Goal: Task Accomplishment & Management: Complete application form

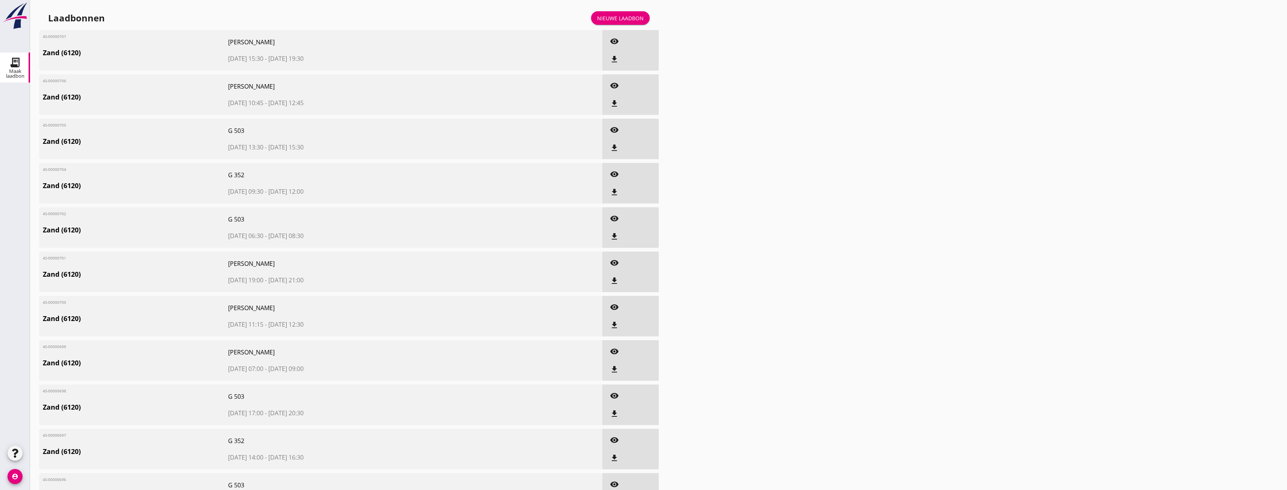
click at [617, 21] on div "Nieuwe laadbon" at bounding box center [620, 18] width 47 height 8
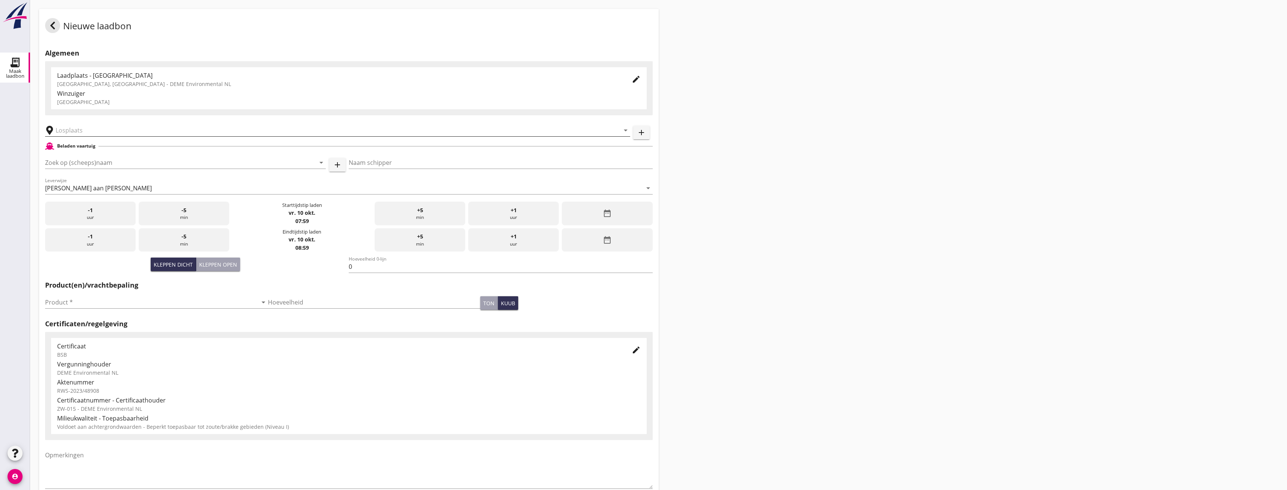
click at [96, 128] on input "text" at bounding box center [332, 130] width 553 height 12
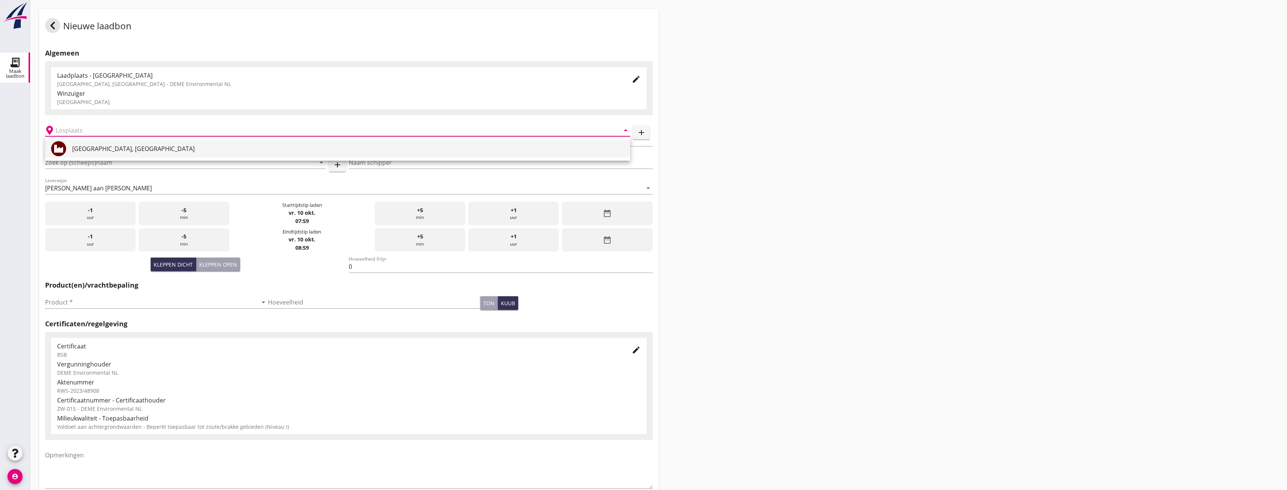
click at [89, 145] on div "[GEOGRAPHIC_DATA], [GEOGRAPHIC_DATA]" at bounding box center [348, 148] width 552 height 9
type input "[GEOGRAPHIC_DATA], [GEOGRAPHIC_DATA]"
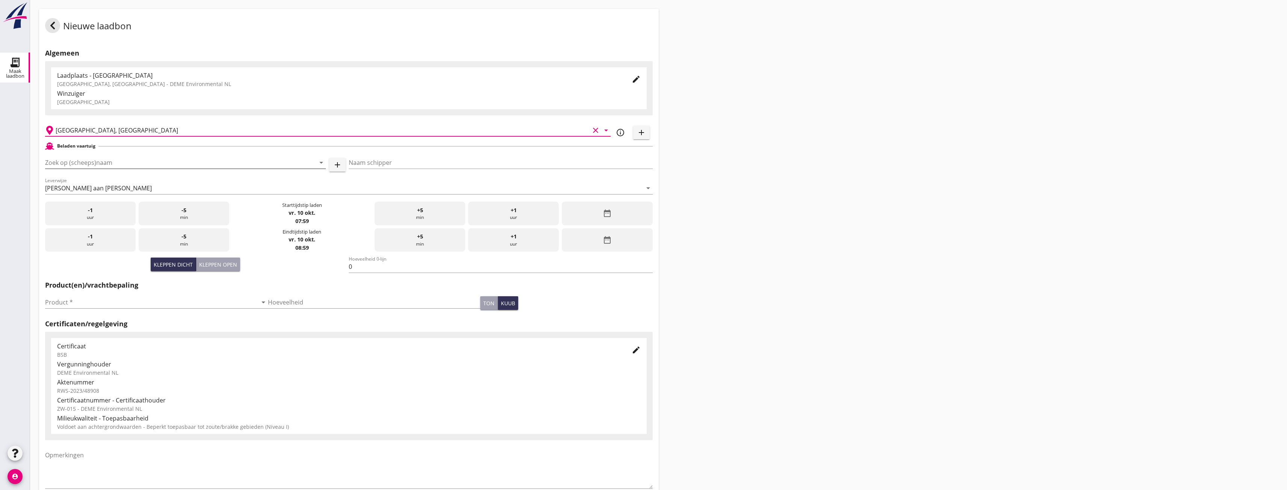
click at [89, 164] on input "Zoek op (scheeps)naam" at bounding box center [175, 163] width 260 height 12
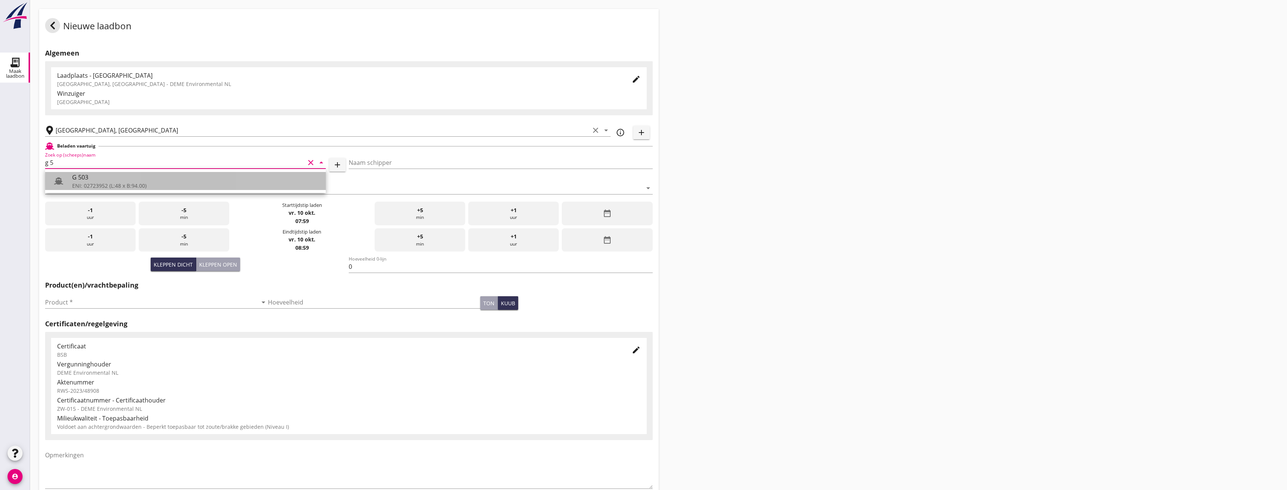
click at [95, 178] on div "G 503" at bounding box center [196, 177] width 248 height 9
type input "G 503"
type input "[PERSON_NAME]"
type input "517"
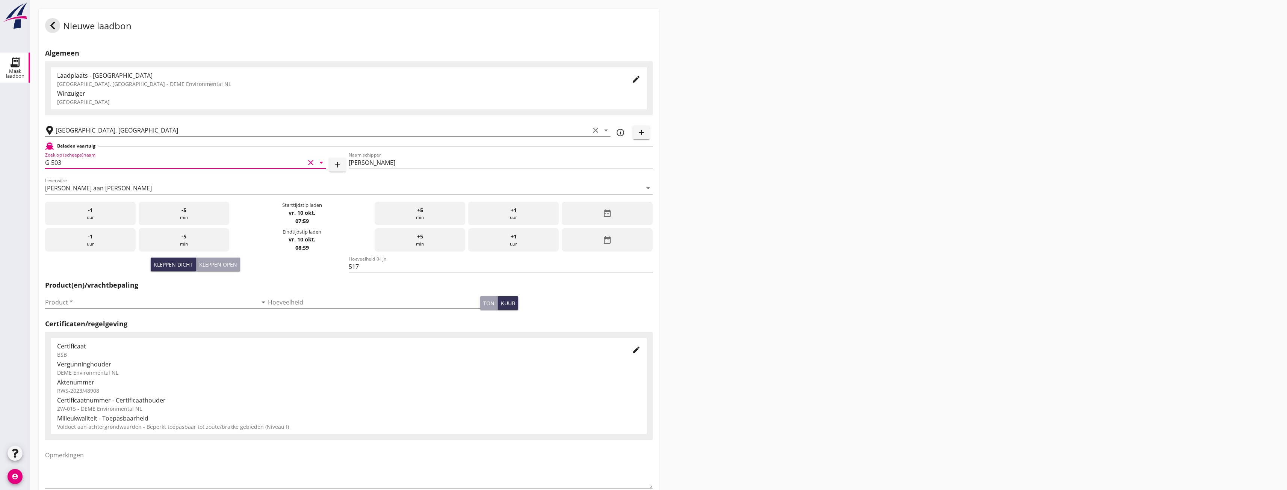
type input "G 503"
click at [588, 211] on div "date_range" at bounding box center [607, 214] width 91 height 24
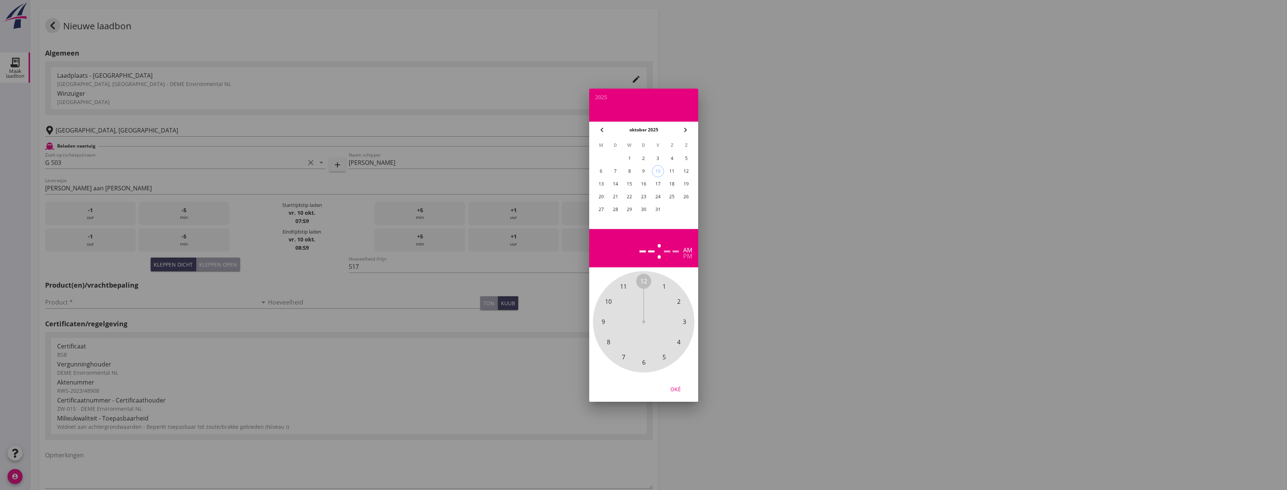
click at [629, 170] on div "8" at bounding box center [629, 171] width 12 height 12
click at [624, 358] on span "7" at bounding box center [622, 356] width 3 height 9
click at [640, 360] on div "00 05 10 15 20 25 30 35 40 45 50 55" at bounding box center [643, 321] width 81 height 81
click at [642, 362] on span "30" at bounding box center [643, 362] width 7 height 9
click at [674, 389] on div "Oké" at bounding box center [675, 389] width 21 height 8
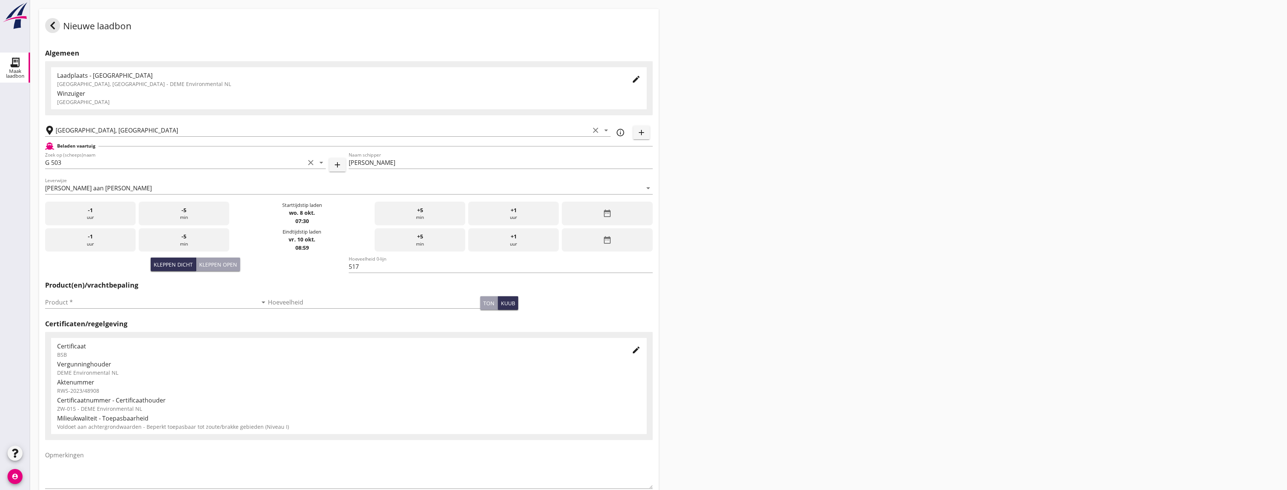
click at [609, 248] on div "date_range" at bounding box center [607, 240] width 91 height 24
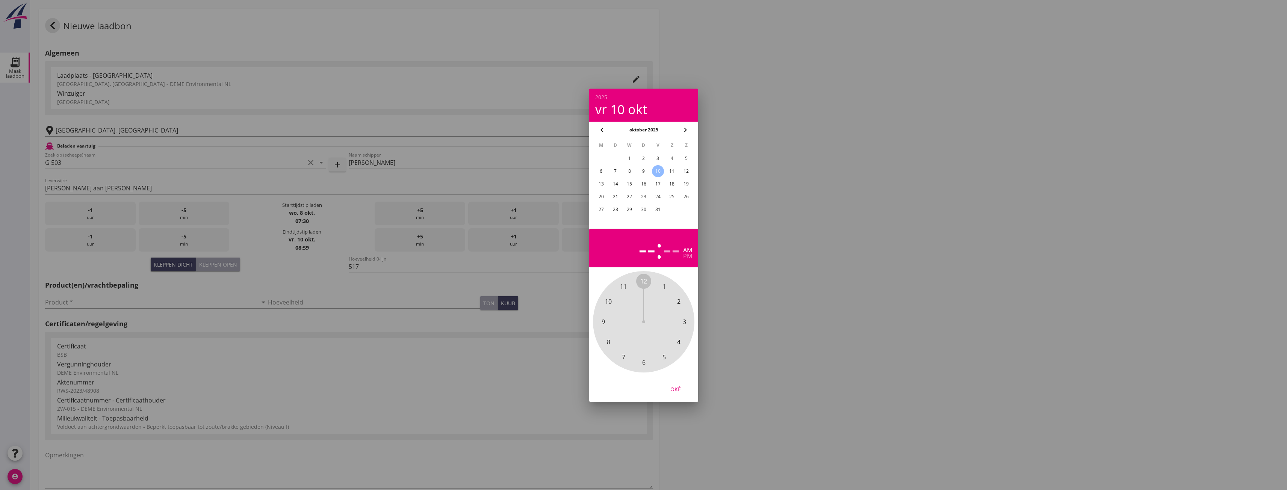
click at [629, 168] on div "8" at bounding box center [629, 171] width 12 height 12
click at [603, 321] on span "9" at bounding box center [602, 321] width 3 height 9
click at [645, 364] on span "30" at bounding box center [643, 362] width 7 height 9
click at [671, 388] on div "Oké" at bounding box center [675, 389] width 21 height 8
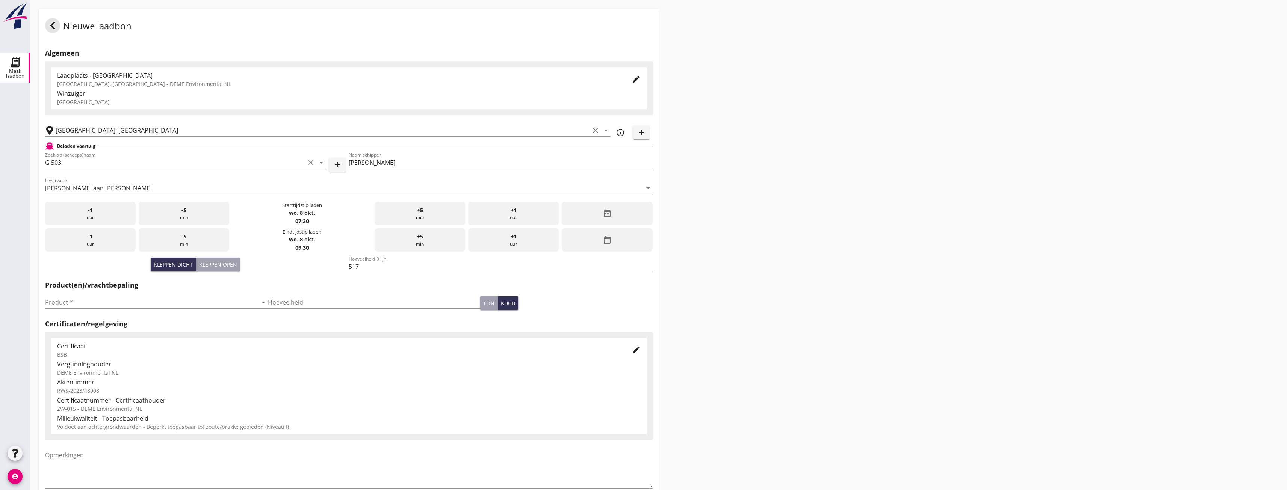
click at [799, 182] on div "Nieuwe laadbon Algemeen Laadplaats - [GEOGRAPHIC_DATA] [GEOGRAPHIC_DATA], [GEOG…" at bounding box center [658, 268] width 1257 height 537
click at [95, 306] on input "Product *" at bounding box center [151, 302] width 212 height 12
click at [85, 319] on div "Zand (6120)" at bounding box center [155, 320] width 208 height 9
type input "Zand (6120)"
click at [645, 231] on div "date_range" at bounding box center [607, 240] width 91 height 24
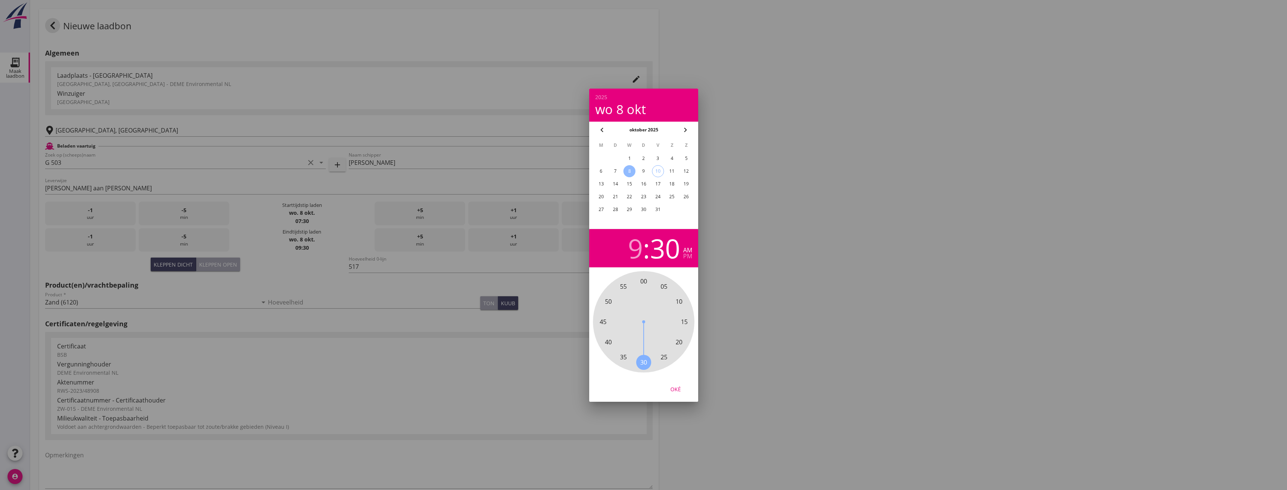
click at [830, 223] on div at bounding box center [643, 245] width 1287 height 490
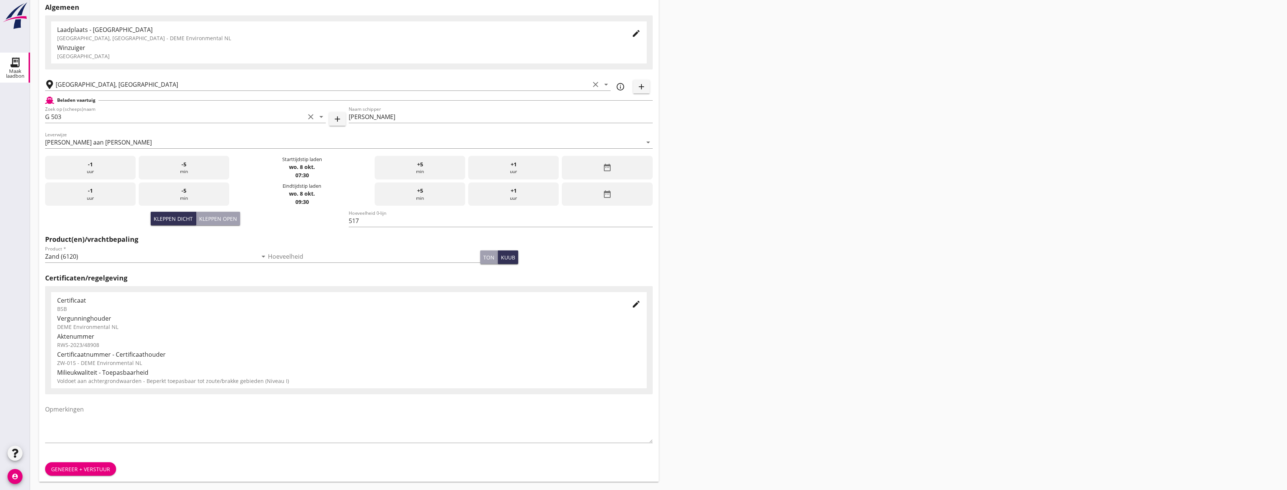
scroll to position [47, 0]
click at [86, 465] on div "Genereer + verstuur" at bounding box center [80, 469] width 59 height 8
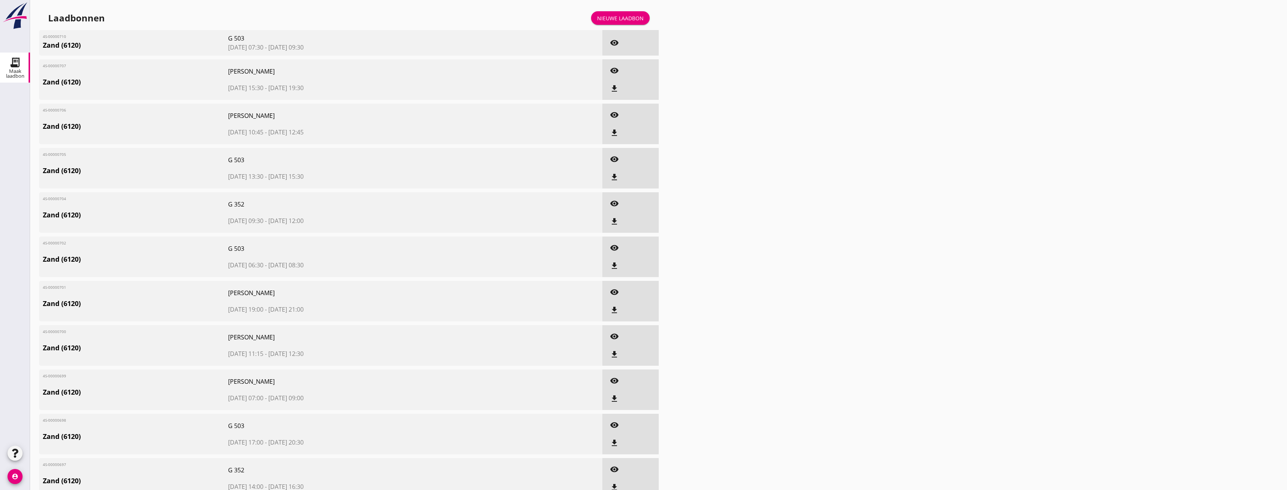
click at [622, 14] on link "Nieuwe laadbon" at bounding box center [620, 18] width 59 height 14
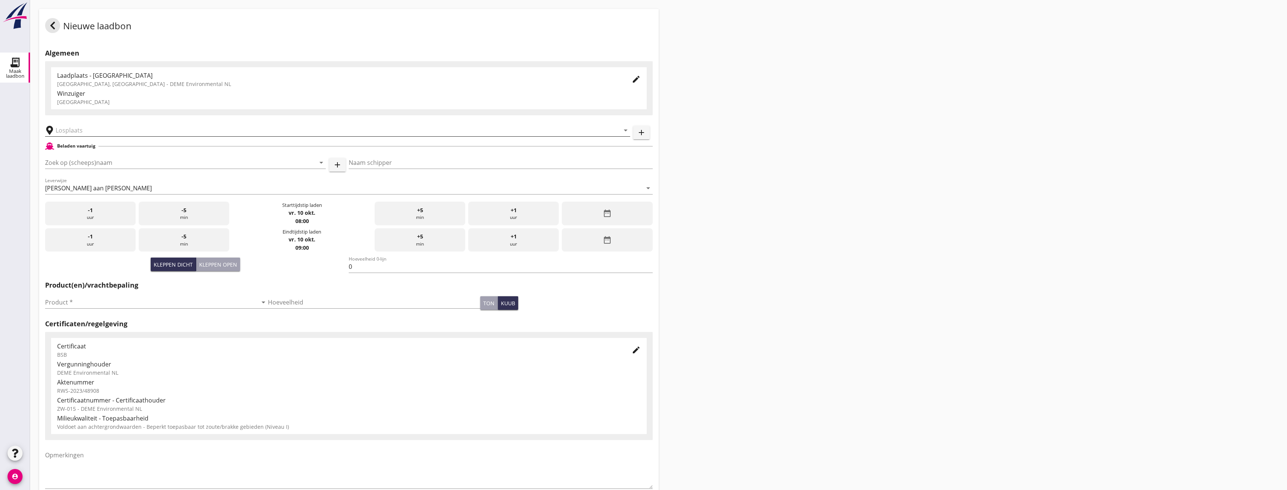
click at [85, 133] on input "text" at bounding box center [332, 130] width 553 height 12
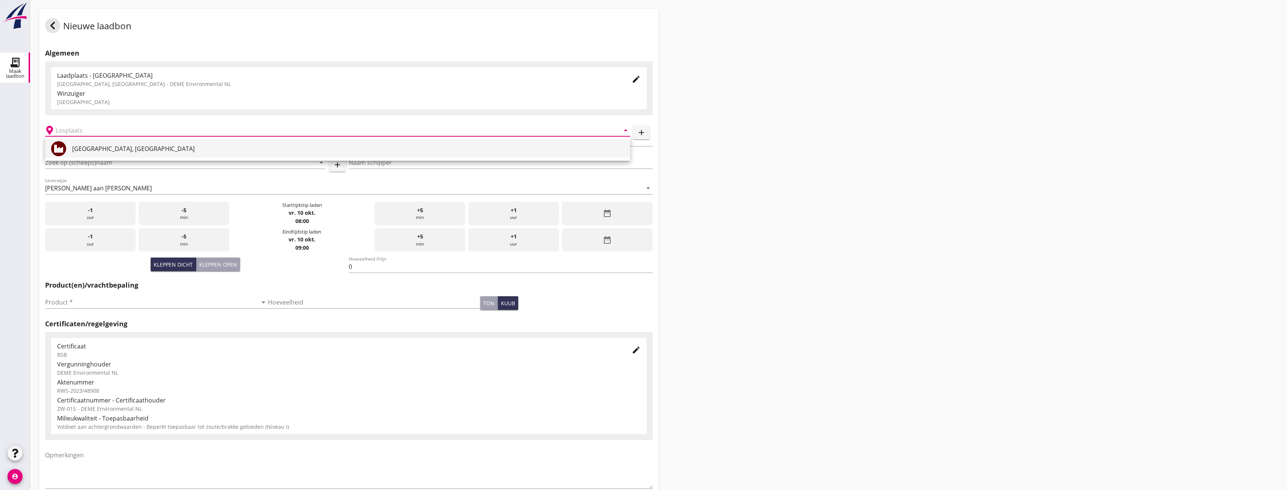
click at [76, 149] on div "[GEOGRAPHIC_DATA], [GEOGRAPHIC_DATA]" at bounding box center [348, 148] width 552 height 9
type input "[GEOGRAPHIC_DATA], [GEOGRAPHIC_DATA]"
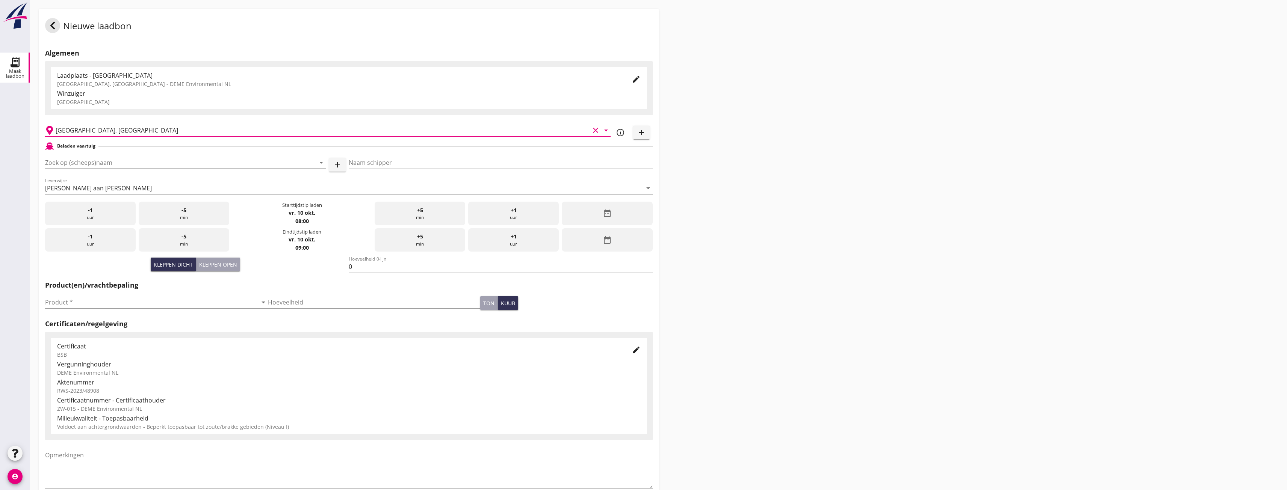
click at [96, 160] on input "Zoek op (scheeps)naam" at bounding box center [175, 163] width 260 height 12
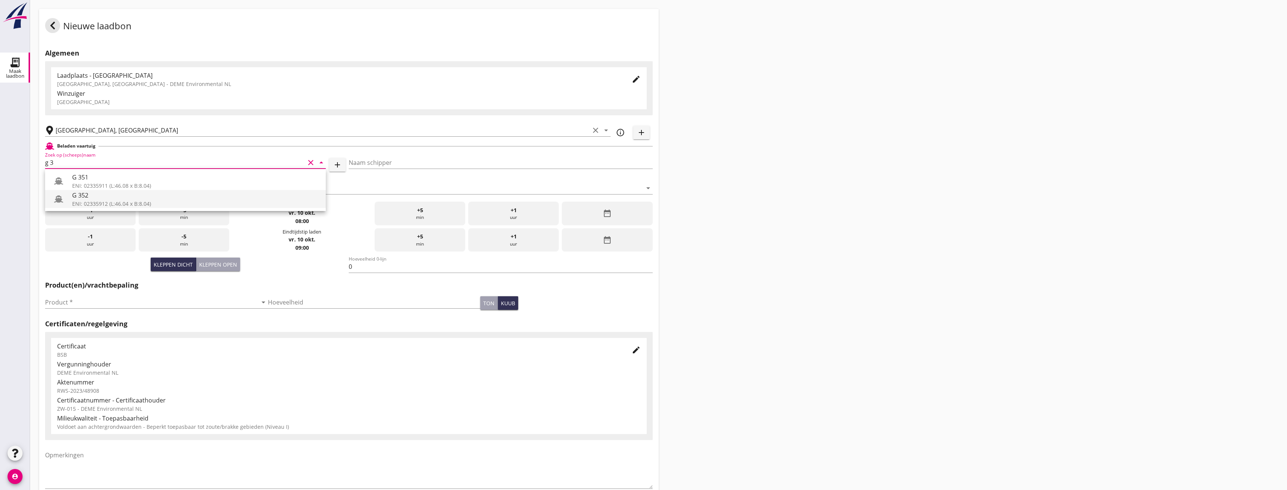
click at [74, 200] on div "ENI: 02335912 (L:46.04 x B:8.04)" at bounding box center [196, 204] width 248 height 8
type input "G 352"
type input "[PERSON_NAME]"
type input "363"
type input "G 352"
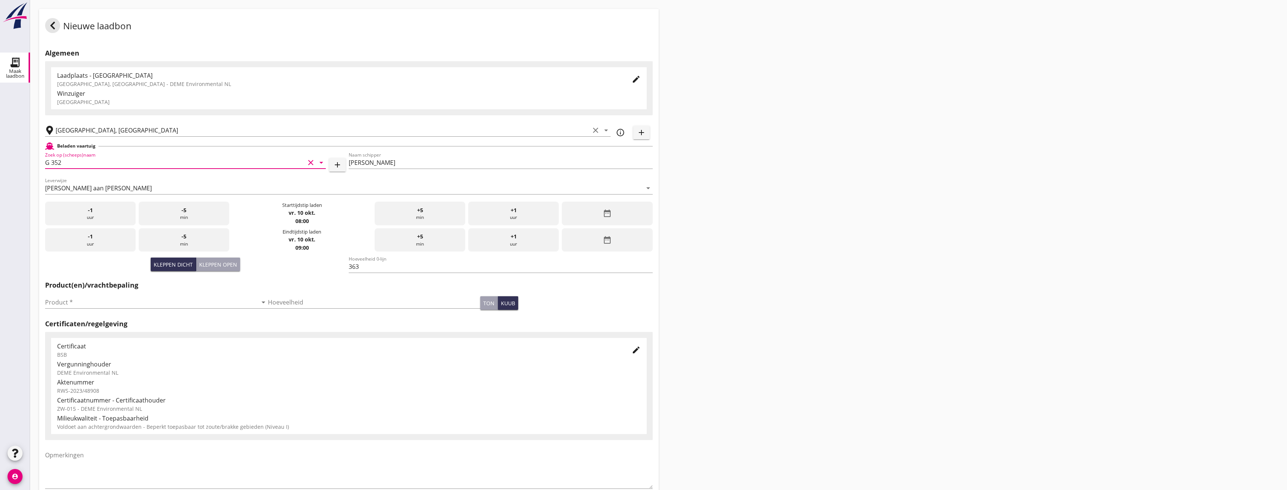
click at [580, 208] on div "date_range" at bounding box center [607, 214] width 91 height 24
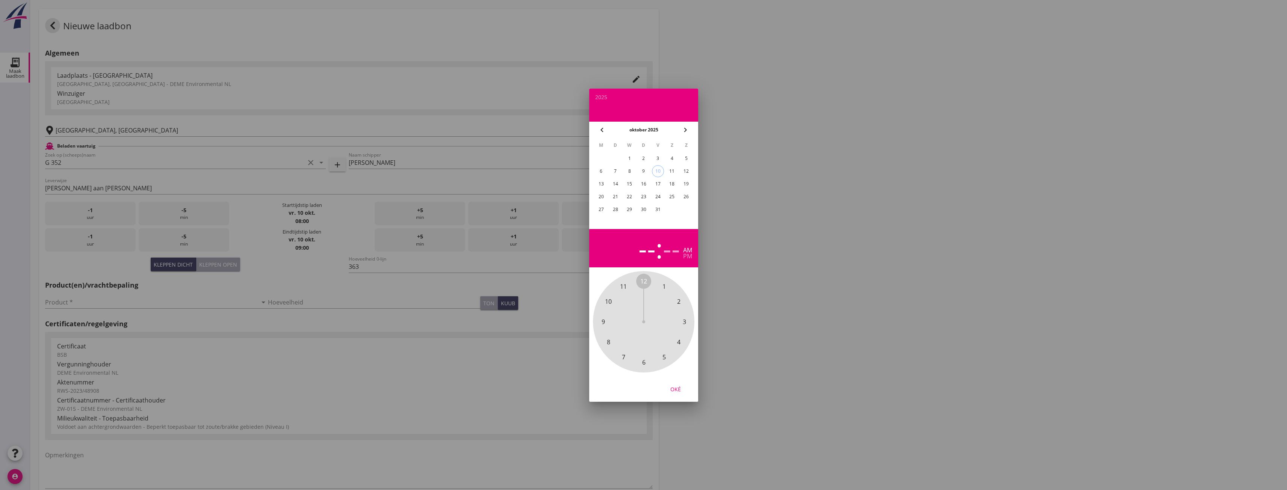
click at [627, 169] on div "8" at bounding box center [629, 171] width 12 height 12
click at [610, 300] on span "10" at bounding box center [608, 301] width 7 height 9
click at [644, 280] on span "00" at bounding box center [643, 281] width 7 height 9
click at [677, 392] on div "Oké" at bounding box center [675, 389] width 21 height 8
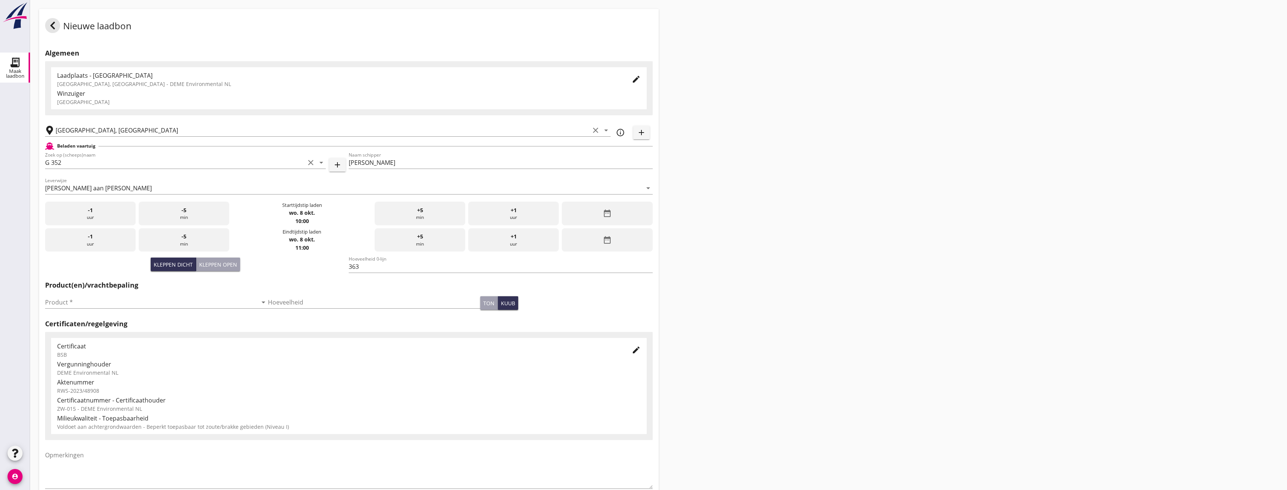
click at [629, 240] on div "date_range" at bounding box center [607, 240] width 91 height 24
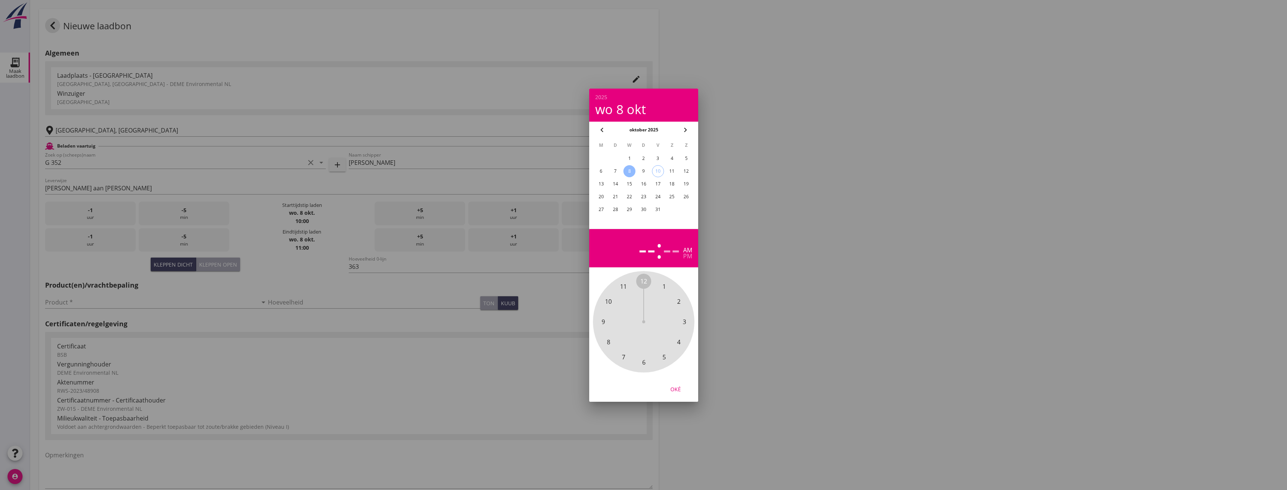
click at [645, 282] on span "12" at bounding box center [643, 281] width 7 height 9
click at [645, 281] on span "00" at bounding box center [643, 281] width 7 height 9
click at [686, 257] on div "pm" at bounding box center [687, 256] width 9 height 6
click at [631, 165] on table "M D W D V Z Z 1 2 3 4 5 6 7 8 9 10 11 12 13 14 15 16 17 18 19 20 21 22 23 24 25…" at bounding box center [644, 177] width 100 height 78
click at [630, 168] on div "8" at bounding box center [629, 171] width 12 height 12
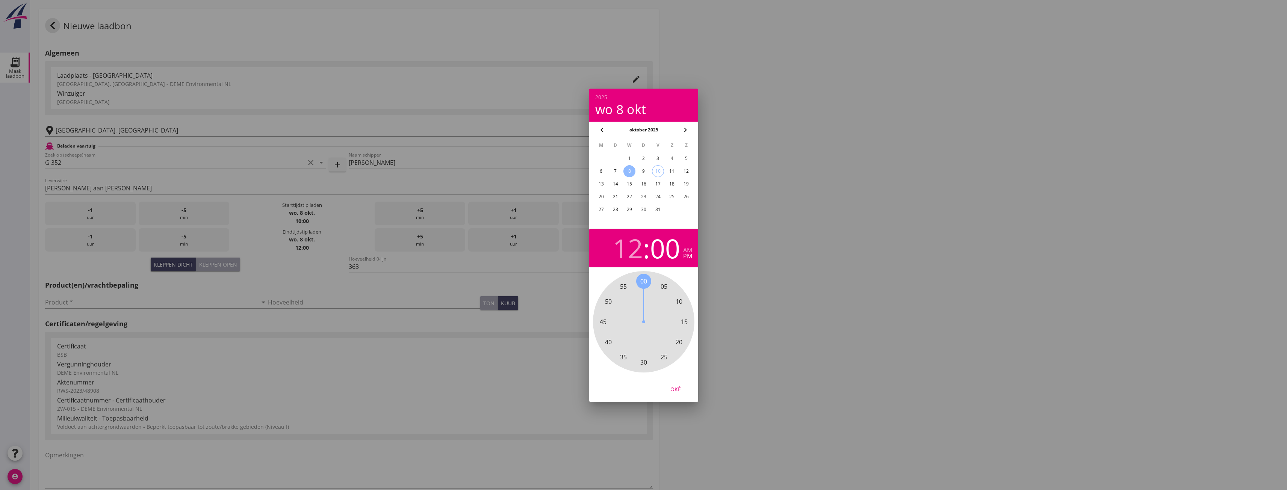
click at [675, 390] on div "Oké" at bounding box center [675, 389] width 21 height 8
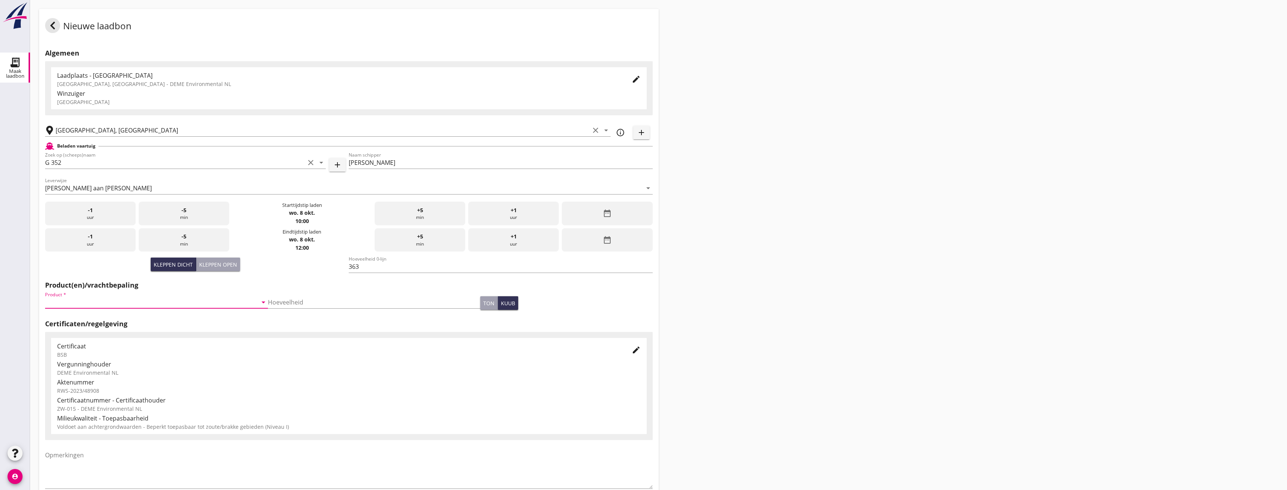
click at [151, 302] on input "Product *" at bounding box center [151, 302] width 212 height 12
click at [128, 321] on div "Zand (6120)" at bounding box center [155, 320] width 208 height 9
type input "Zand (6120)"
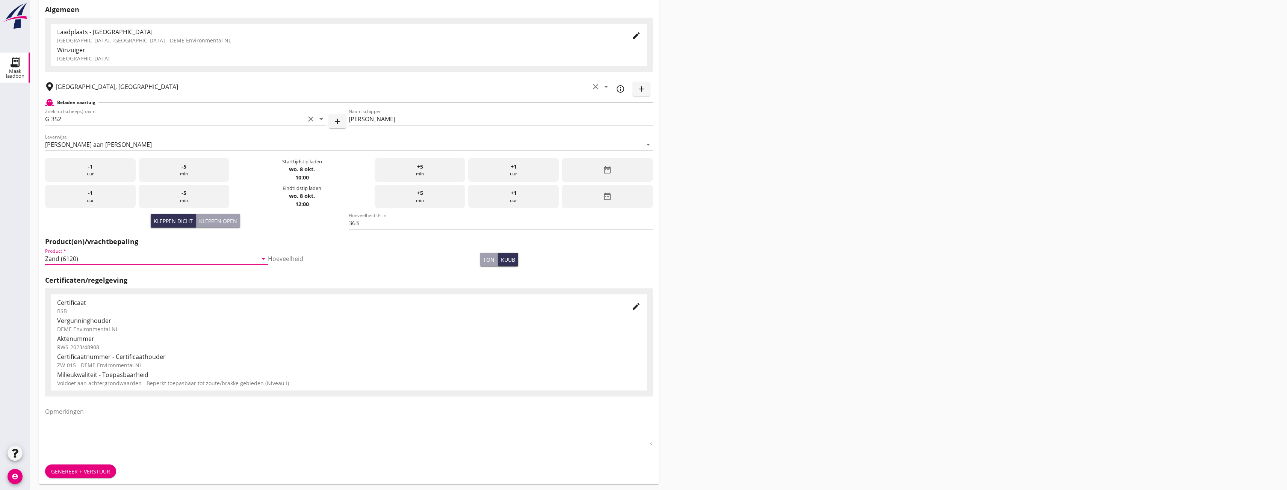
scroll to position [47, 0]
click at [81, 467] on div "Genereer + verstuur" at bounding box center [80, 469] width 59 height 8
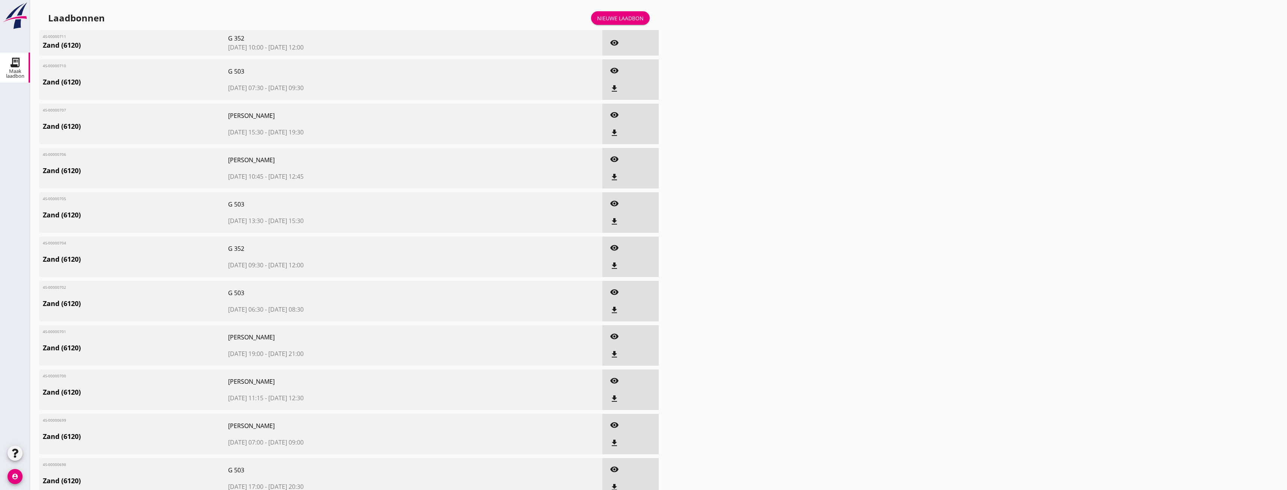
click at [610, 18] on div "Nieuwe laadbon" at bounding box center [620, 18] width 47 height 8
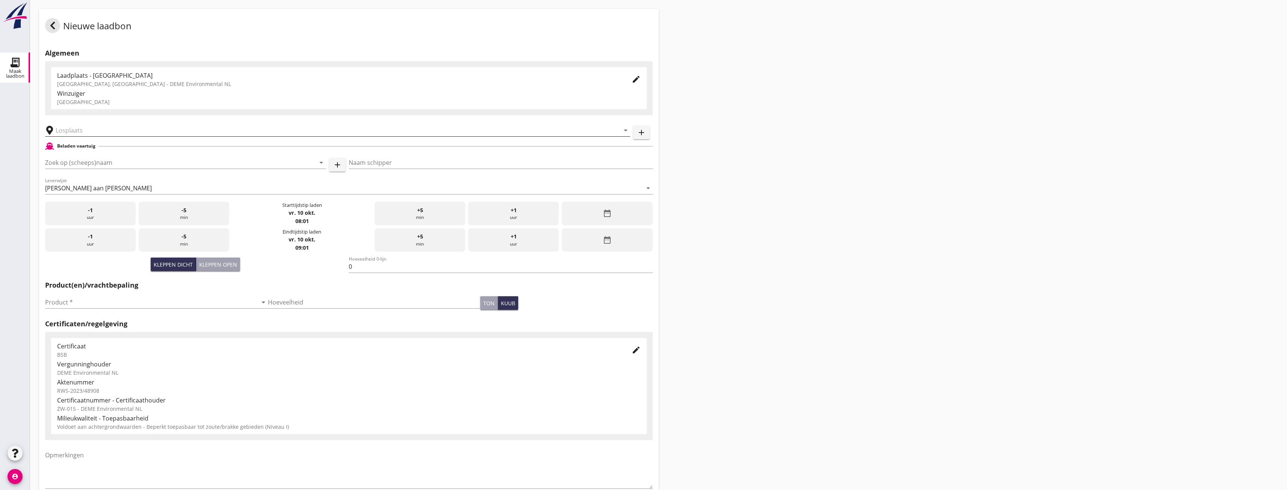
click at [98, 131] on input "text" at bounding box center [332, 130] width 553 height 12
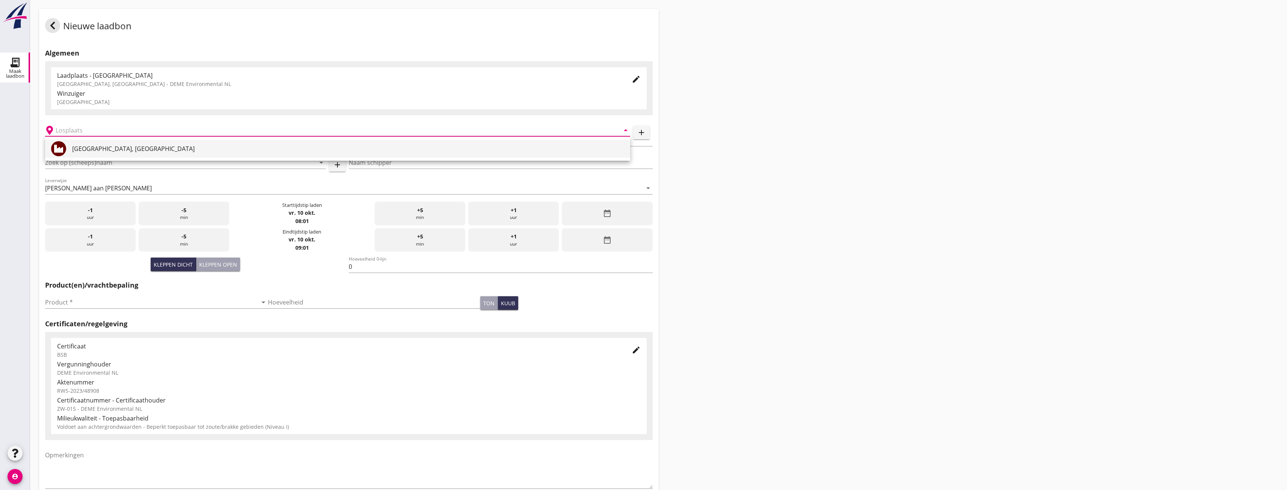
click at [88, 145] on div "[GEOGRAPHIC_DATA], [GEOGRAPHIC_DATA]" at bounding box center [348, 148] width 552 height 9
type input "[GEOGRAPHIC_DATA], [GEOGRAPHIC_DATA]"
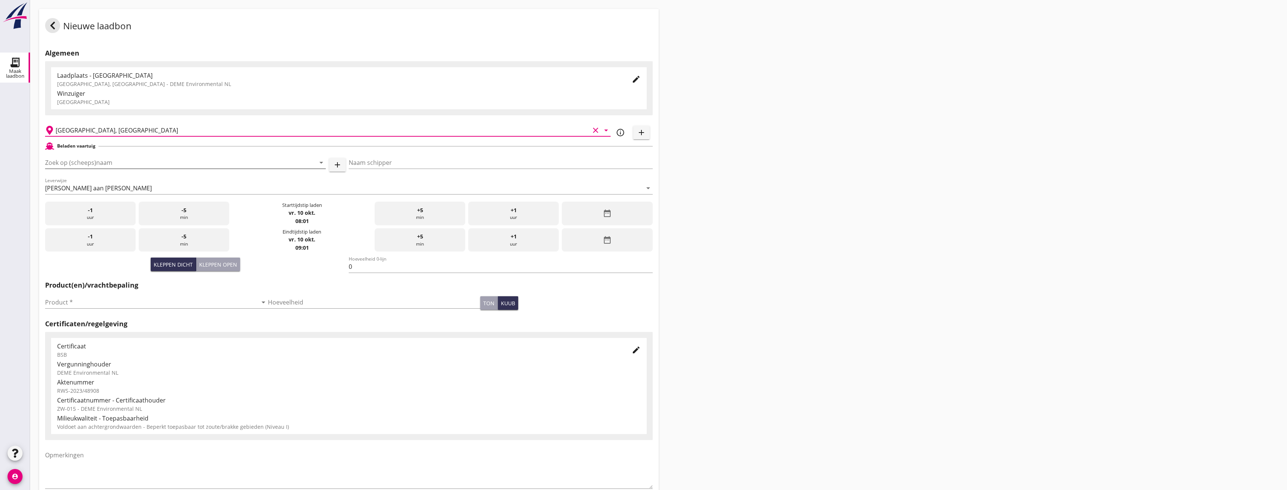
click at [88, 163] on input "Zoek op (scheeps)naam" at bounding box center [175, 163] width 260 height 12
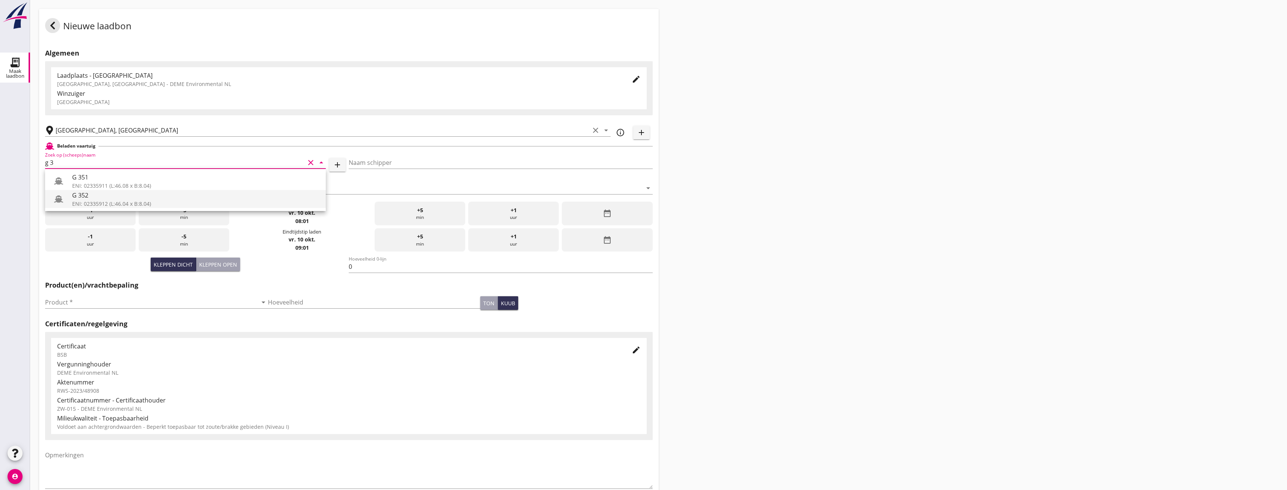
click at [94, 192] on div "G 352" at bounding box center [196, 195] width 248 height 9
type input "G 352"
type input "[PERSON_NAME]"
type input "363"
type input "G 352"
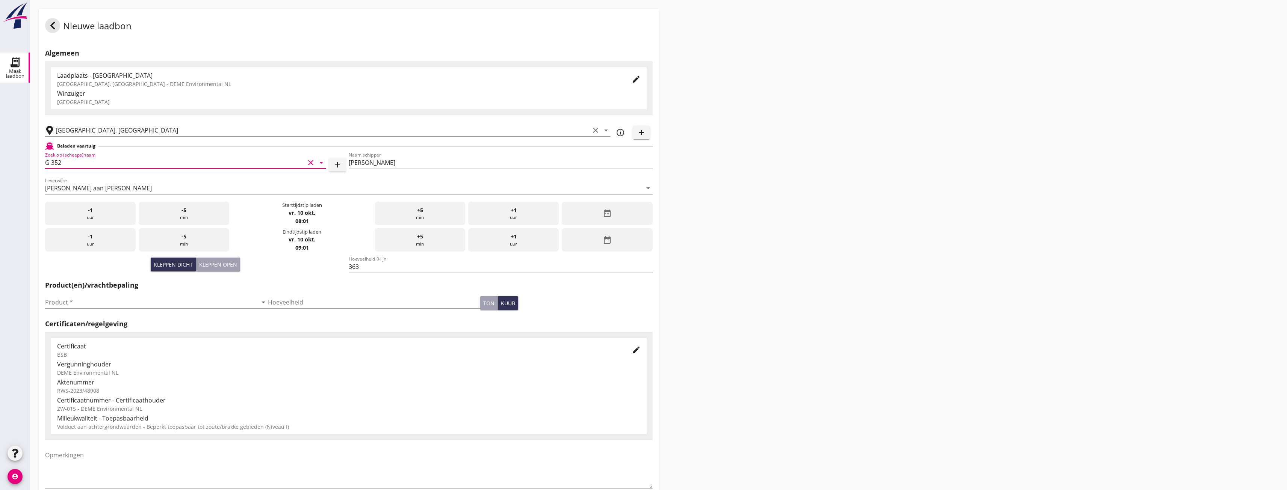
click at [588, 212] on div "date_range" at bounding box center [607, 214] width 91 height 24
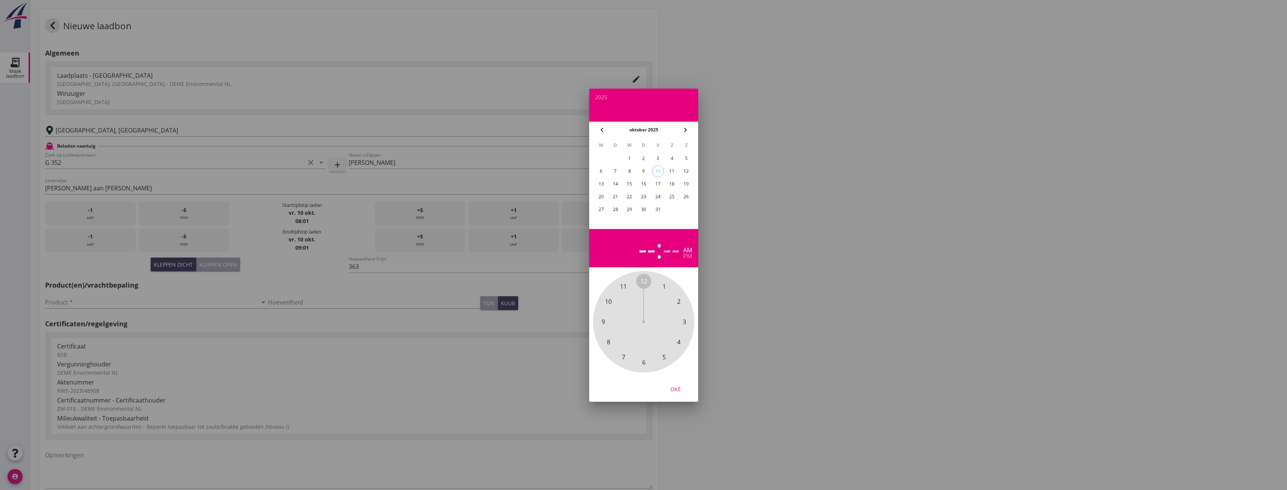
click at [630, 171] on div "8" at bounding box center [629, 171] width 12 height 12
click at [663, 286] on span "1" at bounding box center [663, 286] width 3 height 9
click at [640, 281] on div "00 05 10 15 20 25 30 35 40 45 50 55" at bounding box center [643, 321] width 81 height 81
click at [643, 280] on span "00" at bounding box center [643, 281] width 7 height 9
click at [684, 256] on div "pm" at bounding box center [687, 256] width 9 height 6
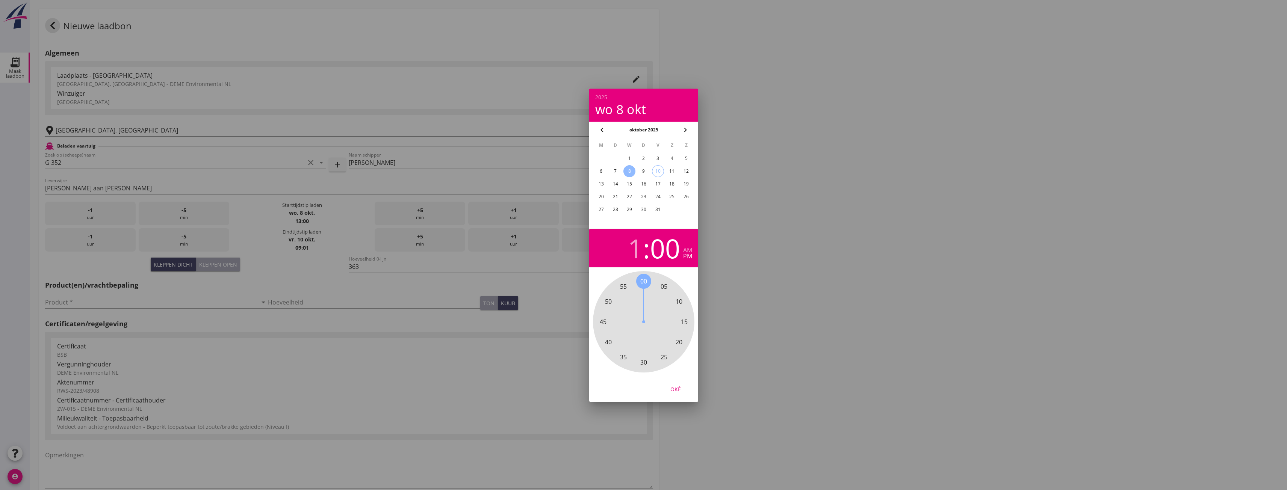
click at [674, 385] on div "Oké" at bounding box center [675, 389] width 21 height 8
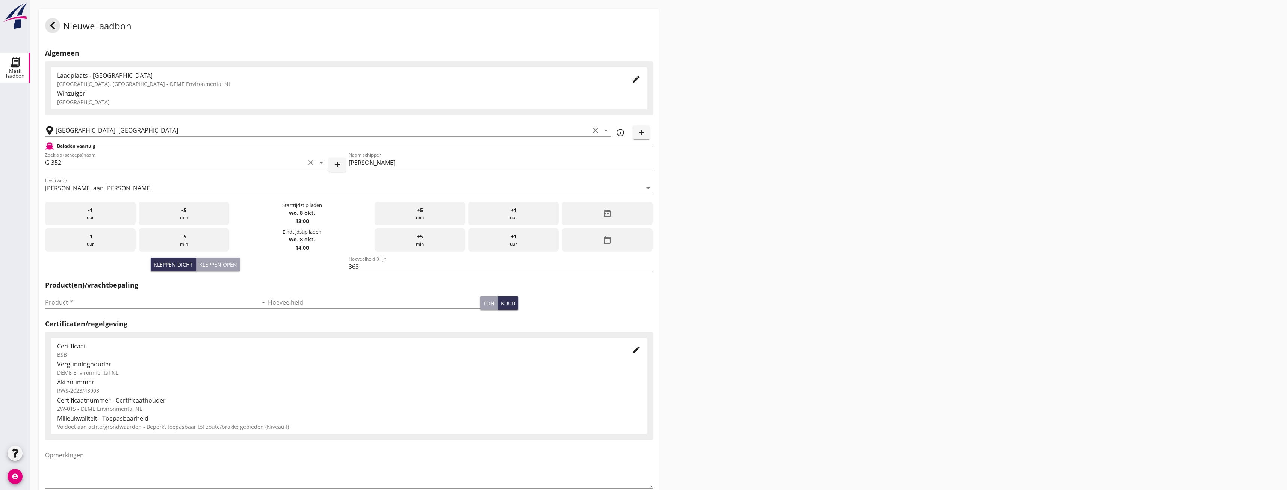
click at [619, 243] on div "date_range" at bounding box center [607, 240] width 91 height 24
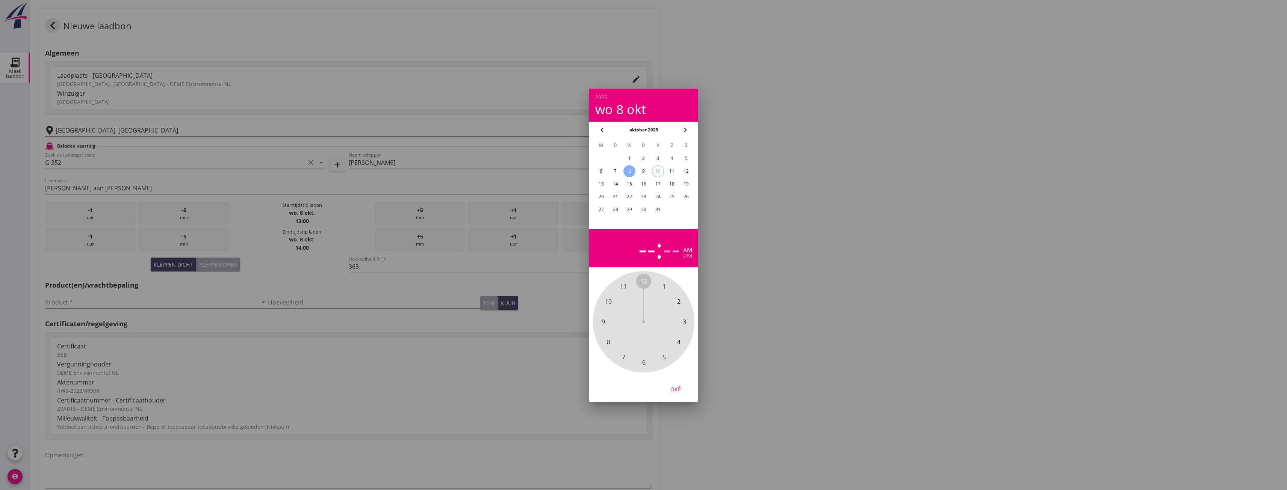
click at [627, 170] on div "8" at bounding box center [629, 171] width 12 height 12
click at [683, 322] on span "3" at bounding box center [683, 321] width 3 height 9
click at [642, 363] on span "30" at bounding box center [643, 362] width 7 height 9
click at [688, 256] on div "pm" at bounding box center [687, 256] width 9 height 6
click at [675, 385] on button "Oké" at bounding box center [675, 389] width 33 height 14
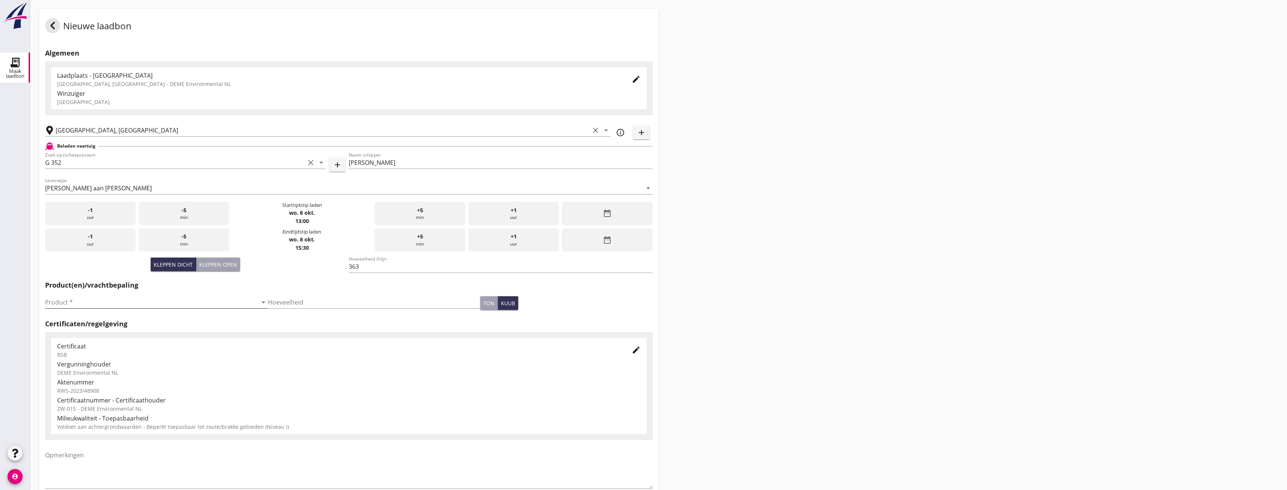
click at [148, 305] on input "Product *" at bounding box center [151, 302] width 212 height 12
click at [136, 319] on div "Zand (6120)" at bounding box center [155, 320] width 208 height 9
type input "Zand (6120)"
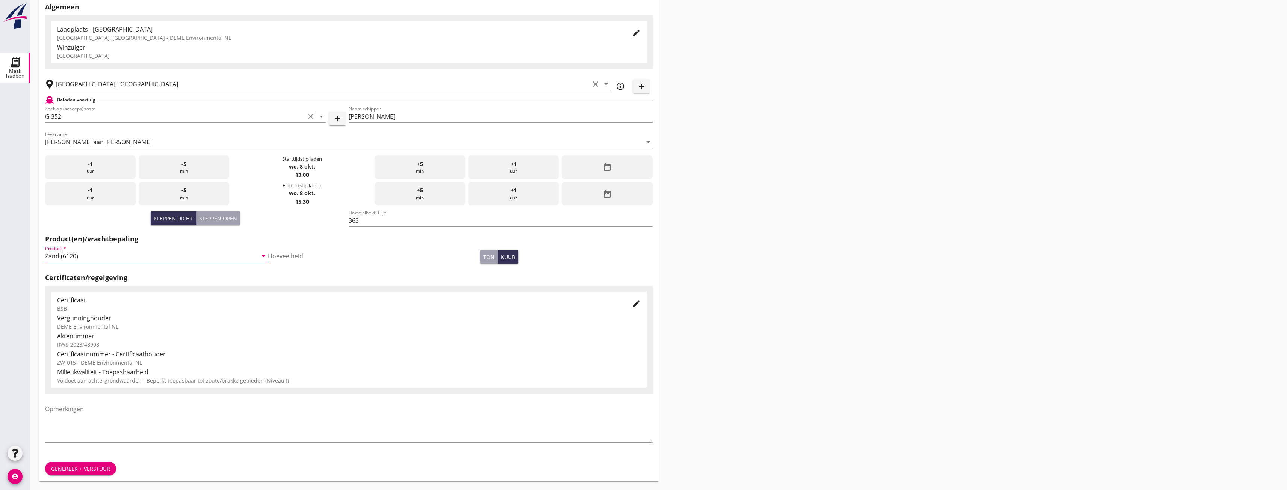
scroll to position [47, 0]
click at [70, 470] on div "Genereer + verstuur" at bounding box center [80, 469] width 59 height 8
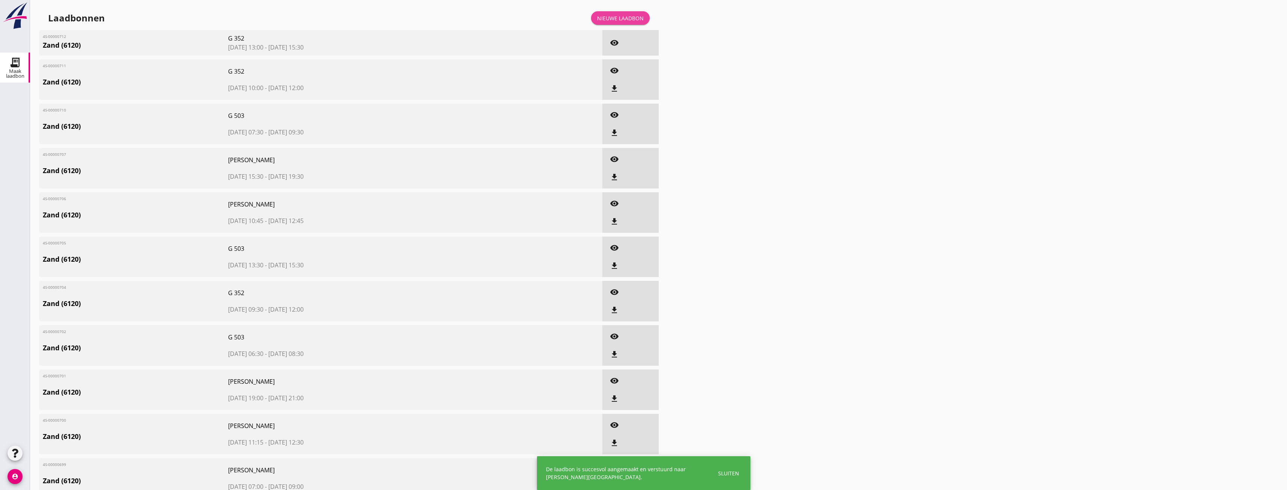
click at [627, 20] on div "Nieuwe laadbon" at bounding box center [620, 18] width 47 height 8
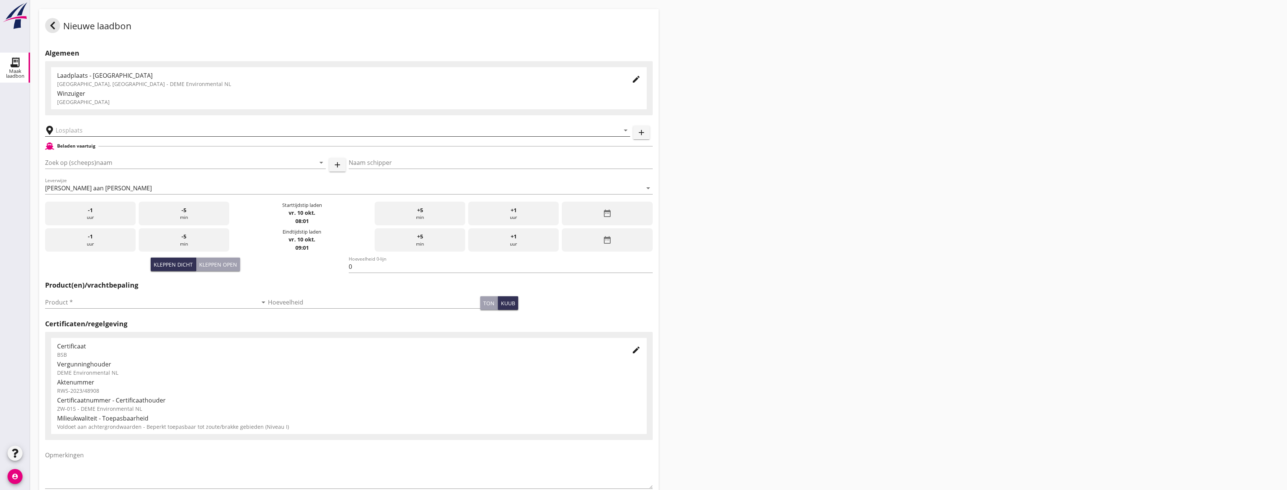
click at [150, 134] on input "text" at bounding box center [332, 130] width 553 height 12
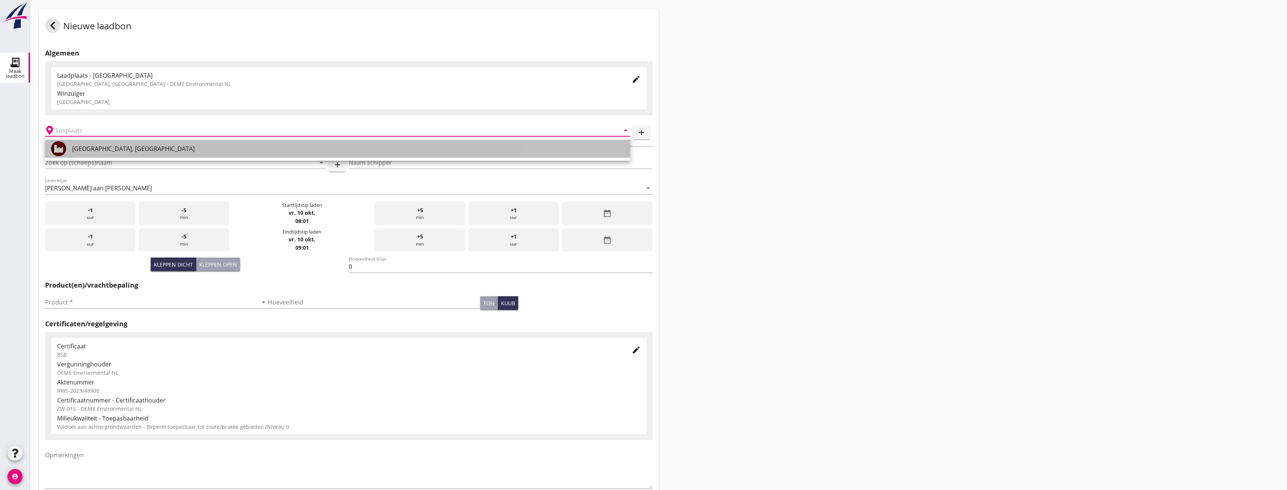
click at [144, 143] on div "[GEOGRAPHIC_DATA], [GEOGRAPHIC_DATA]" at bounding box center [348, 149] width 552 height 18
type input "[GEOGRAPHIC_DATA], [GEOGRAPHIC_DATA]"
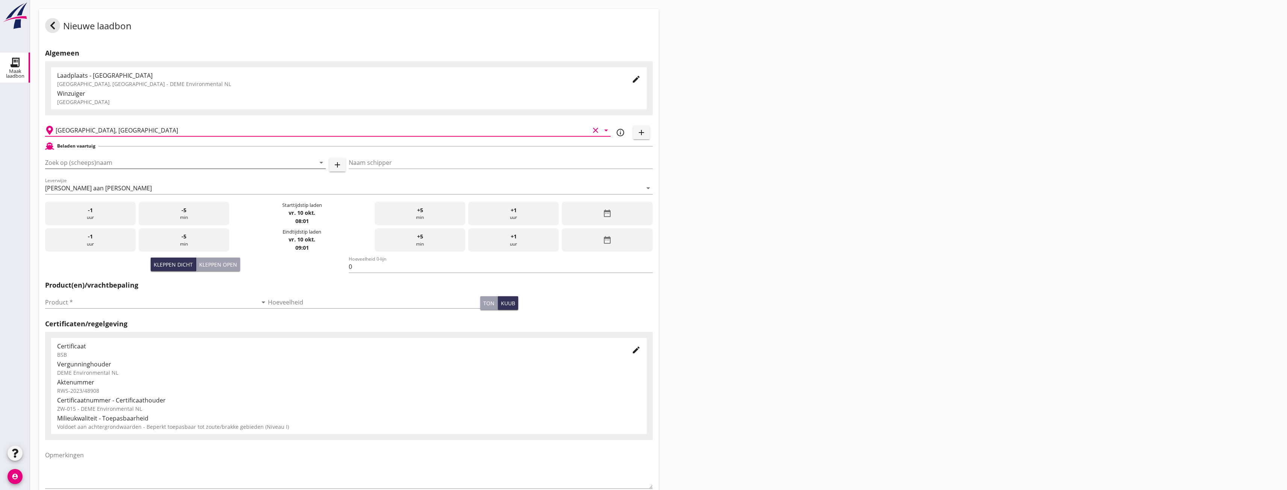
click at [131, 157] on input "Zoek op (scheeps)naam" at bounding box center [175, 163] width 260 height 12
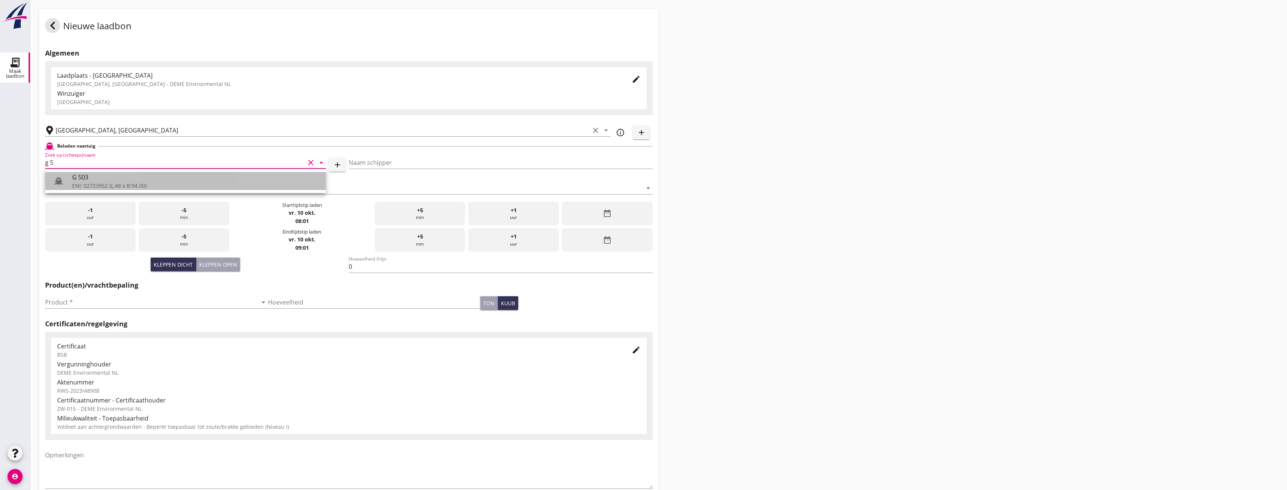
click at [131, 181] on div "G 503" at bounding box center [196, 177] width 248 height 9
type input "G 503"
type input "[PERSON_NAME]"
type input "517"
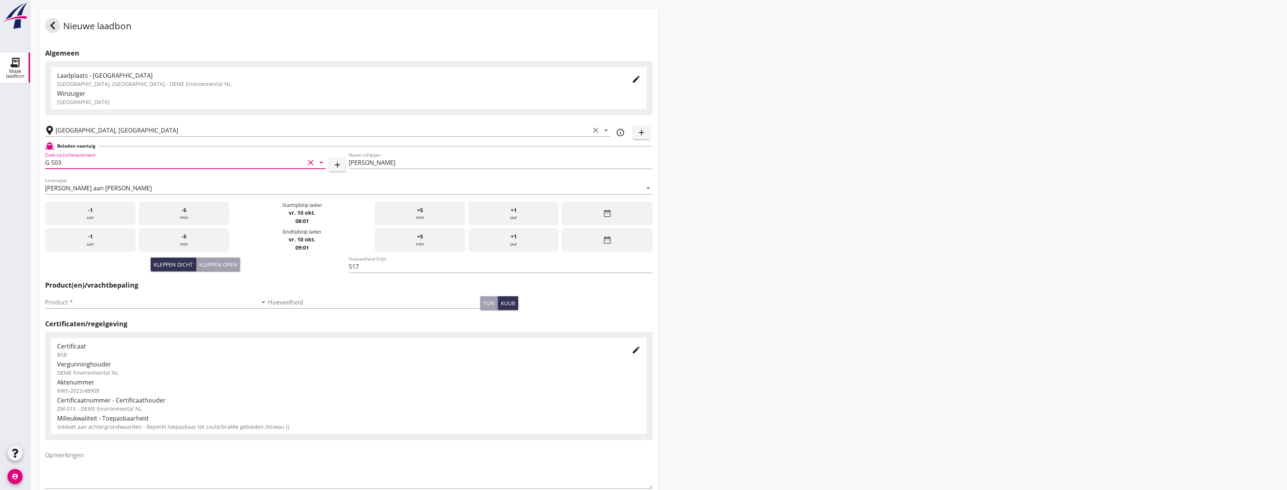
type input "G 503"
click at [587, 210] on div "date_range" at bounding box center [607, 214] width 91 height 24
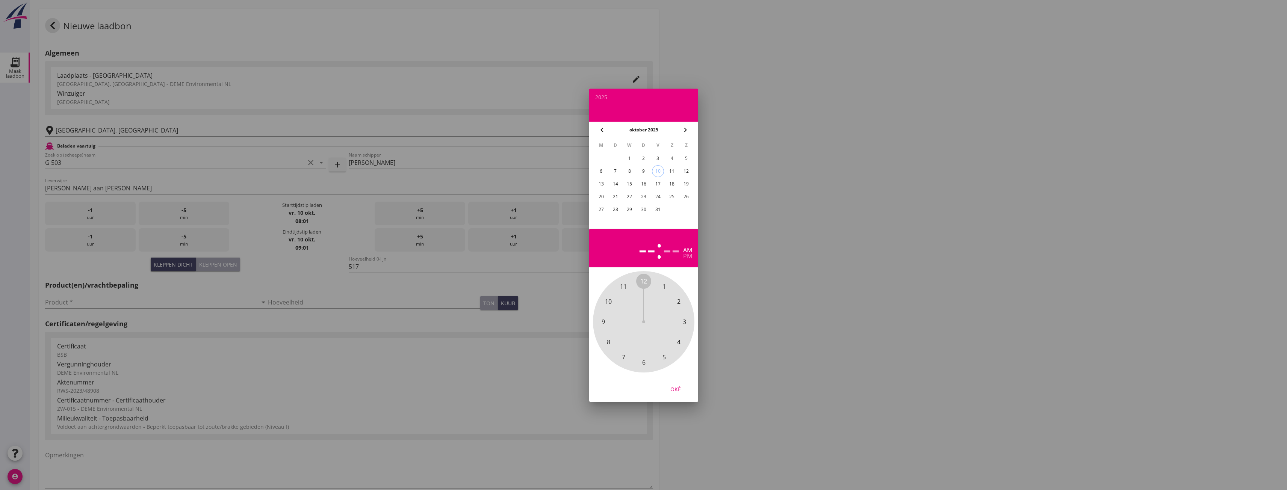
click at [632, 171] on div "8" at bounding box center [629, 171] width 12 height 12
click at [681, 344] on span "4" at bounding box center [678, 342] width 15 height 15
click at [645, 280] on span "00" at bounding box center [643, 281] width 7 height 9
click at [686, 257] on div "pm" at bounding box center [687, 256] width 9 height 6
click at [678, 387] on div "Oké" at bounding box center [675, 389] width 21 height 8
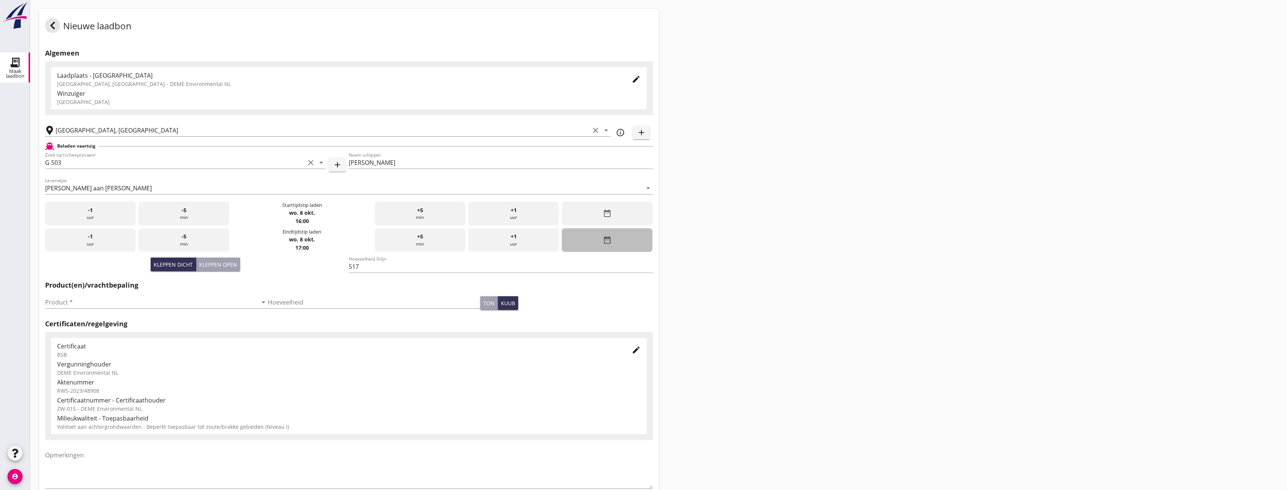
click at [607, 239] on icon "date_range" at bounding box center [607, 240] width 9 height 9
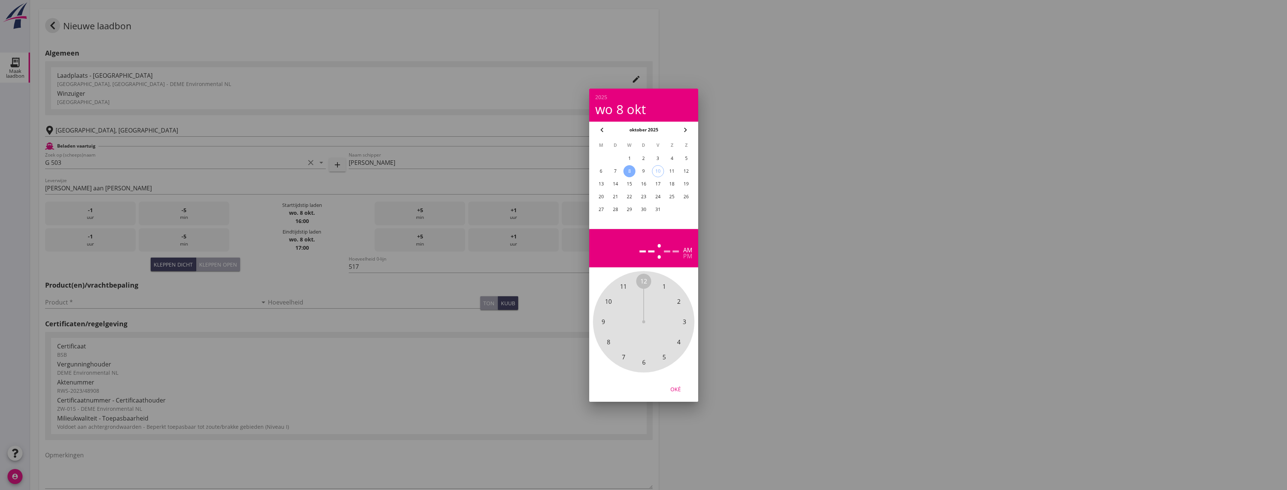
click at [628, 171] on div "8" at bounding box center [629, 171] width 12 height 12
click at [642, 365] on span "6" at bounding box center [643, 362] width 3 height 9
click at [643, 281] on span "00" at bounding box center [643, 281] width 7 height 9
click at [686, 254] on div "pm" at bounding box center [687, 256] width 9 height 6
click at [684, 390] on div "Oké" at bounding box center [675, 389] width 21 height 8
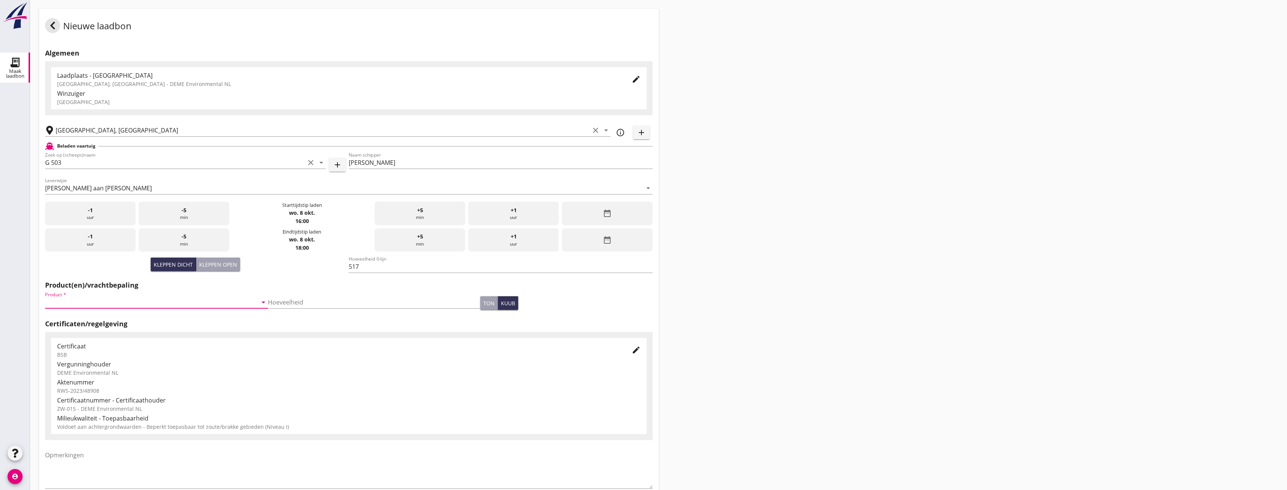
click at [127, 299] on input "Product *" at bounding box center [151, 302] width 212 height 12
click at [80, 319] on div "Zand (6120)" at bounding box center [155, 320] width 208 height 9
type input "Zand (6120)"
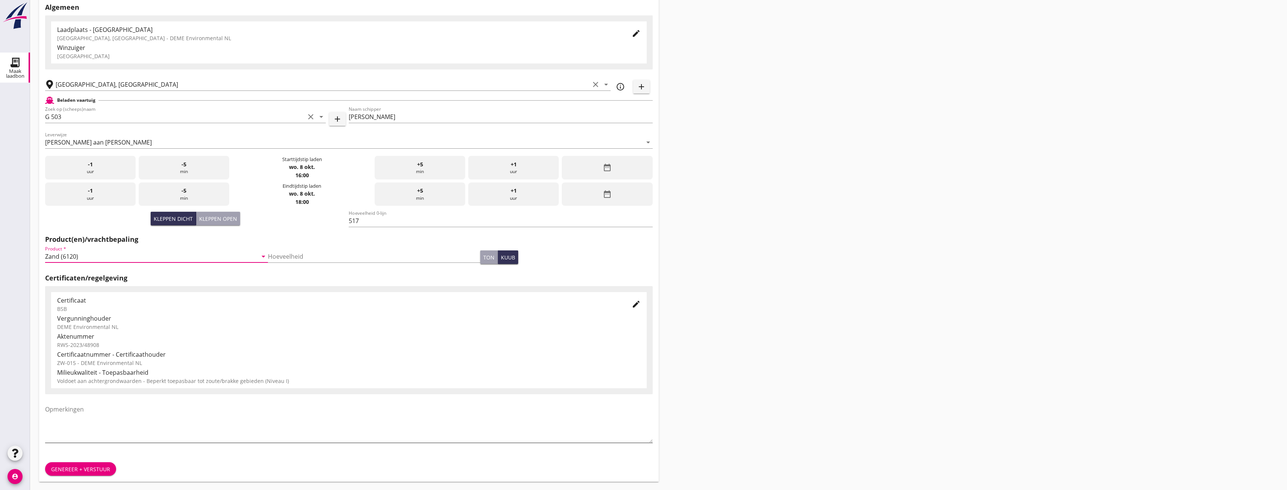
scroll to position [47, 0]
click at [76, 470] on div "Genereer + verstuur" at bounding box center [80, 469] width 59 height 8
drag, startPoint x: 755, startPoint y: 47, endPoint x: 751, endPoint y: 49, distance: 5.0
click at [751, 49] on div "Nieuwe laadbon Algemeen Laadplaats - [GEOGRAPHIC_DATA] [GEOGRAPHIC_DATA], [GEOG…" at bounding box center [658, 221] width 1257 height 537
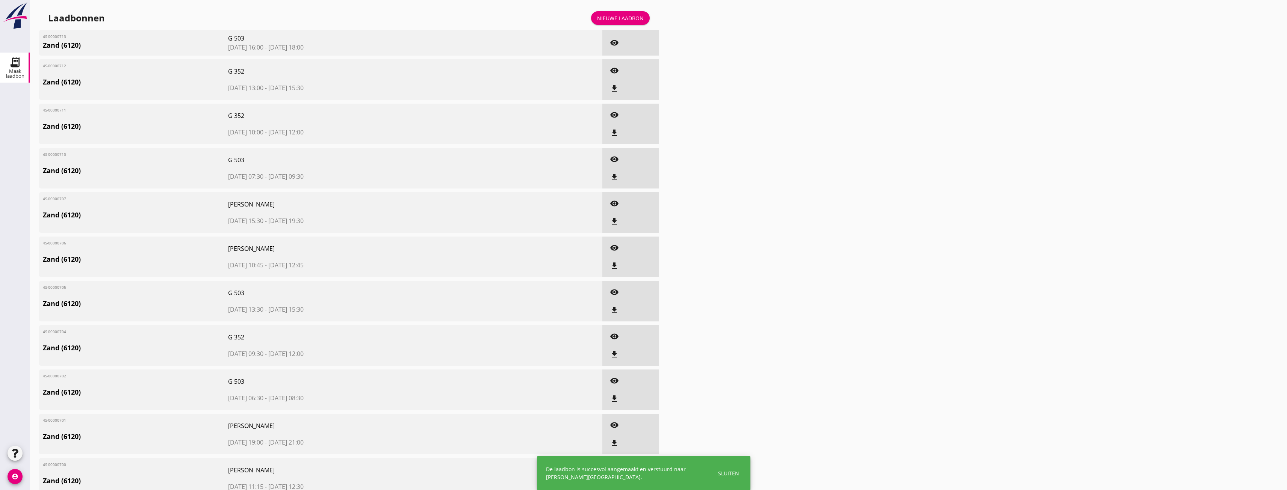
click at [635, 16] on div "Nieuwe laadbon" at bounding box center [620, 18] width 47 height 8
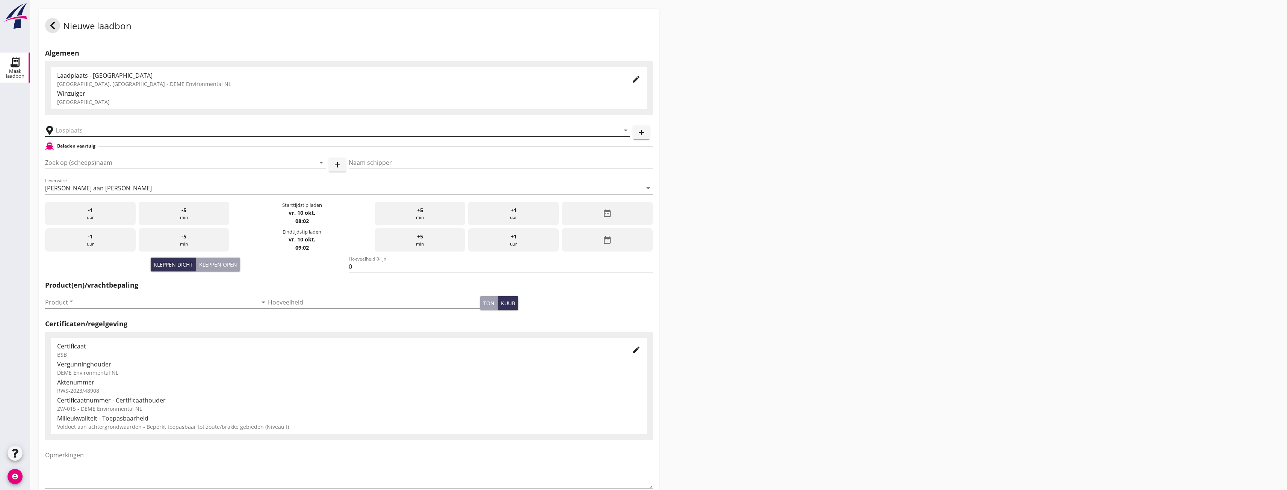
click at [90, 130] on input "text" at bounding box center [332, 130] width 553 height 12
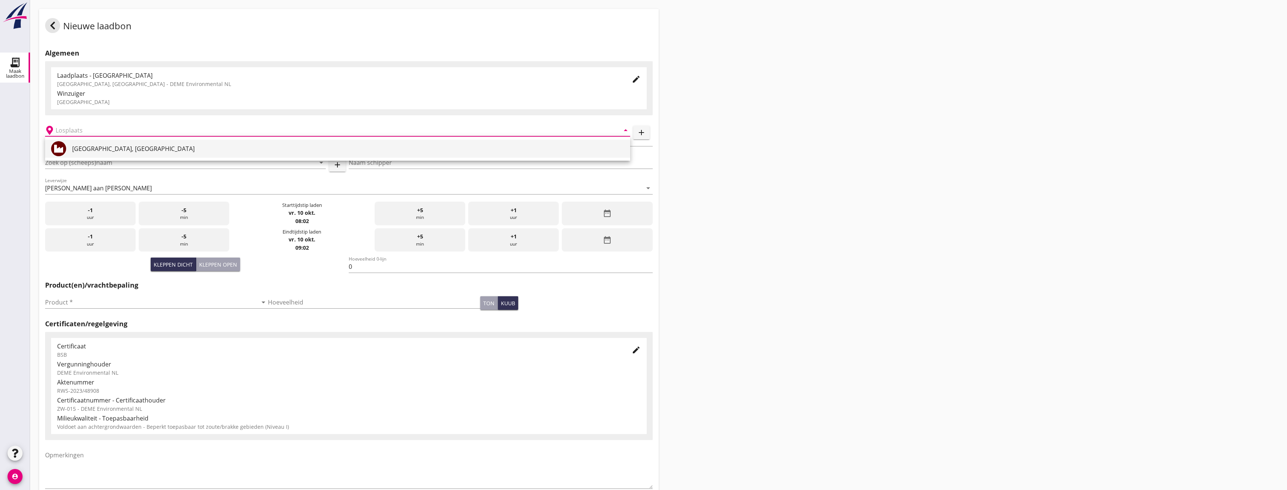
click at [94, 143] on div "[GEOGRAPHIC_DATA], [GEOGRAPHIC_DATA]" at bounding box center [348, 149] width 552 height 18
type input "[GEOGRAPHIC_DATA], [GEOGRAPHIC_DATA]"
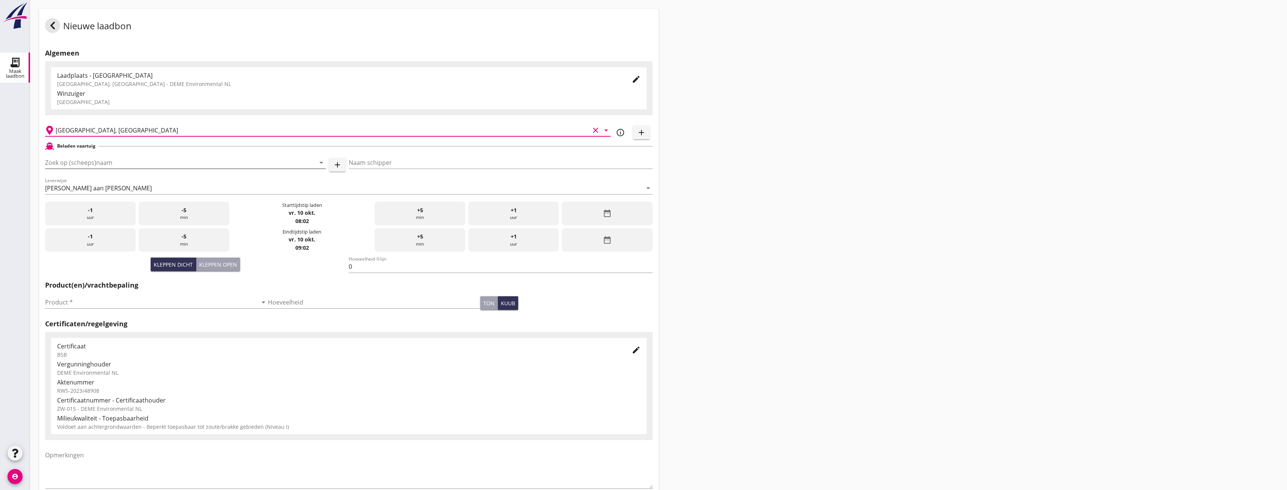
click at [165, 167] on input "Zoek op (scheeps)naam" at bounding box center [175, 163] width 260 height 12
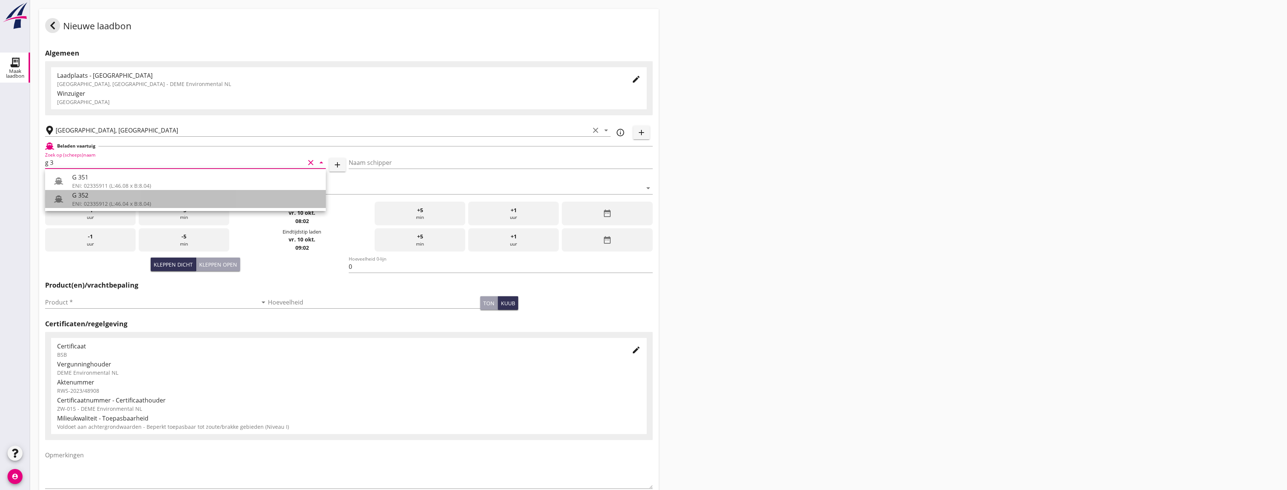
click at [120, 195] on div "G 352" at bounding box center [196, 195] width 248 height 9
type input "G 352"
type input "[PERSON_NAME]"
type input "363"
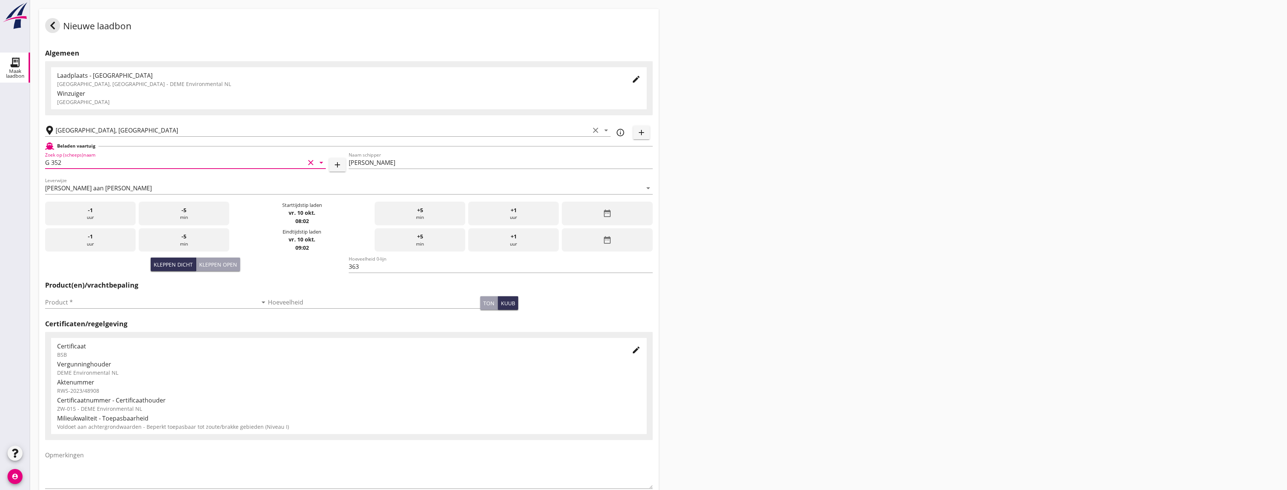
type input "G 352"
click at [615, 213] on div "date_range" at bounding box center [607, 214] width 91 height 24
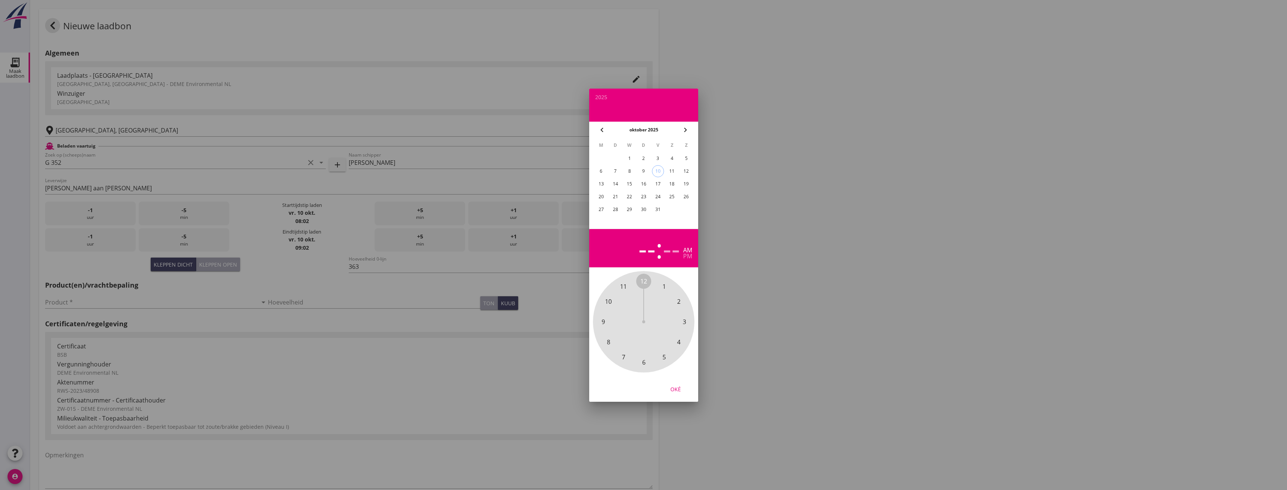
click at [629, 171] on div "8" at bounding box center [629, 171] width 12 height 12
click at [622, 358] on span "7" at bounding box center [622, 356] width 3 height 9
click at [644, 283] on span "00" at bounding box center [643, 281] width 7 height 9
click at [685, 257] on div "pm" at bounding box center [687, 256] width 9 height 6
click at [680, 387] on div "Oké" at bounding box center [675, 389] width 21 height 8
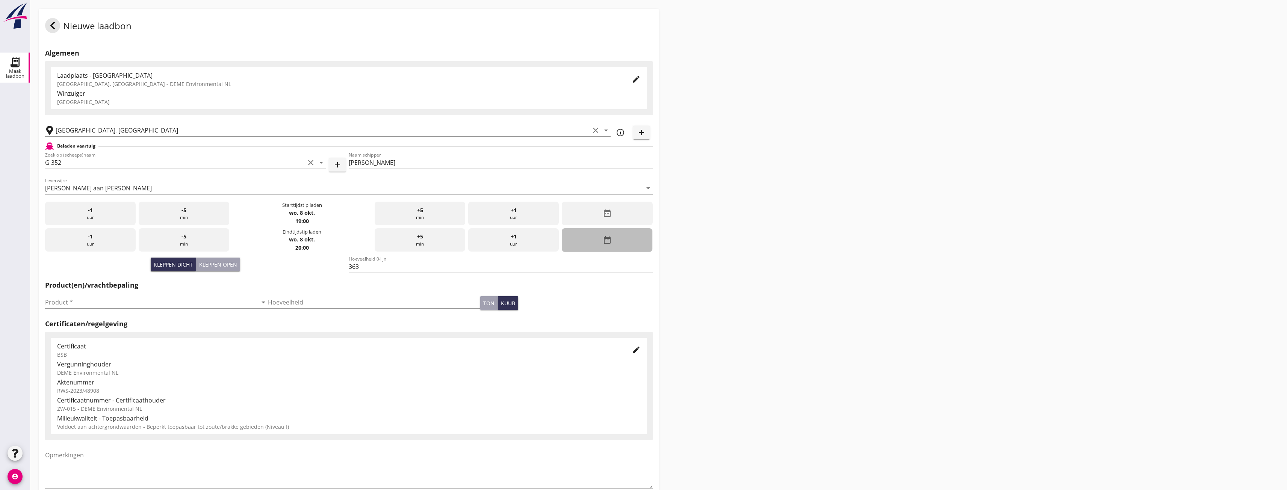
click at [630, 230] on div "date_range" at bounding box center [607, 240] width 91 height 24
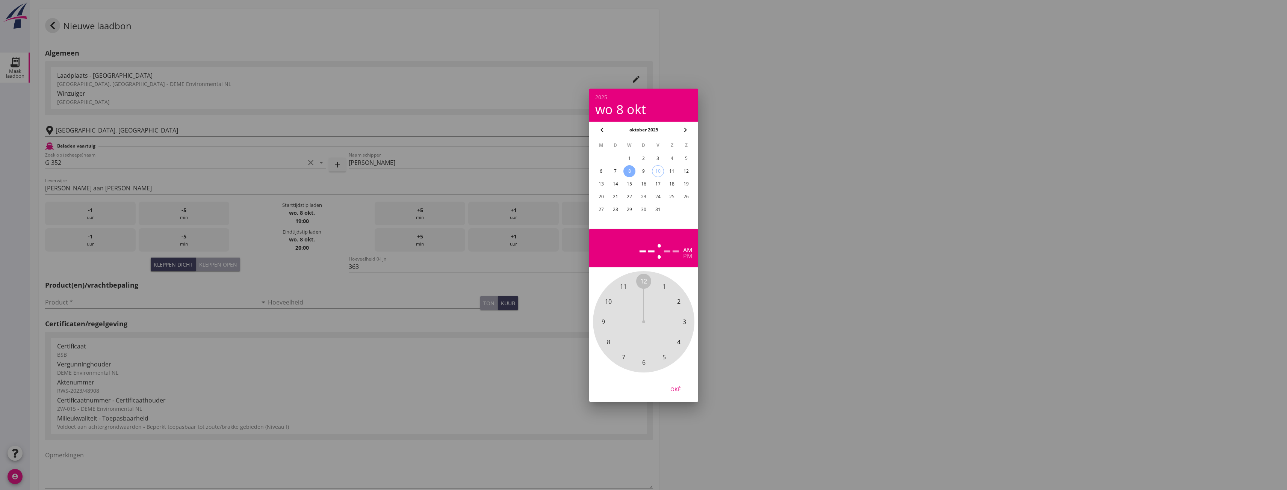
click at [628, 168] on div "8" at bounding box center [629, 171] width 12 height 12
click at [603, 321] on span "9" at bounding box center [602, 321] width 3 height 9
click at [642, 278] on span "00" at bounding box center [643, 281] width 7 height 9
click at [683, 256] on div "pm" at bounding box center [687, 256] width 9 height 6
click at [678, 385] on div "Oké" at bounding box center [675, 389] width 21 height 8
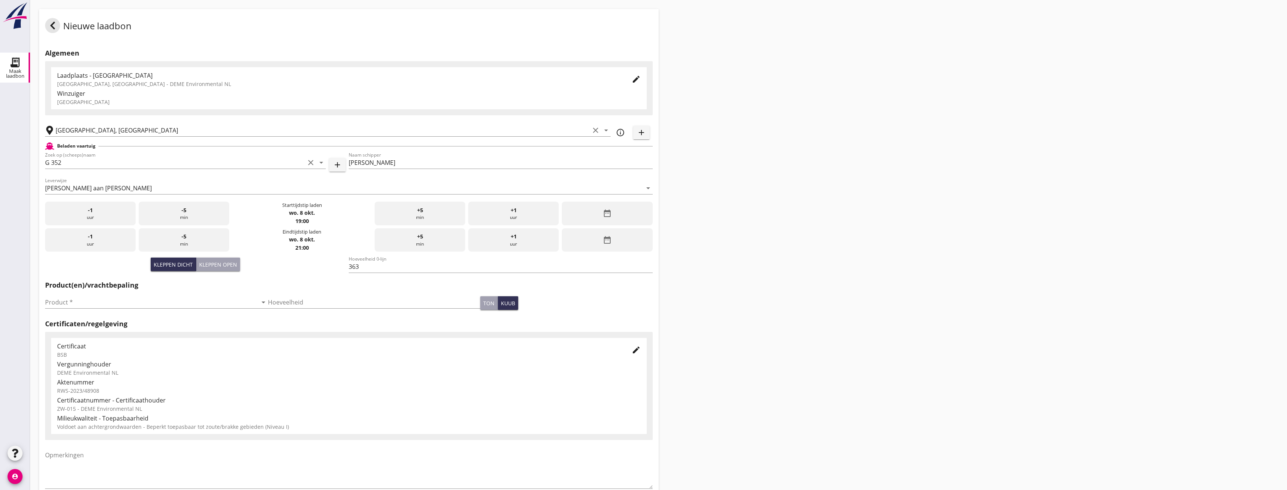
click at [725, 205] on div "Nieuwe laadbon Algemeen Laadplaats - [GEOGRAPHIC_DATA] [GEOGRAPHIC_DATA], [GEOG…" at bounding box center [658, 268] width 1257 height 537
click at [184, 307] on input "Product *" at bounding box center [151, 302] width 212 height 12
click at [135, 326] on div "Zand (6120)" at bounding box center [155, 321] width 208 height 18
type input "Zand (6120)"
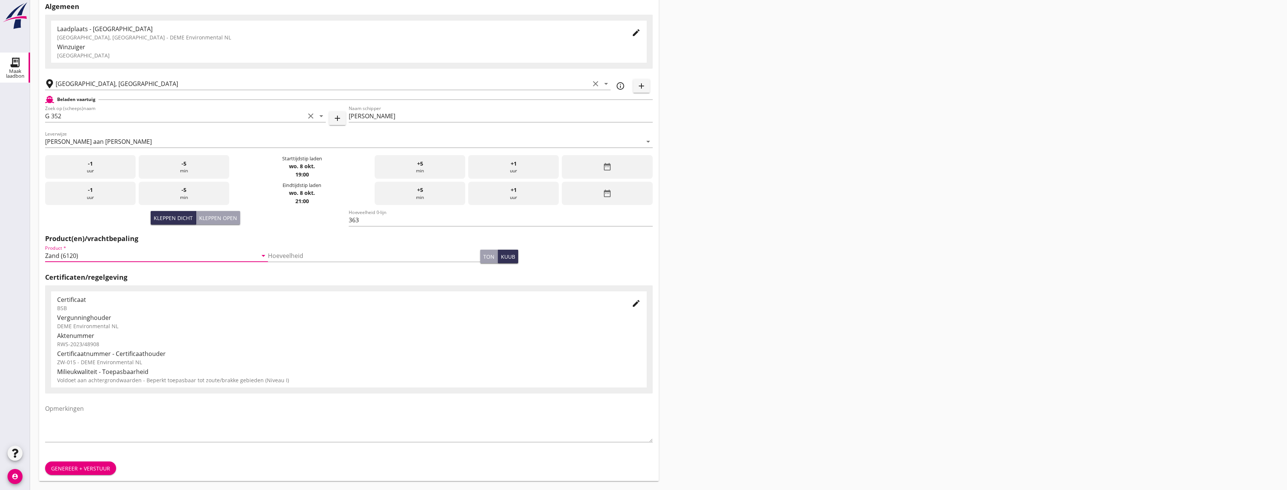
click at [74, 464] on button "Genereer + verstuur" at bounding box center [80, 469] width 71 height 14
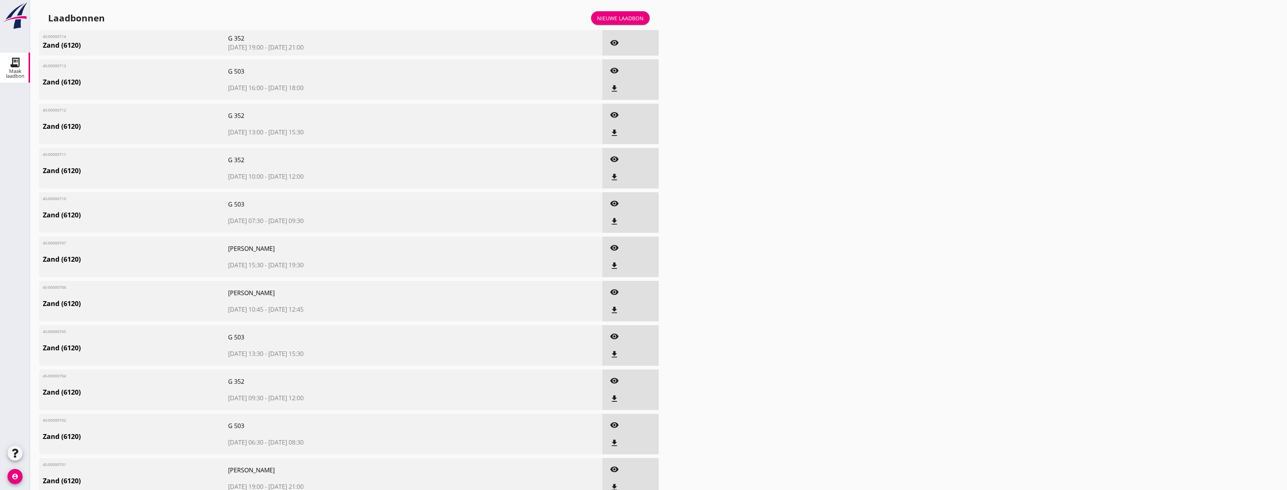
click at [606, 15] on div "Nieuwe laadbon" at bounding box center [620, 18] width 47 height 8
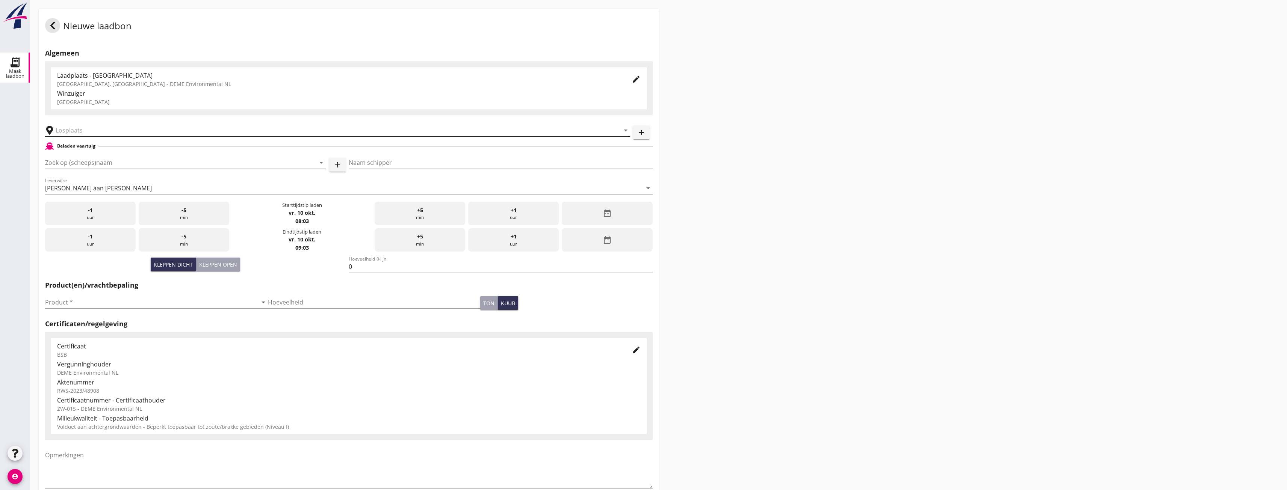
click at [92, 128] on input "text" at bounding box center [332, 130] width 553 height 12
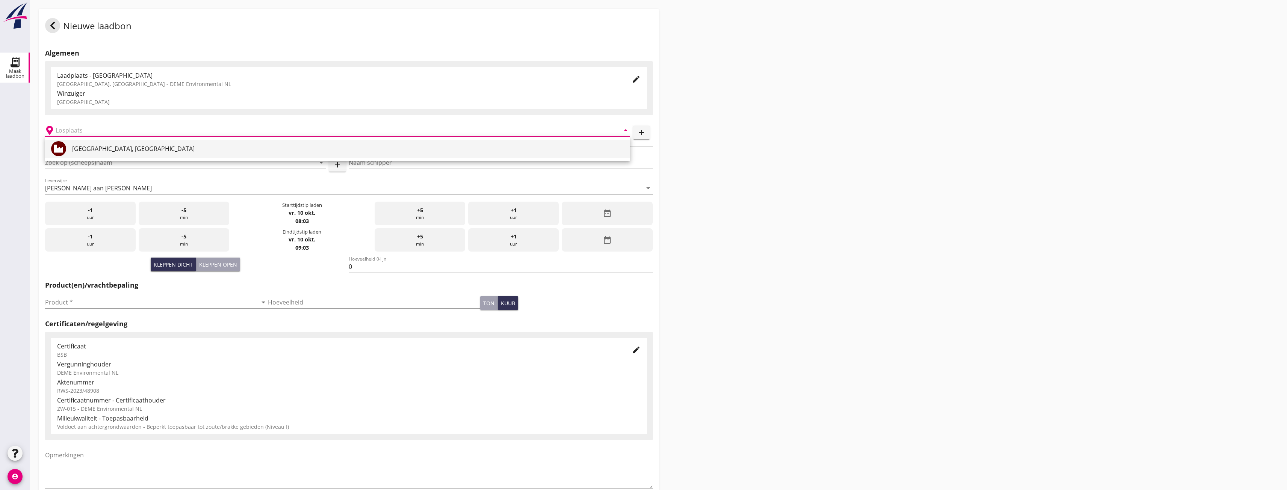
click at [94, 155] on div "[GEOGRAPHIC_DATA], [GEOGRAPHIC_DATA]" at bounding box center [348, 149] width 552 height 18
type input "[GEOGRAPHIC_DATA], [GEOGRAPHIC_DATA]"
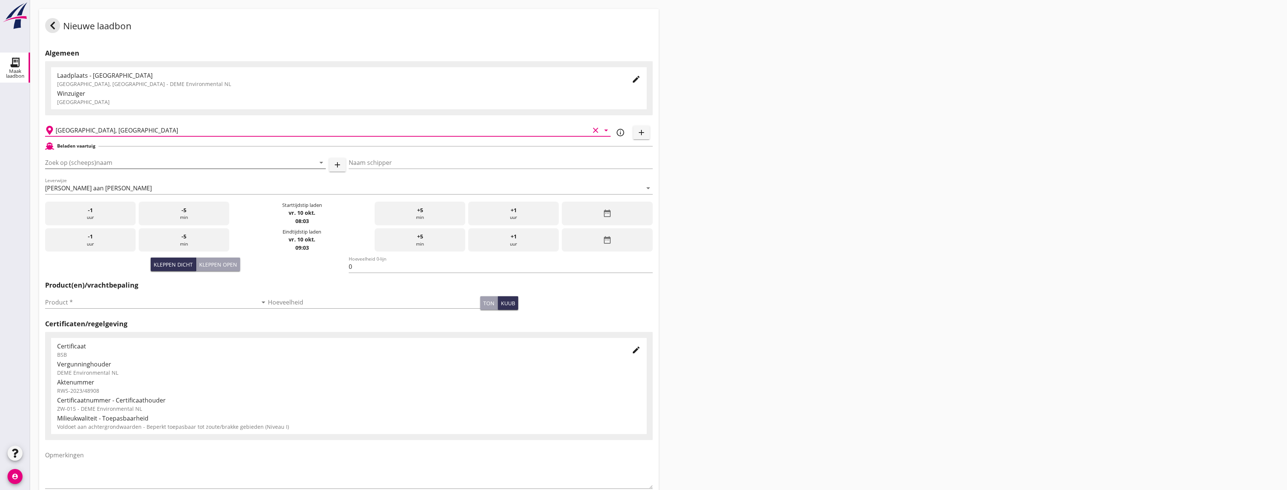
click at [97, 158] on input "Zoek op (scheeps)naam" at bounding box center [175, 163] width 260 height 12
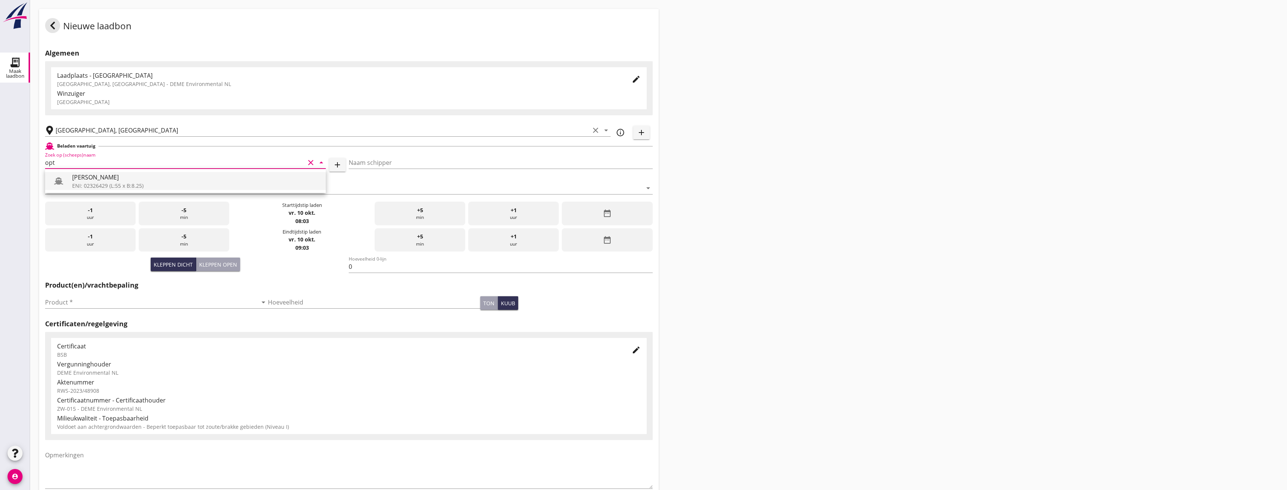
click at [90, 180] on div "[PERSON_NAME]" at bounding box center [196, 177] width 248 height 9
type input "[PERSON_NAME]"
type input "442"
type input "[PERSON_NAME]"
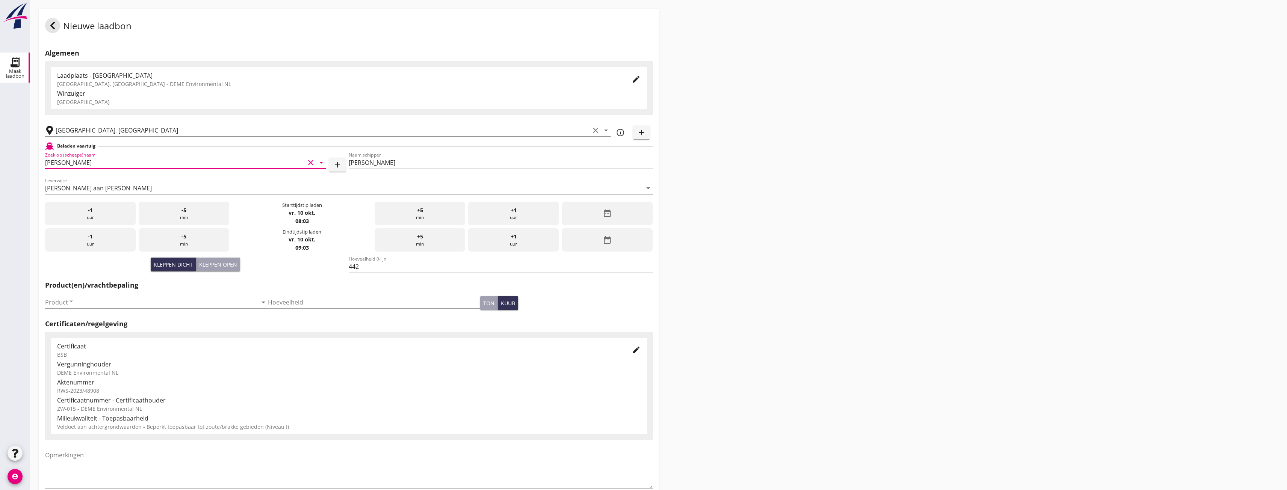
click at [594, 212] on div "date_range" at bounding box center [607, 214] width 91 height 24
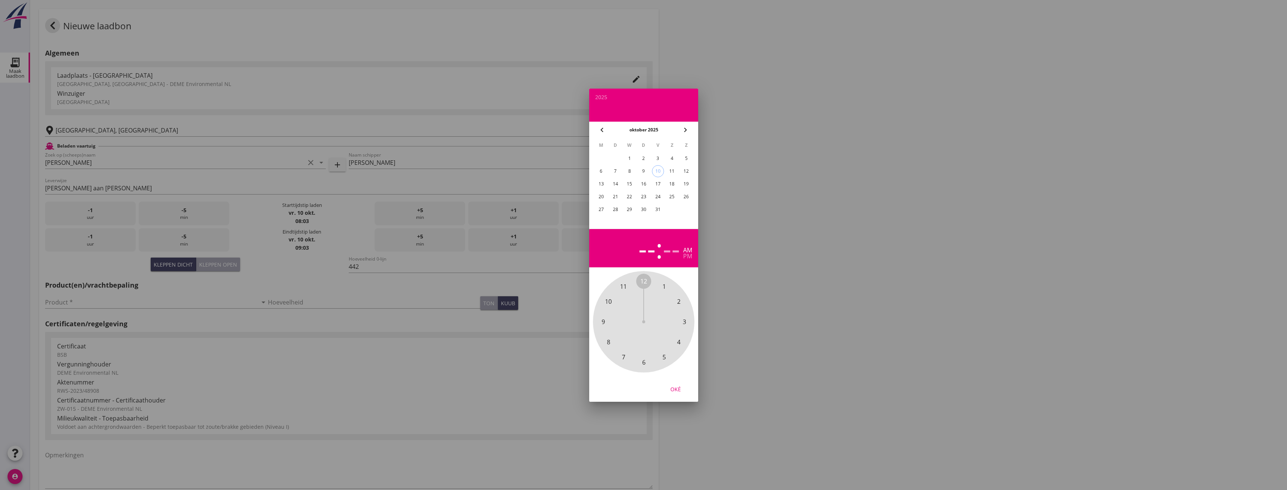
click at [645, 363] on span "6" at bounding box center [643, 362] width 3 height 9
click at [643, 281] on span "00" at bounding box center [643, 281] width 7 height 9
click at [629, 170] on div "8" at bounding box center [629, 171] width 12 height 12
click at [676, 391] on div "Oké" at bounding box center [675, 389] width 21 height 8
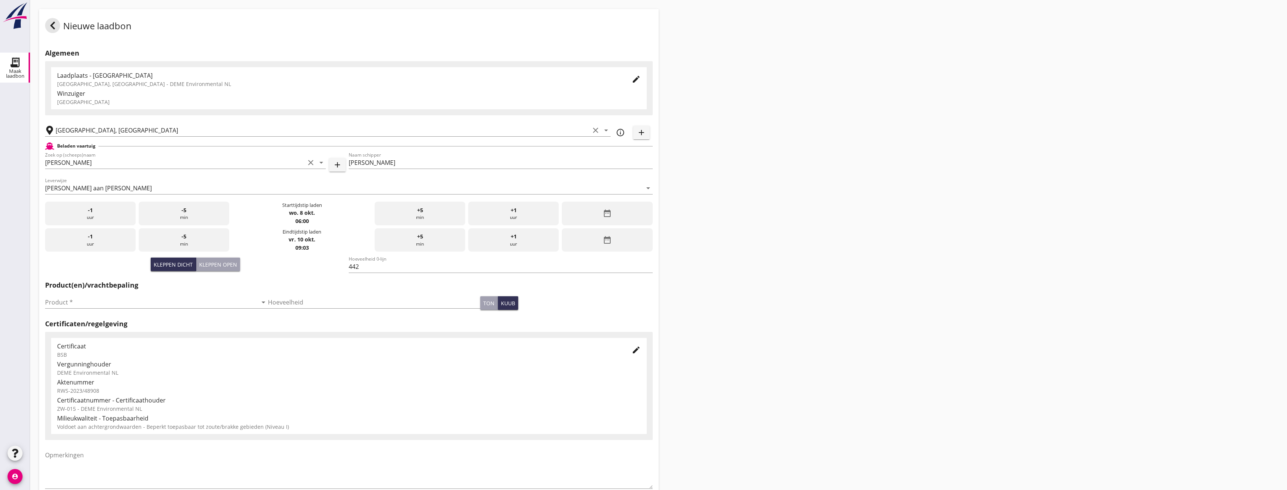
click at [610, 243] on icon "date_range" at bounding box center [607, 240] width 9 height 9
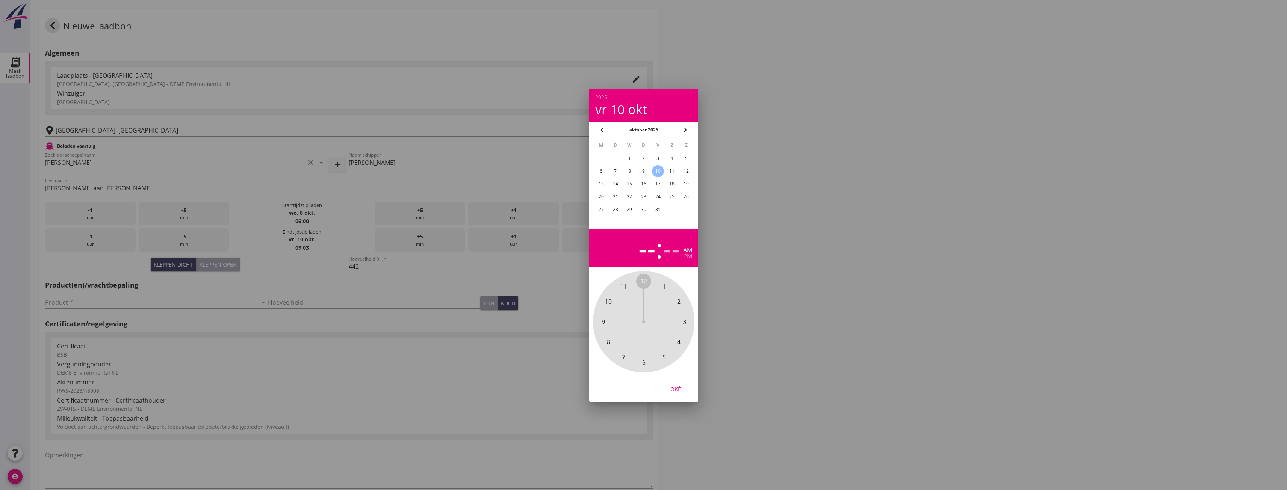
click at [633, 172] on div "8" at bounding box center [629, 171] width 12 height 12
click at [610, 339] on span "8" at bounding box center [607, 342] width 3 height 9
click at [681, 322] on span "15" at bounding box center [684, 321] width 7 height 9
click at [675, 389] on div "Oké" at bounding box center [675, 389] width 21 height 8
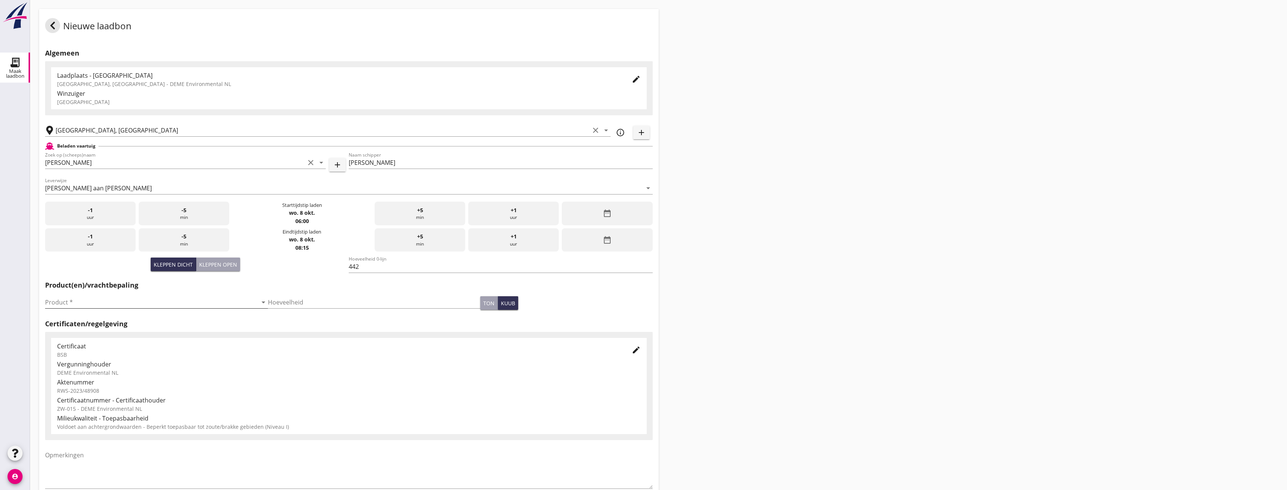
click at [151, 307] on input "Product *" at bounding box center [151, 302] width 212 height 12
click at [131, 324] on div "Zand (6120)" at bounding box center [155, 320] width 208 height 9
type input "Zand (6120)"
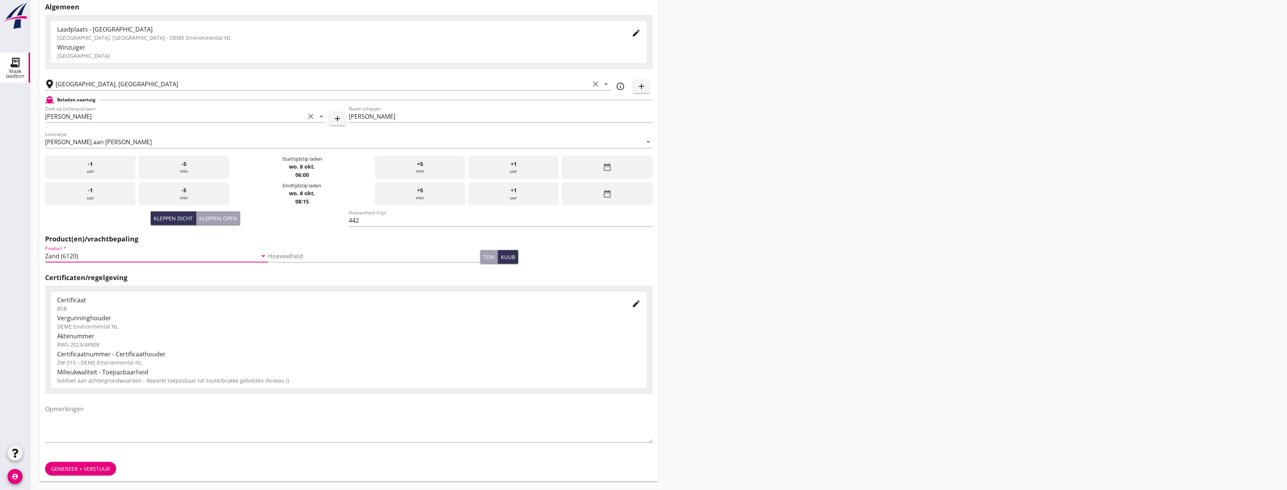
scroll to position [47, 0]
click at [74, 468] on div "Genereer + verstuur" at bounding box center [80, 469] width 59 height 8
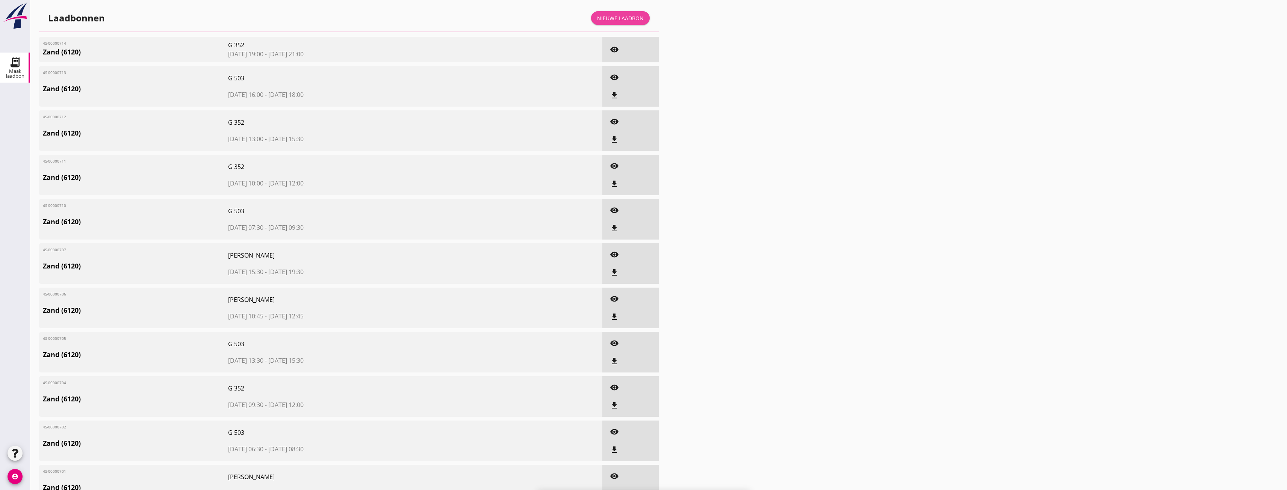
click at [631, 17] on div "Nieuwe laadbon" at bounding box center [620, 18] width 47 height 8
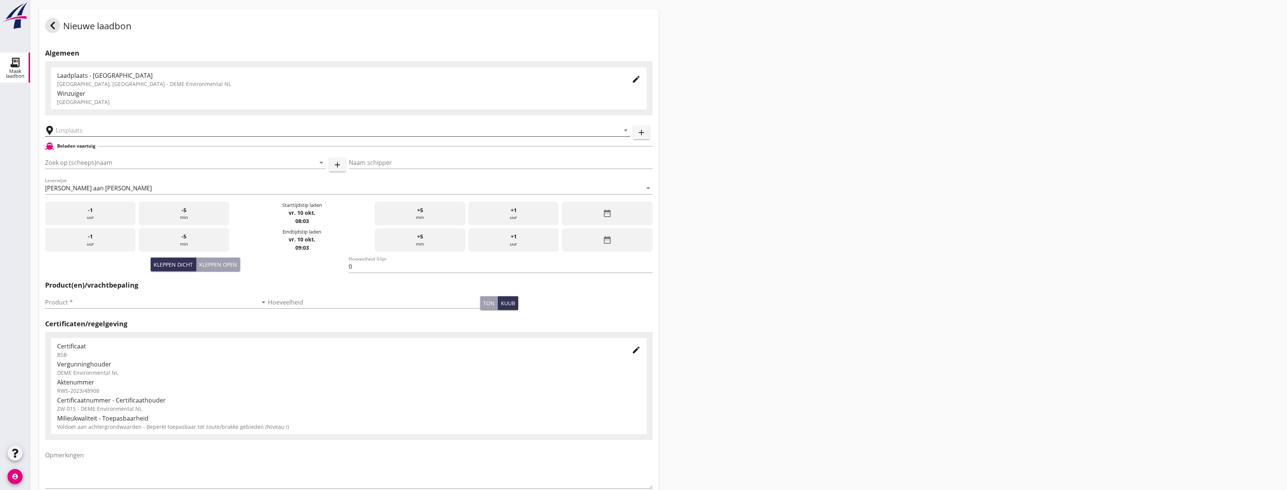
click at [134, 129] on input "text" at bounding box center [332, 130] width 553 height 12
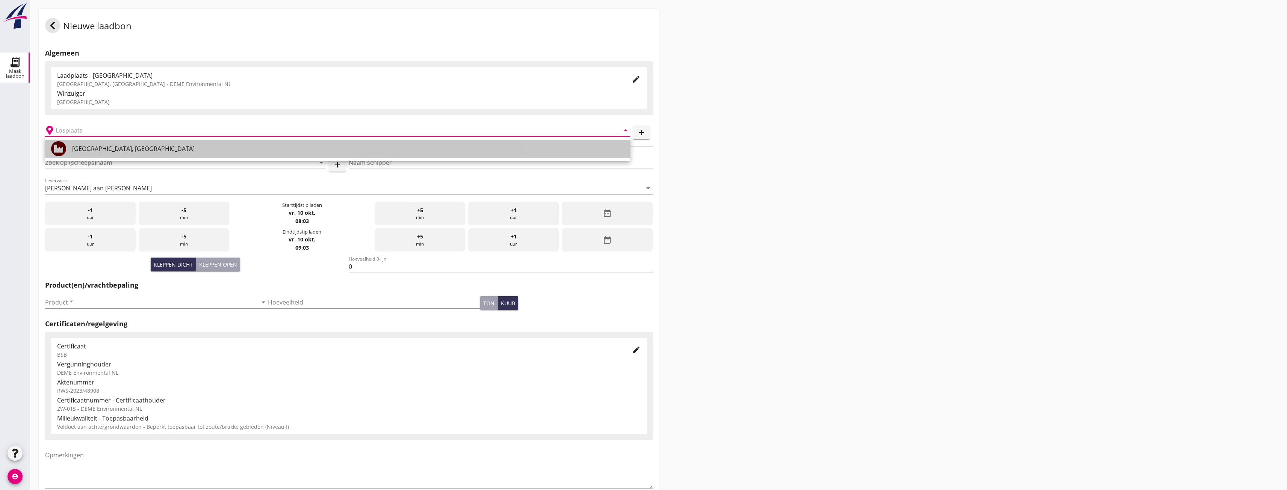
drag, startPoint x: 118, startPoint y: 147, endPoint x: 113, endPoint y: 172, distance: 25.4
click at [118, 147] on div "[GEOGRAPHIC_DATA], [GEOGRAPHIC_DATA]" at bounding box center [348, 148] width 552 height 9
type input "[GEOGRAPHIC_DATA], [GEOGRAPHIC_DATA]"
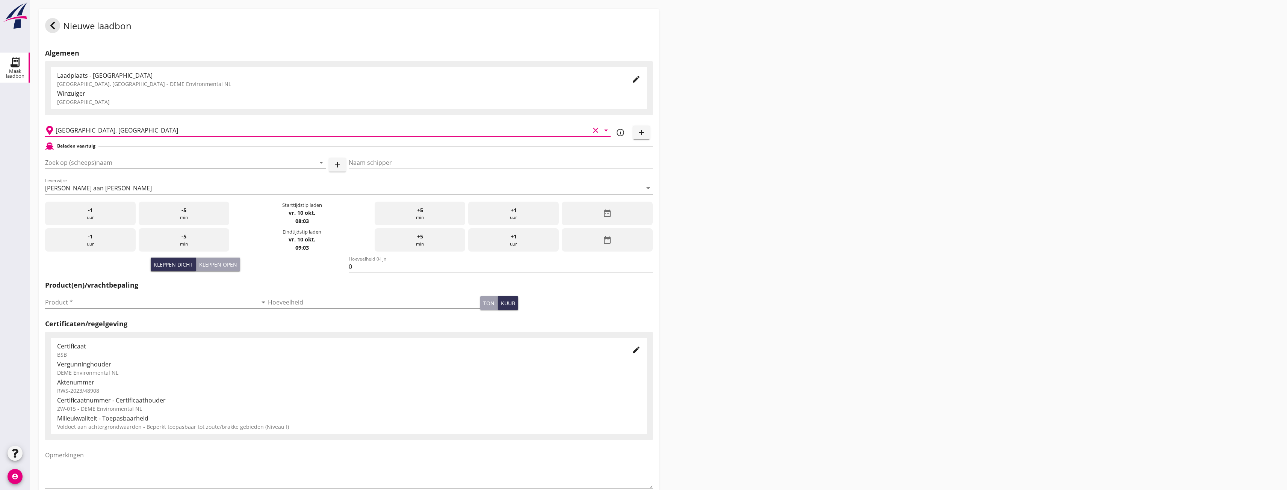
click at [114, 163] on input "Zoek op (scheeps)naam" at bounding box center [175, 163] width 260 height 12
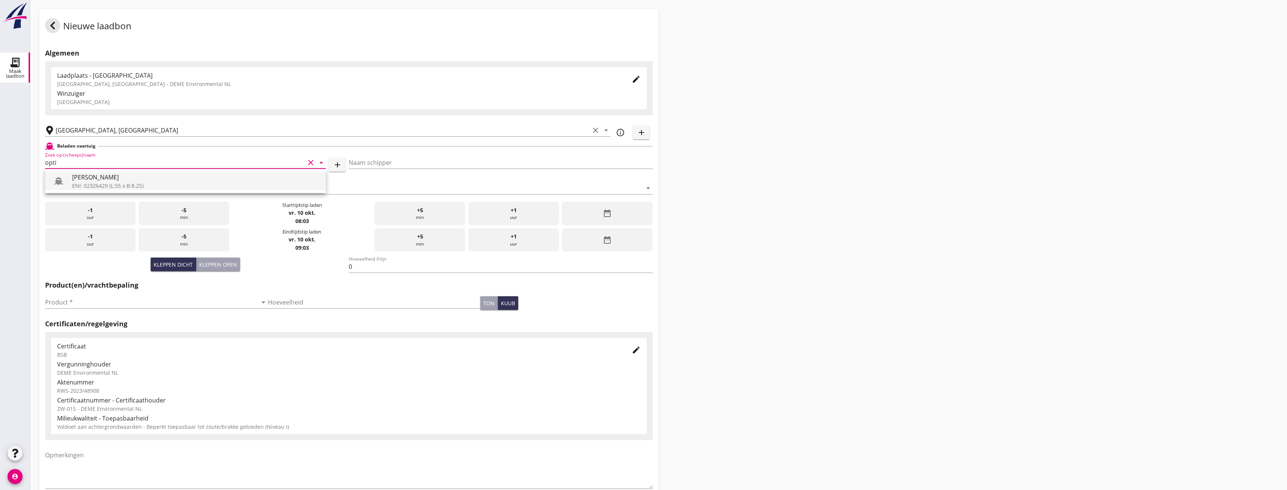
click at [120, 179] on div "[PERSON_NAME]" at bounding box center [196, 177] width 248 height 9
type input "[PERSON_NAME]"
type input "442"
type input "[PERSON_NAME]"
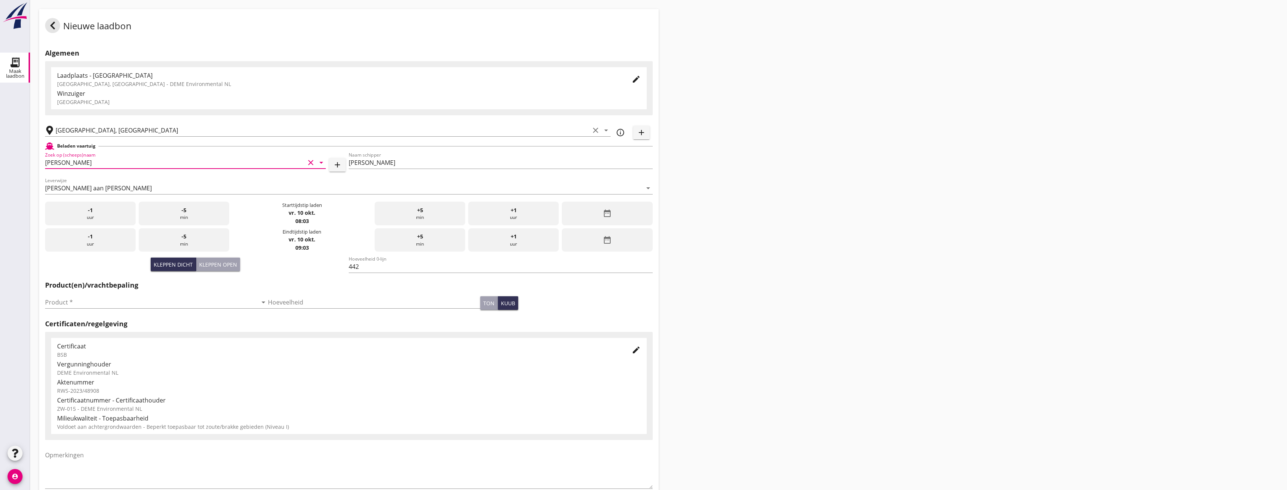
click at [592, 211] on div "date_range" at bounding box center [607, 214] width 91 height 24
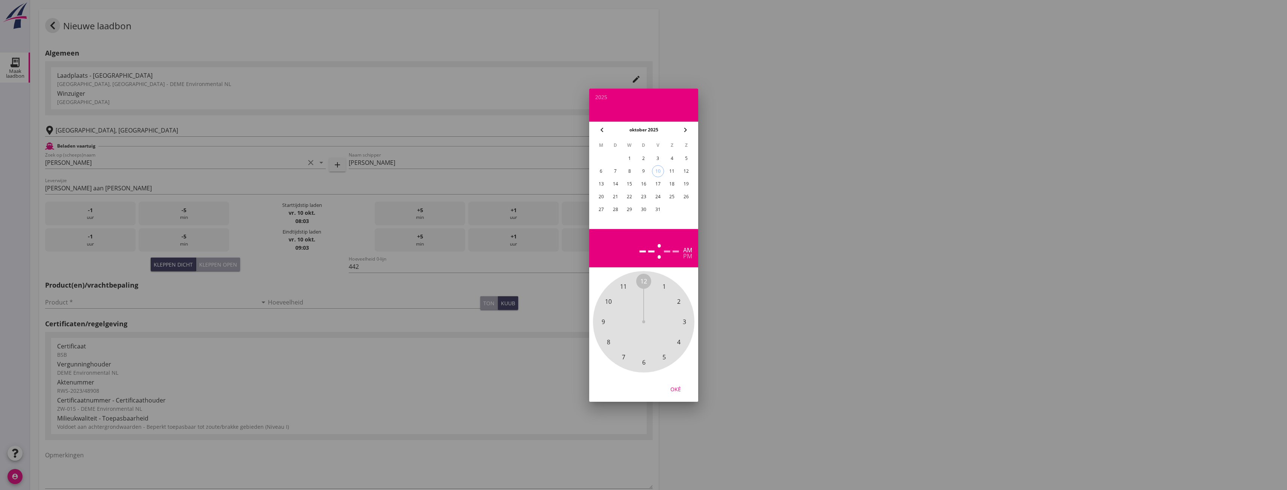
click at [636, 172] on td "8" at bounding box center [629, 171] width 14 height 12
click at [634, 169] on div "8" at bounding box center [629, 171] width 12 height 12
click at [678, 301] on span "2" at bounding box center [678, 301] width 3 height 9
click at [643, 362] on span "30" at bounding box center [643, 362] width 7 height 9
click at [687, 258] on div "pm" at bounding box center [687, 256] width 9 height 6
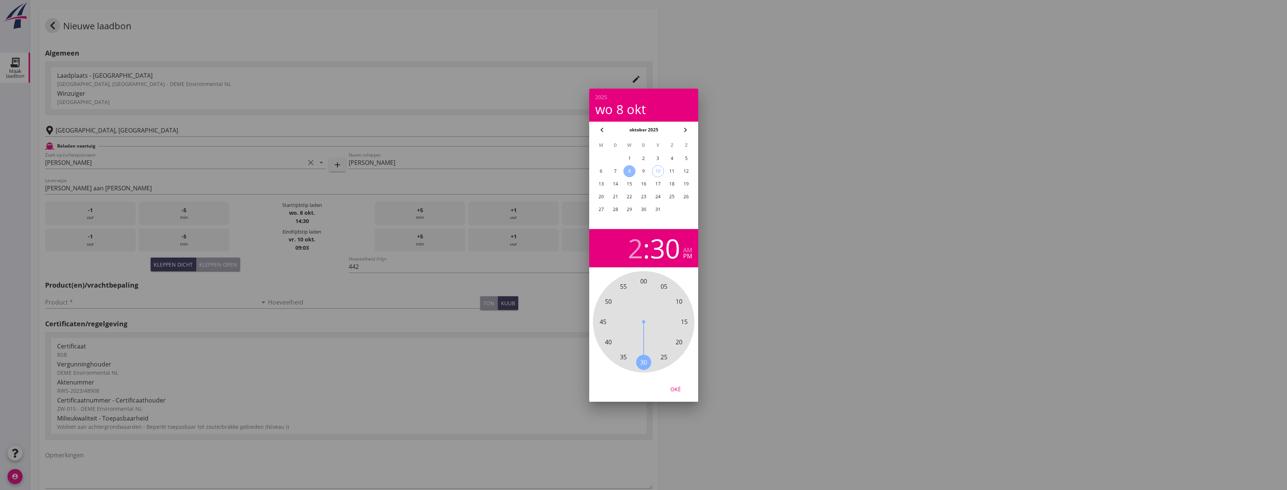
click at [677, 393] on div "Oké" at bounding box center [675, 389] width 21 height 8
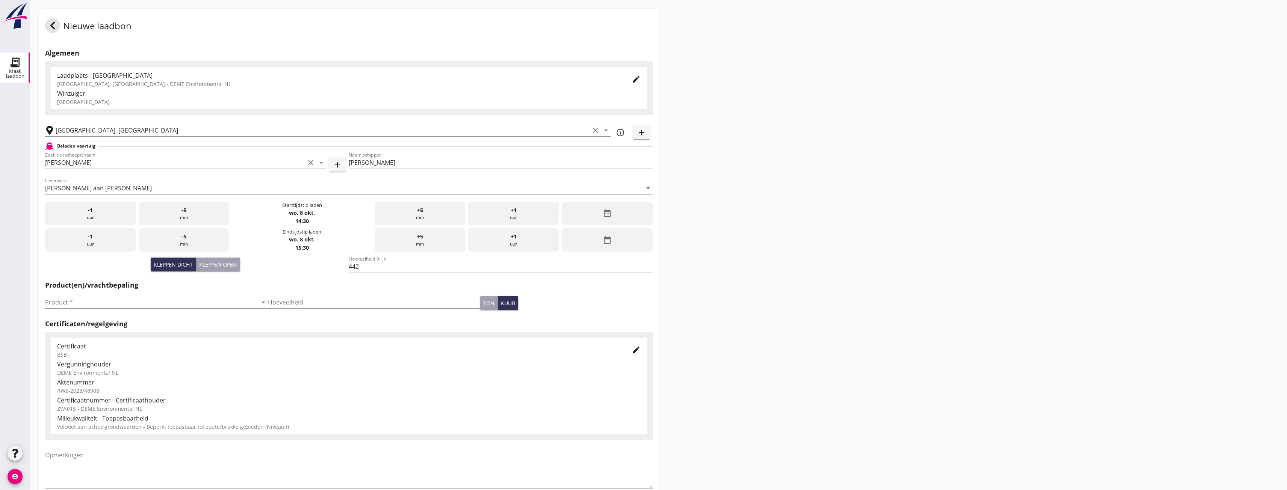
click at [620, 245] on div "date_range" at bounding box center [607, 240] width 91 height 24
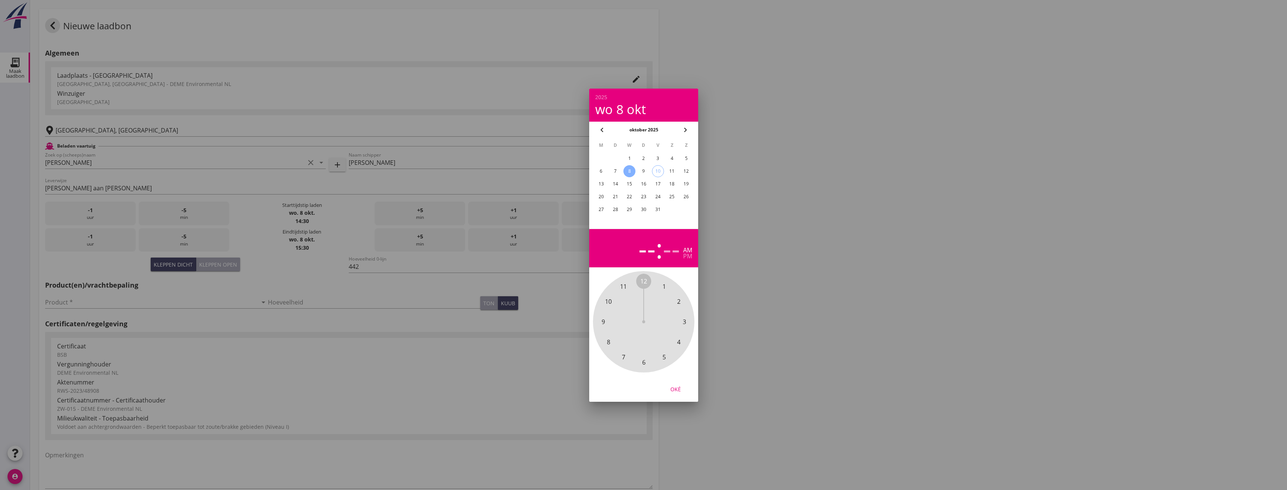
click at [629, 171] on div "8" at bounding box center [629, 171] width 12 height 12
click at [683, 322] on span "3" at bounding box center [683, 321] width 3 height 9
click at [645, 363] on span "30" at bounding box center [643, 362] width 7 height 9
click at [682, 389] on div "Oké" at bounding box center [675, 389] width 21 height 8
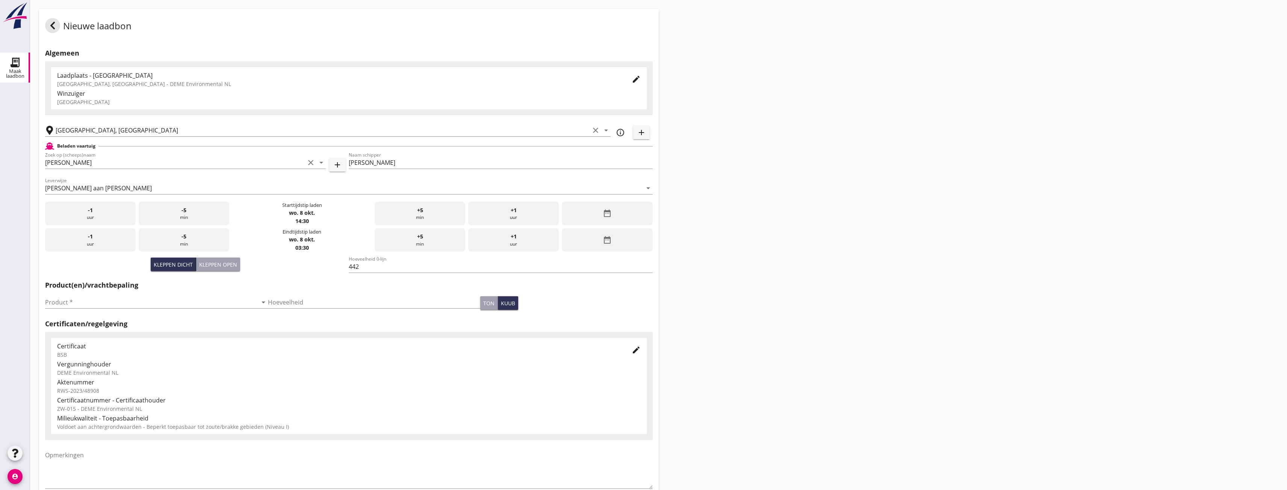
click at [632, 245] on div "date_range" at bounding box center [607, 240] width 91 height 24
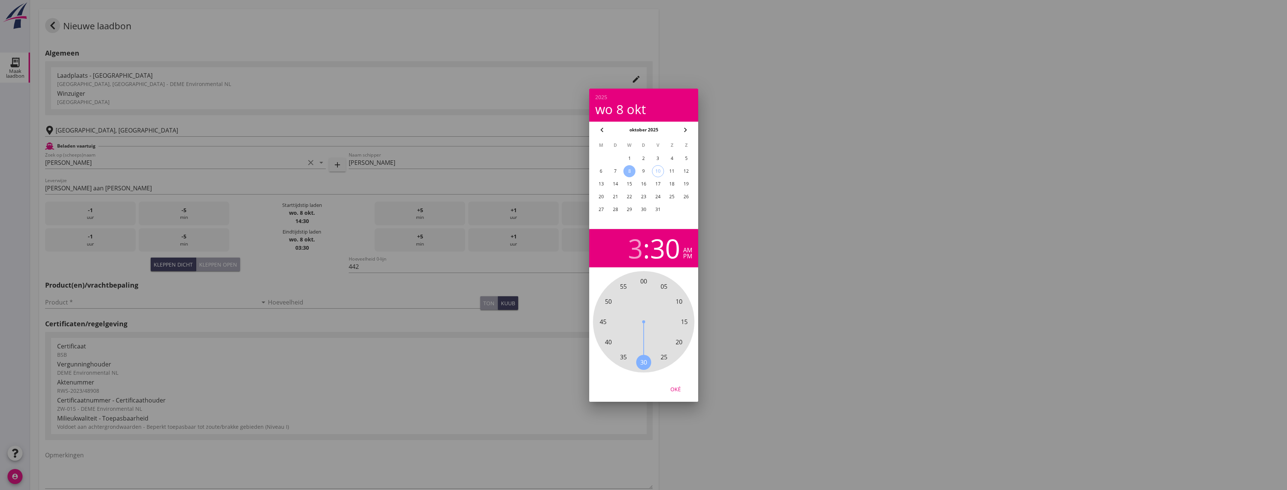
click at [685, 255] on div "pm" at bounding box center [687, 256] width 9 height 6
click at [672, 392] on div "Oké" at bounding box center [675, 389] width 21 height 8
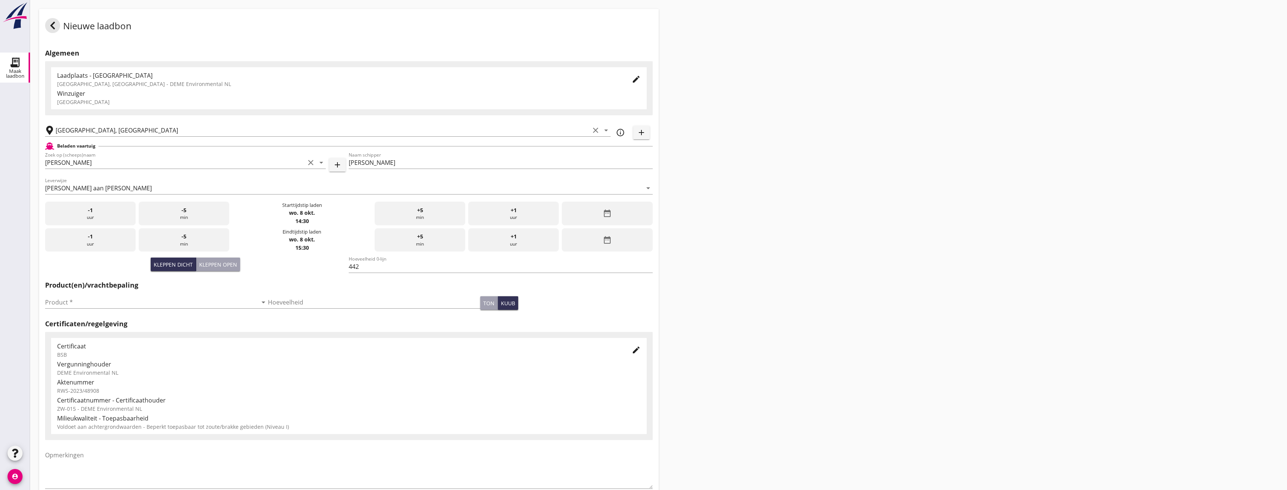
click at [712, 296] on div "Nieuwe laadbon Algemeen Laadplaats - [GEOGRAPHIC_DATA] [GEOGRAPHIC_DATA], [GEOG…" at bounding box center [658, 268] width 1257 height 537
click at [211, 304] on input "Product *" at bounding box center [151, 302] width 212 height 12
click at [207, 318] on div "Zand (6120)" at bounding box center [155, 320] width 208 height 9
type input "Zand (6120)"
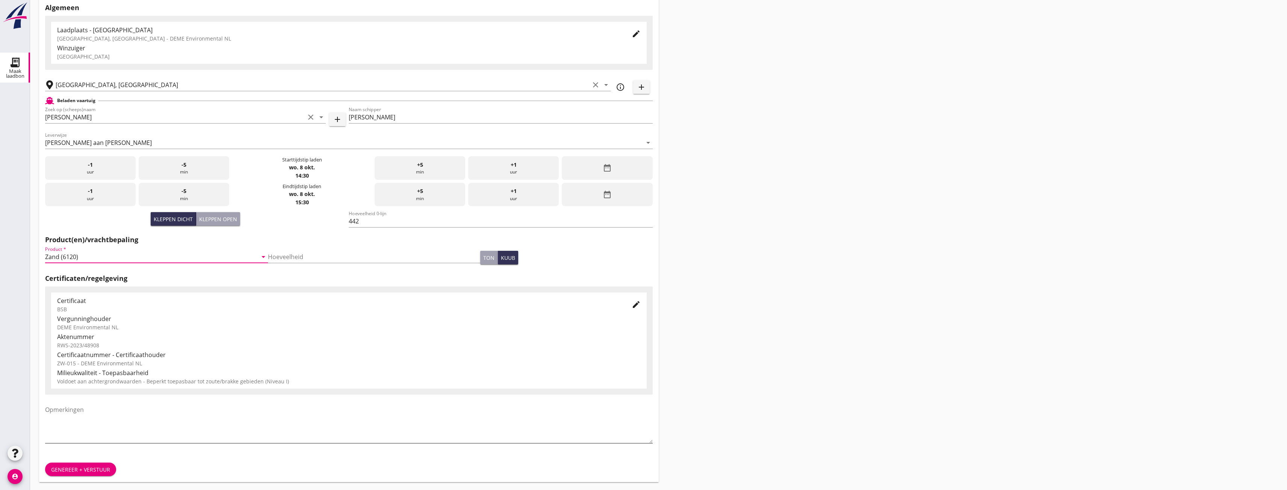
scroll to position [47, 0]
click at [70, 461] on div "Genereer + verstuur" at bounding box center [348, 469] width 619 height 26
click at [69, 463] on button "Genereer + verstuur" at bounding box center [80, 469] width 71 height 14
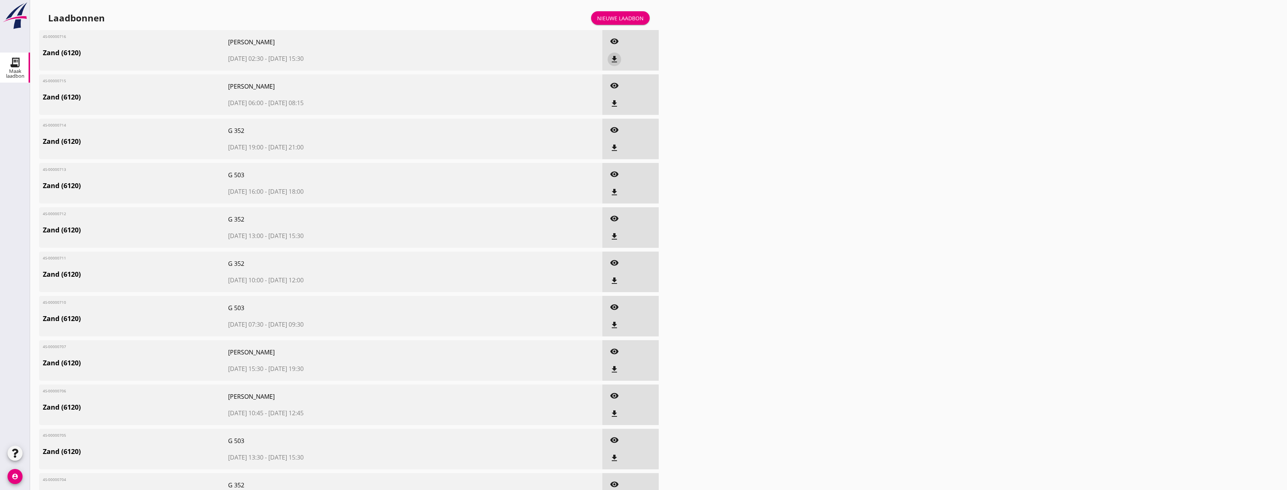
drag, startPoint x: 613, startPoint y: 64, endPoint x: 610, endPoint y: 66, distance: 4.2
click at [613, 64] on button "file_download" at bounding box center [614, 60] width 14 height 14
click at [618, 106] on icon "file_download" at bounding box center [614, 103] width 9 height 9
click at [613, 146] on icon "file_download" at bounding box center [614, 148] width 9 height 9
click at [616, 192] on icon "file_download" at bounding box center [614, 192] width 9 height 9
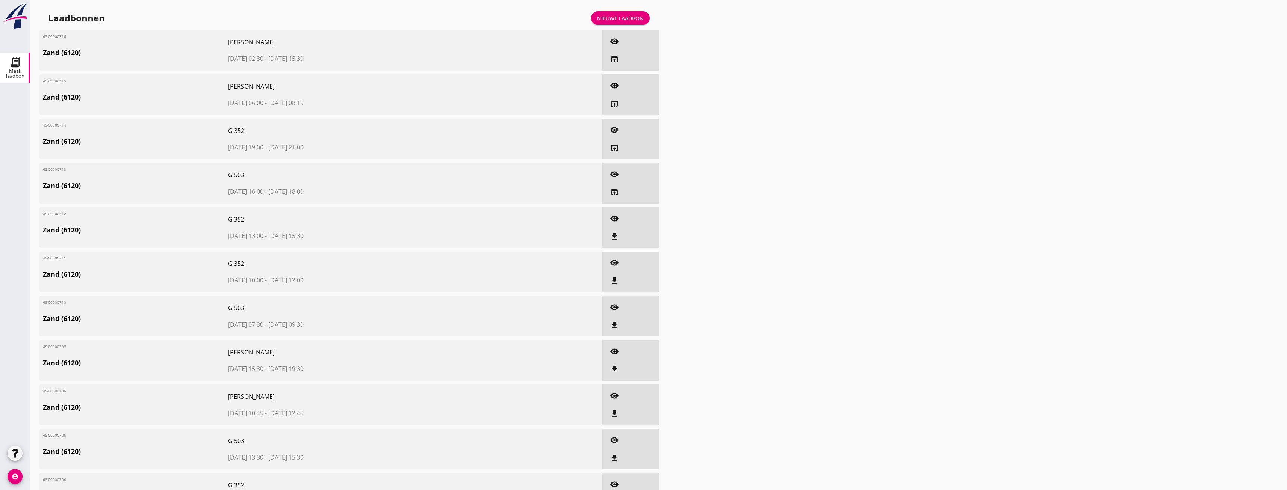
click at [615, 237] on icon "file_download" at bounding box center [614, 236] width 9 height 9
drag, startPoint x: 612, startPoint y: 277, endPoint x: 592, endPoint y: 223, distance: 57.5
click at [612, 277] on icon "file_download" at bounding box center [614, 280] width 9 height 9
click at [612, 320] on button "file_download" at bounding box center [614, 326] width 14 height 14
click at [608, 24] on link "Nieuwe laadbon" at bounding box center [620, 18] width 59 height 14
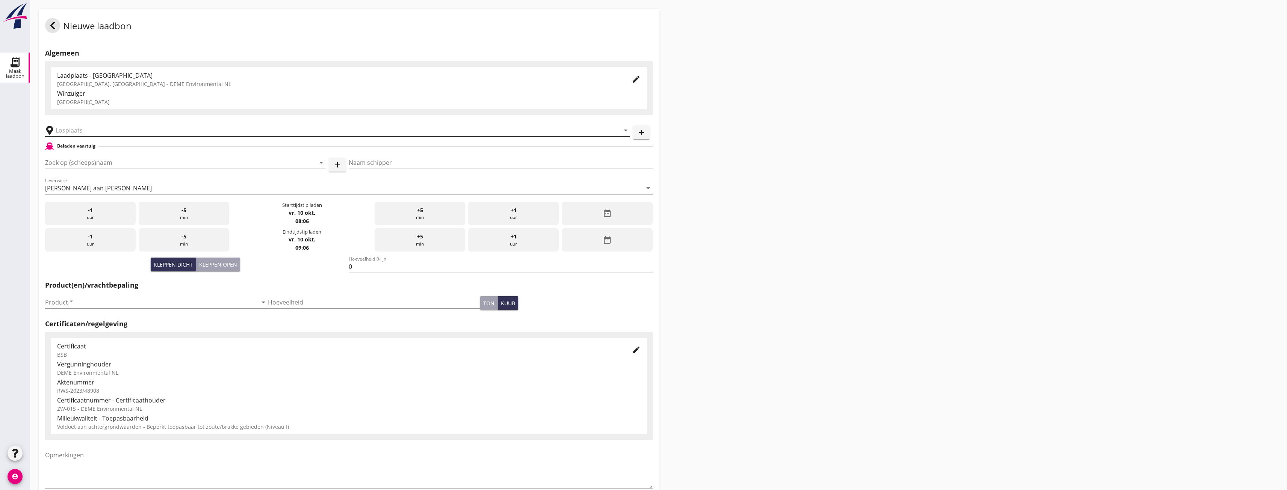
click at [112, 129] on input "text" at bounding box center [332, 130] width 553 height 12
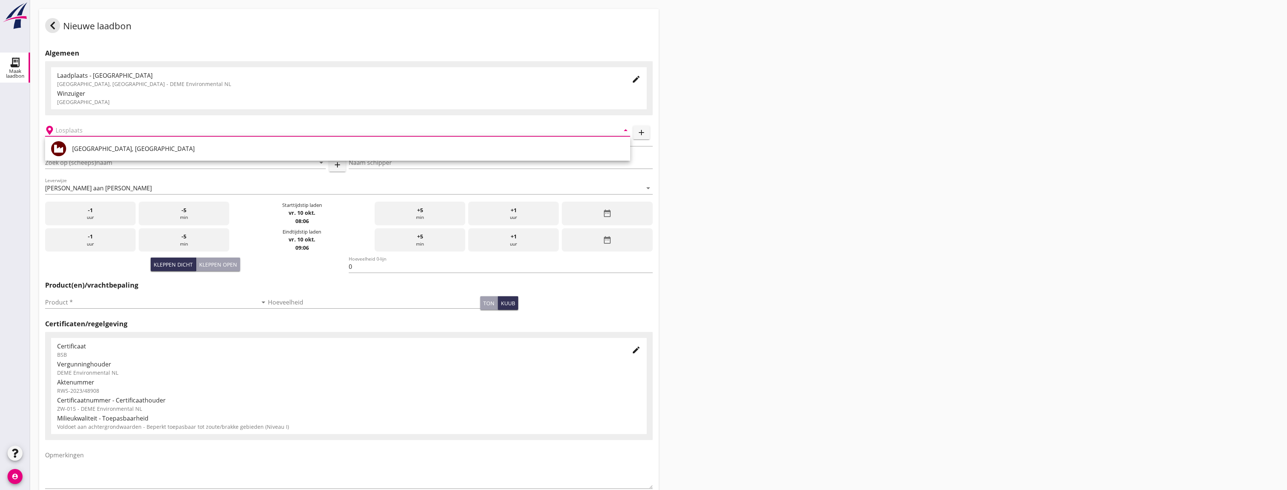
click at [94, 148] on div "[GEOGRAPHIC_DATA], [GEOGRAPHIC_DATA]" at bounding box center [348, 148] width 552 height 9
type input "[GEOGRAPHIC_DATA], [GEOGRAPHIC_DATA]"
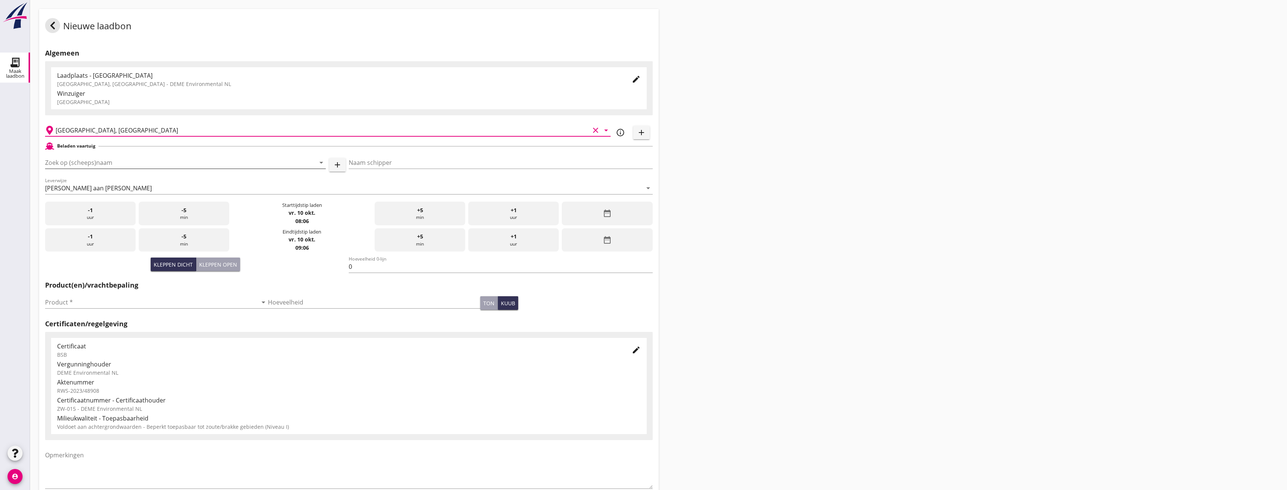
click at [95, 164] on input "Zoek op (scheeps)naam" at bounding box center [175, 163] width 260 height 12
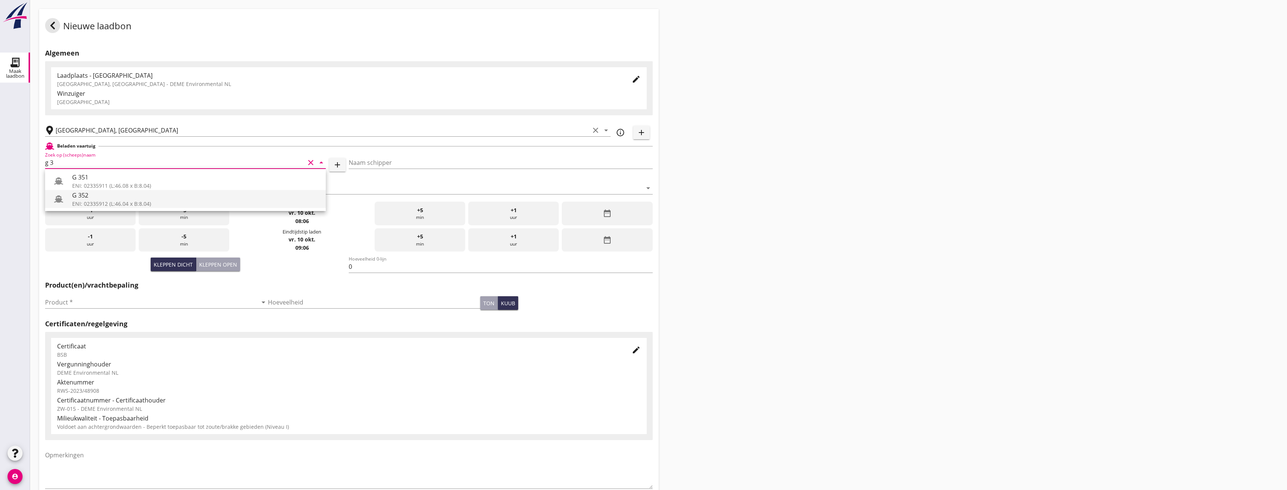
click at [91, 199] on div "G 352" at bounding box center [196, 195] width 248 height 9
type input "G 352"
type input "[PERSON_NAME]"
type input "363"
type input "G 352"
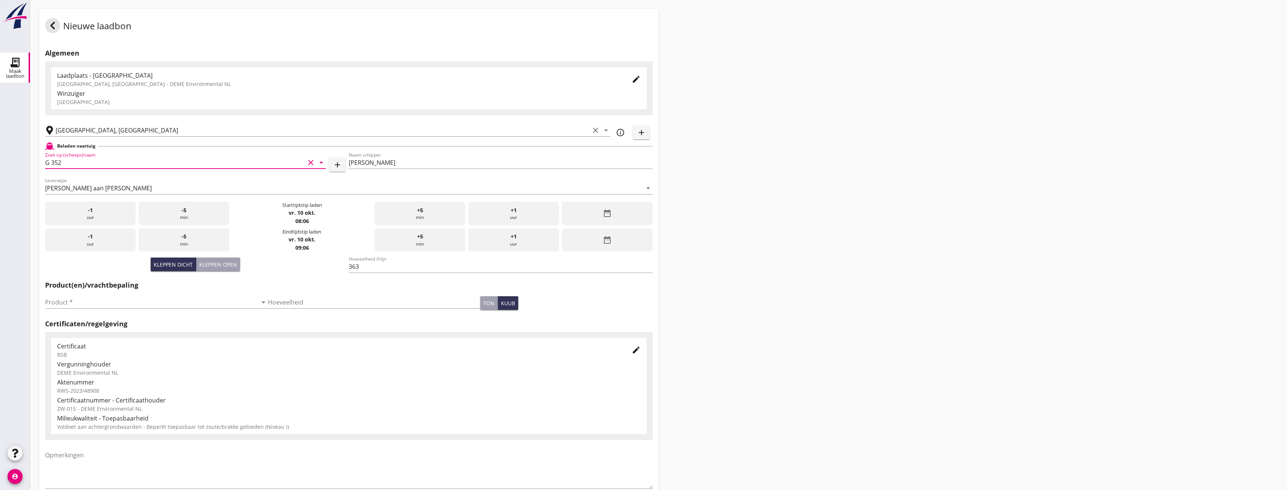
click at [597, 215] on div "date_range" at bounding box center [607, 214] width 91 height 24
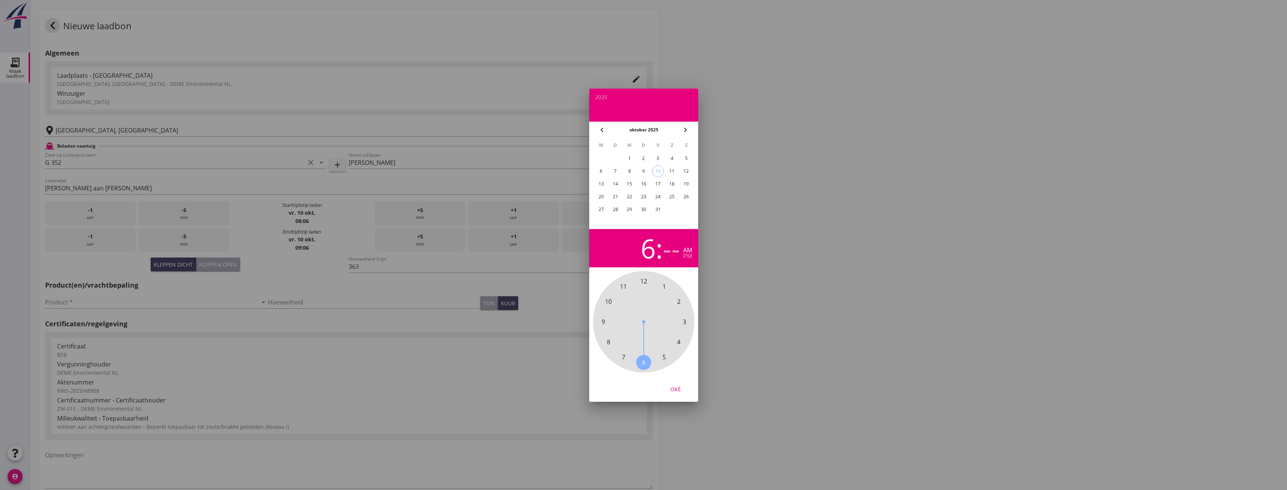
click at [642, 364] on span "6" at bounding box center [643, 362] width 3 height 9
click at [643, 363] on span "30" at bounding box center [643, 362] width 7 height 9
click at [646, 171] on div "9" at bounding box center [643, 171] width 12 height 12
click at [675, 391] on div "Oké" at bounding box center [675, 389] width 21 height 8
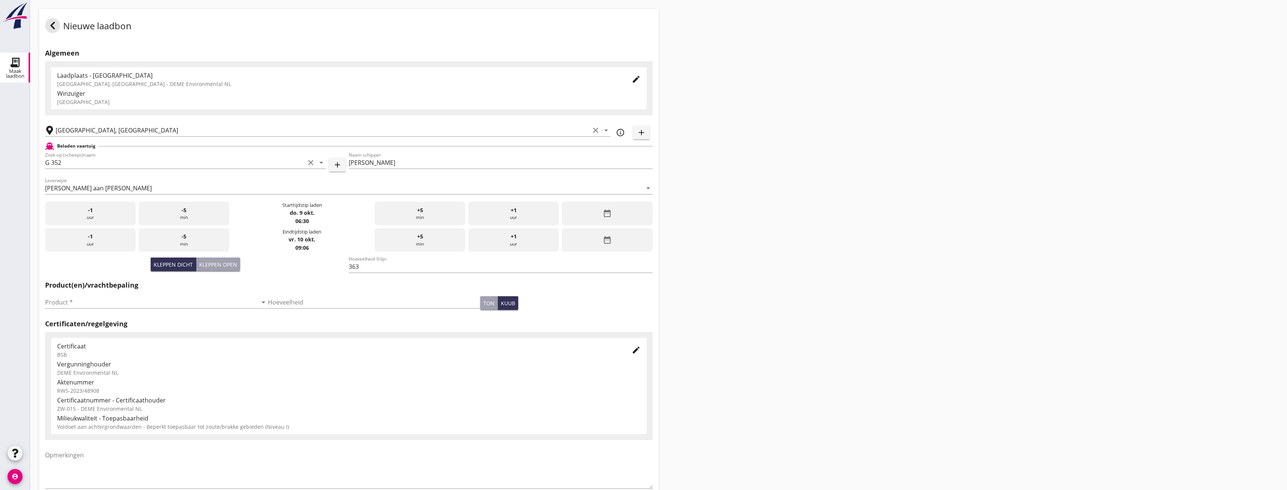
click at [610, 246] on div "date_range" at bounding box center [607, 240] width 91 height 24
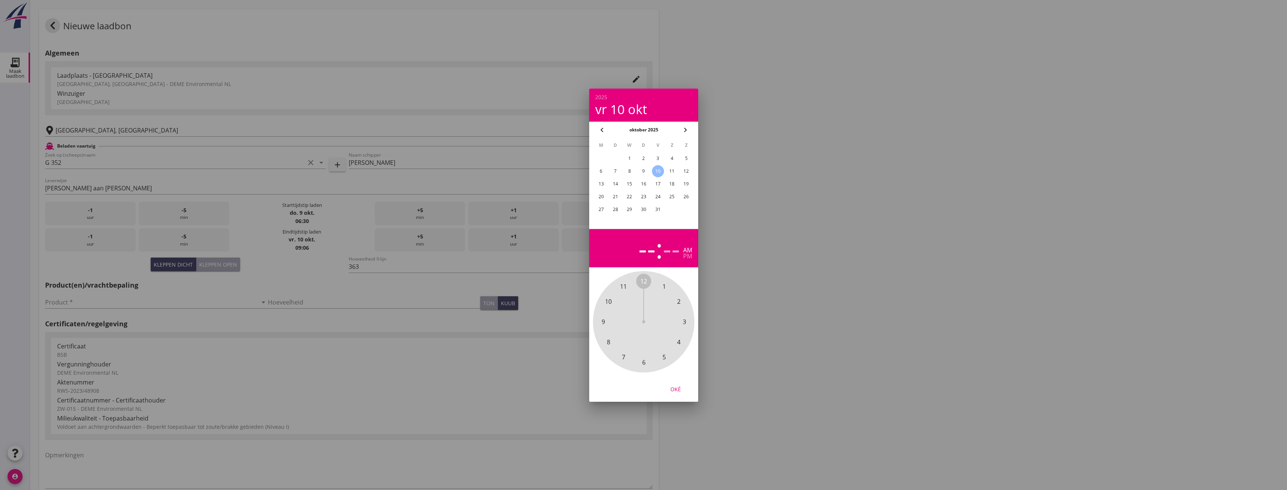
click at [647, 168] on div "9" at bounding box center [643, 171] width 12 height 12
click at [602, 324] on span "9" at bounding box center [602, 321] width 3 height 9
click at [643, 279] on span "00" at bounding box center [643, 281] width 7 height 9
click at [643, 168] on div "9" at bounding box center [643, 171] width 12 height 12
click at [674, 390] on div "Oké" at bounding box center [675, 389] width 21 height 8
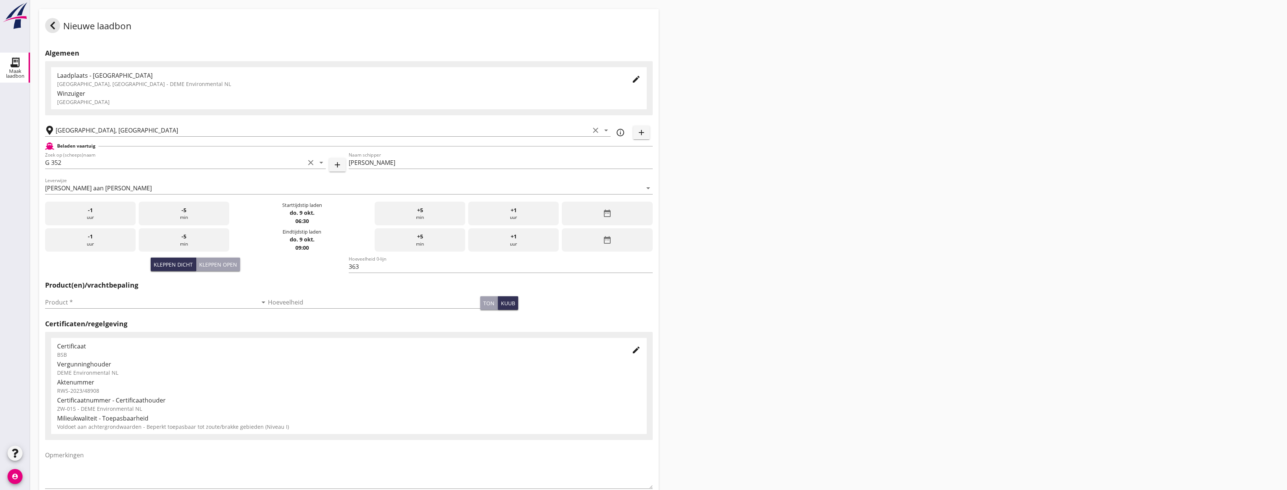
click at [748, 239] on div "Nieuwe laadbon Algemeen Laadplaats - [GEOGRAPHIC_DATA] [GEOGRAPHIC_DATA], [GEOG…" at bounding box center [658, 268] width 1257 height 537
click at [186, 303] on input "Product *" at bounding box center [151, 302] width 212 height 12
click at [162, 319] on div "Zand (6120)" at bounding box center [155, 320] width 208 height 9
type input "Zand (6120)"
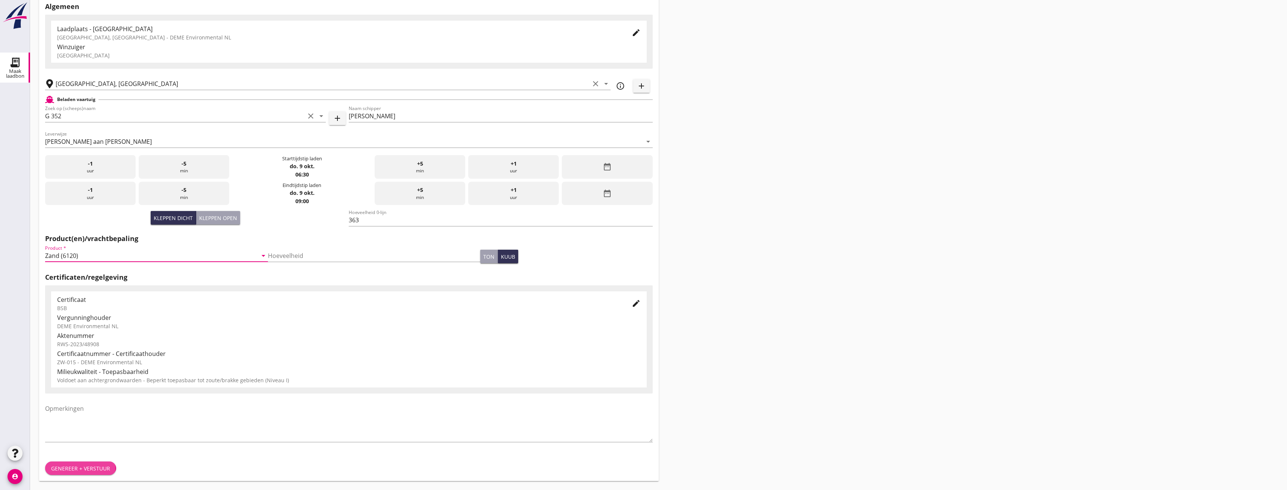
click at [85, 467] on div "Genereer + verstuur" at bounding box center [80, 469] width 59 height 8
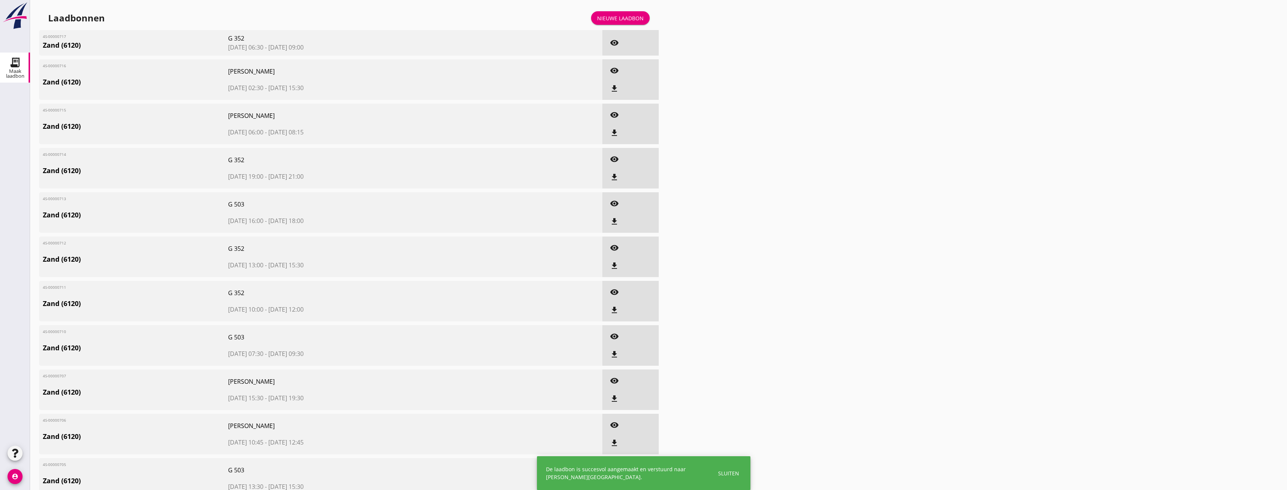
click at [624, 21] on div "Nieuwe laadbon" at bounding box center [620, 18] width 47 height 8
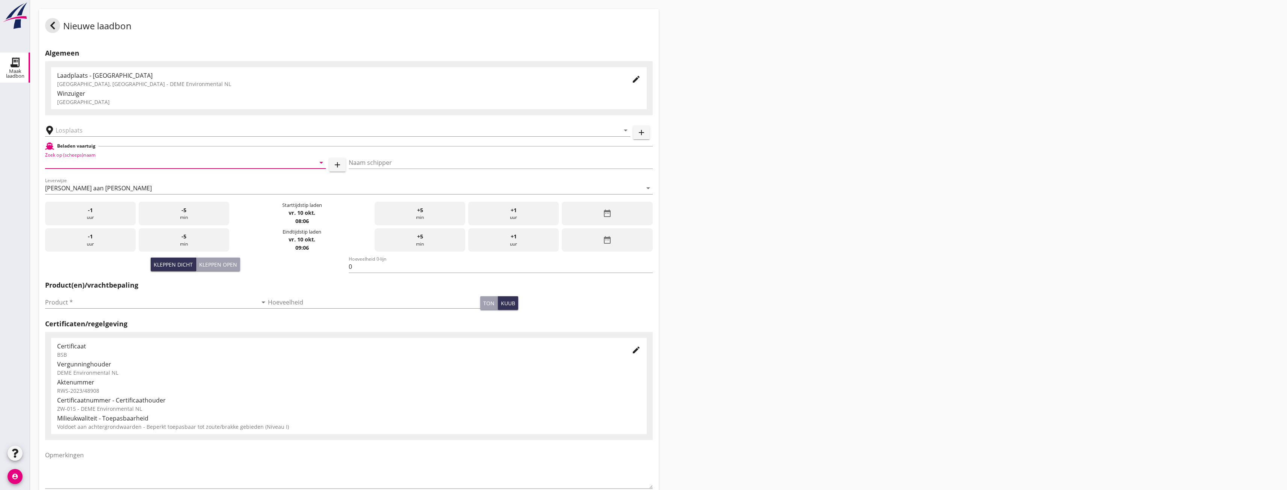
click at [246, 160] on input "Zoek op (scheeps)naam" at bounding box center [175, 163] width 260 height 12
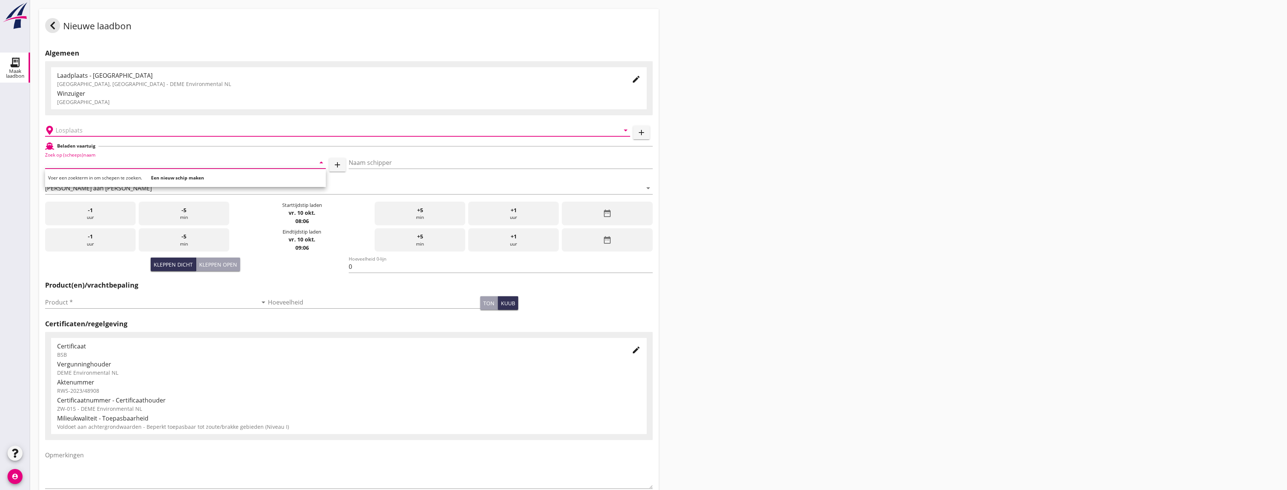
click at [214, 127] on input "text" at bounding box center [332, 130] width 553 height 12
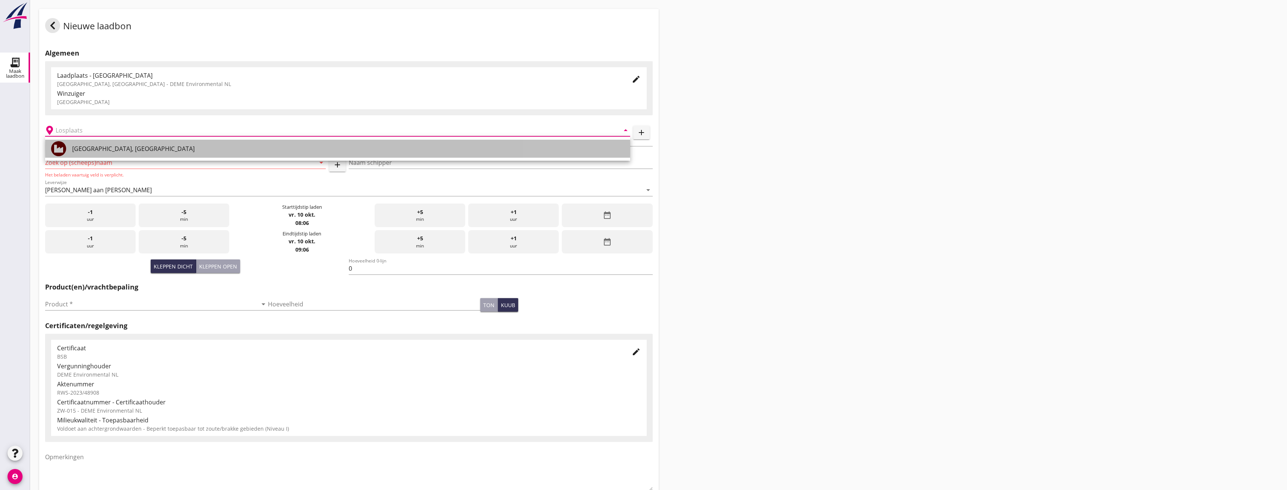
click at [201, 144] on div "[GEOGRAPHIC_DATA], [GEOGRAPHIC_DATA]" at bounding box center [348, 149] width 552 height 18
type input "[GEOGRAPHIC_DATA], [GEOGRAPHIC_DATA]"
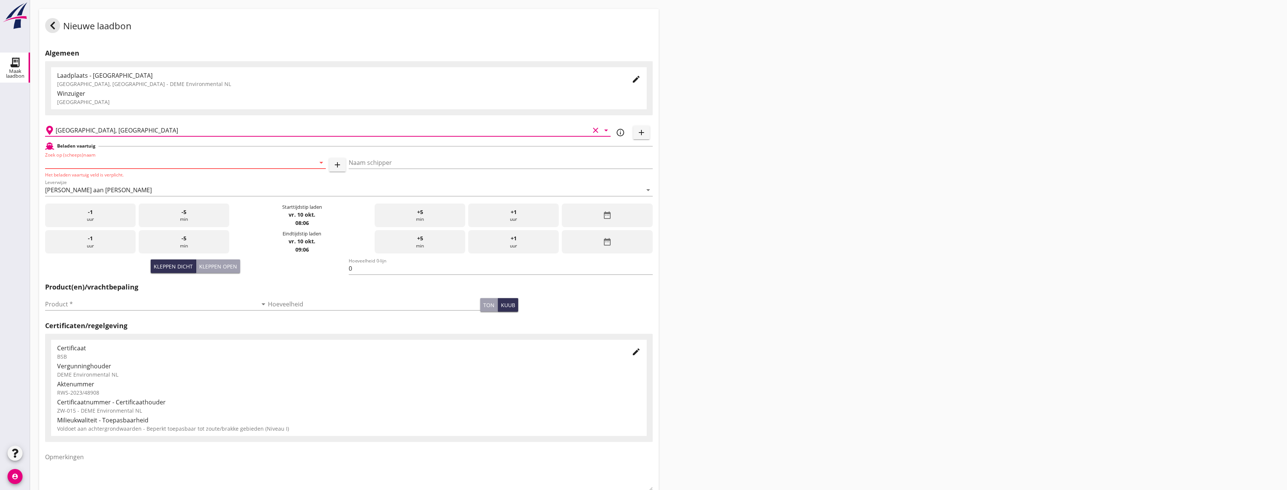
click at [185, 166] on input "Zoek op (scheeps)naam" at bounding box center [175, 163] width 260 height 12
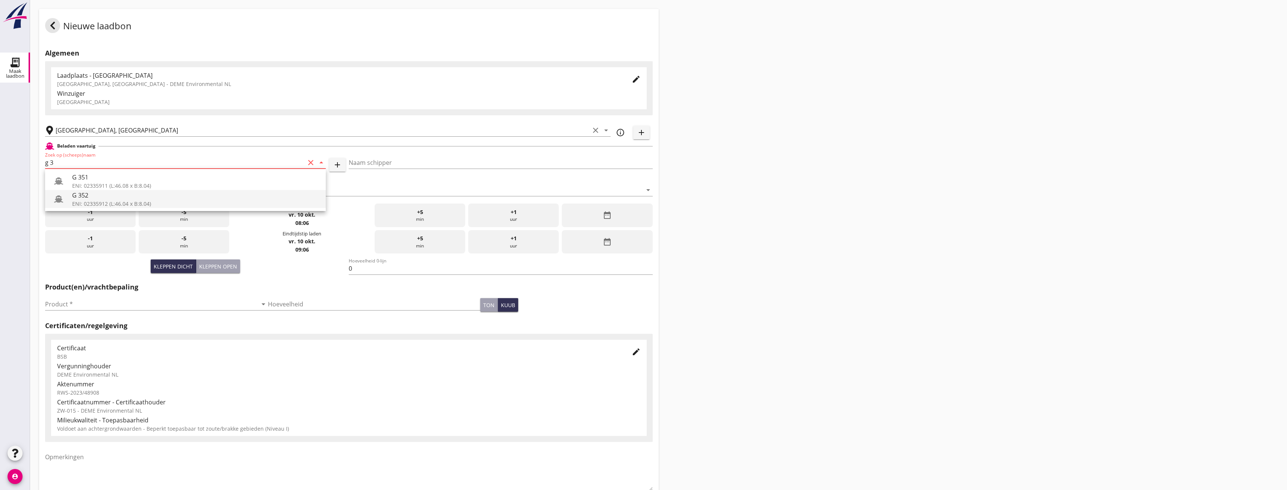
click at [182, 201] on div "ENI: 02335912 (L:46.04 x B:8.04)" at bounding box center [196, 204] width 248 height 8
type input "G 352"
type input "[PERSON_NAME]"
type input "363"
type input "G 352"
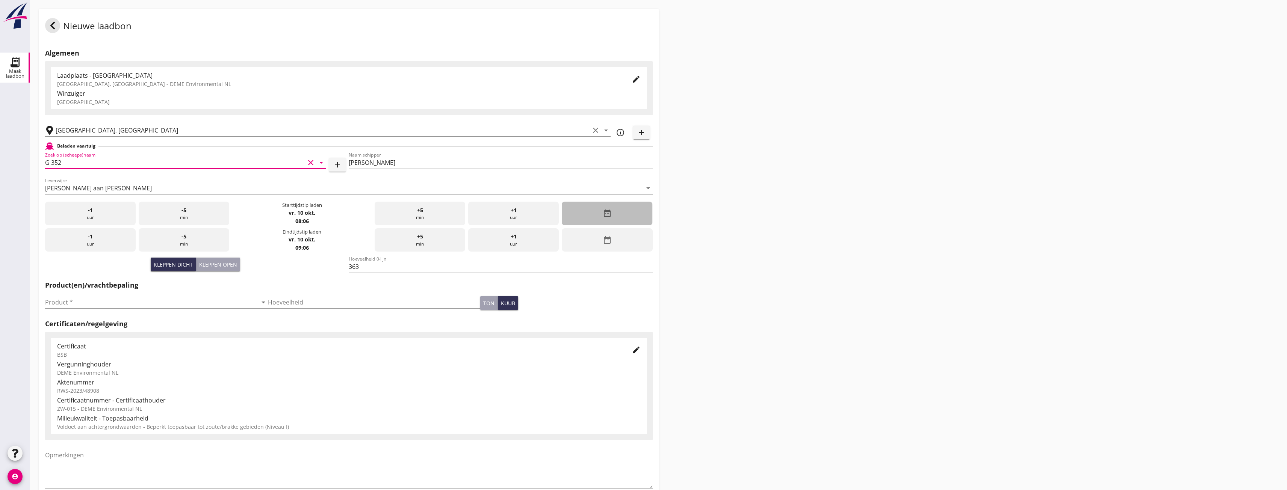
click at [620, 212] on div "date_range" at bounding box center [607, 214] width 91 height 24
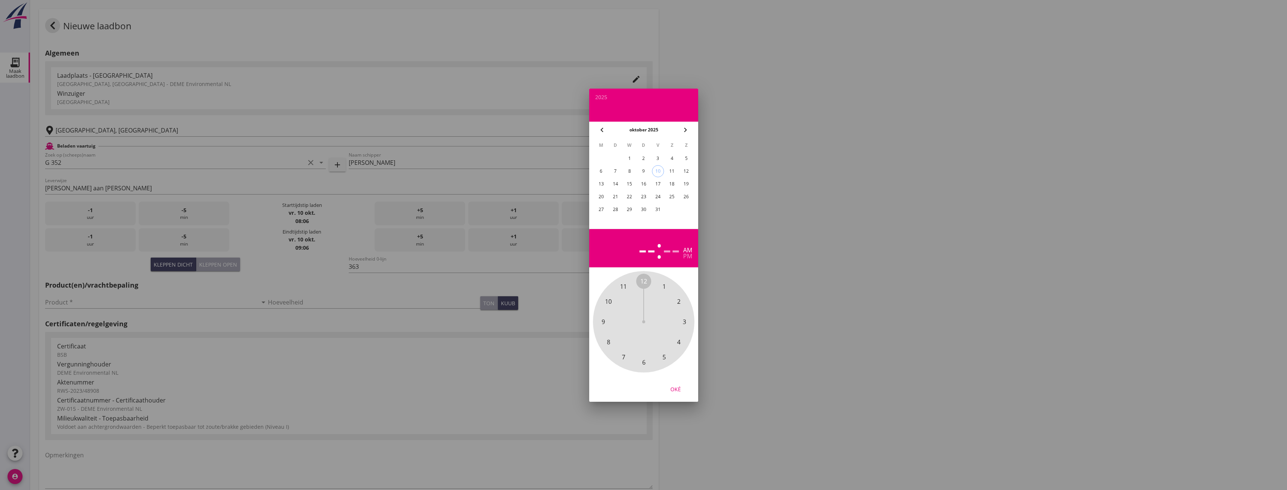
click at [640, 172] on div "9" at bounding box center [643, 171] width 12 height 12
click at [627, 285] on span "11" at bounding box center [623, 286] width 7 height 9
click at [645, 279] on span "00" at bounding box center [643, 281] width 7 height 9
click at [674, 389] on div "Oké" at bounding box center [675, 389] width 21 height 8
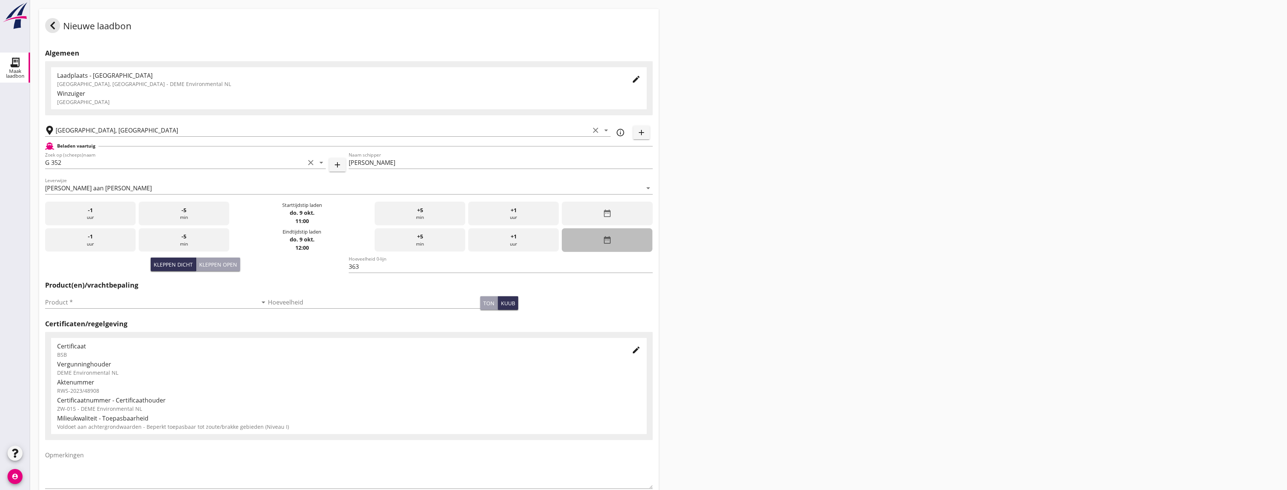
click at [636, 246] on div "date_range" at bounding box center [607, 240] width 91 height 24
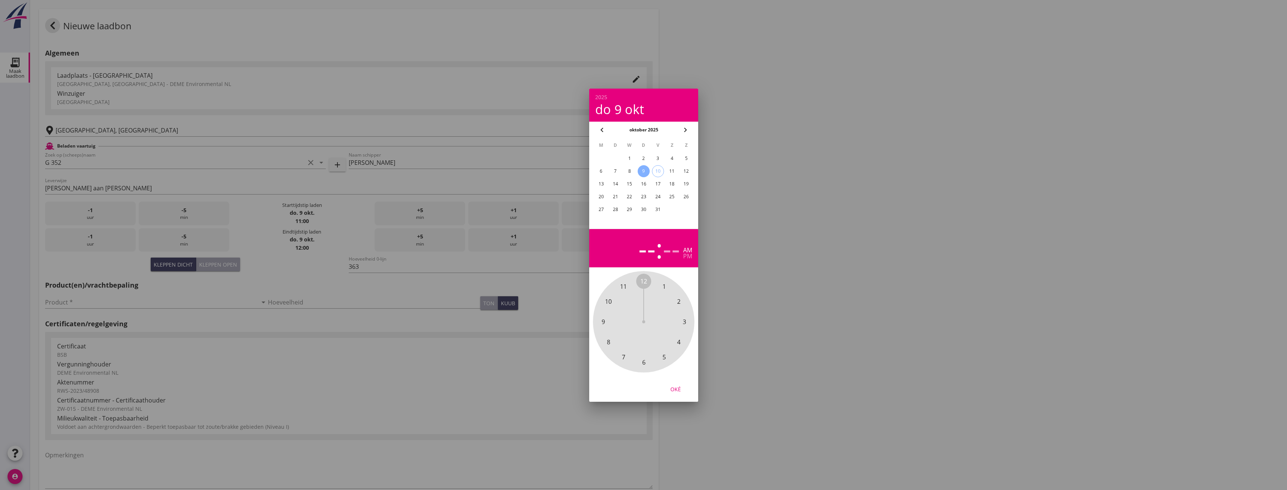
click at [642, 173] on div "9" at bounding box center [643, 171] width 12 height 12
click at [677, 304] on span "2" at bounding box center [678, 301] width 3 height 9
click at [643, 281] on span "00" at bounding box center [643, 281] width 7 height 9
click at [681, 258] on div "2 : 00 am pm" at bounding box center [643, 248] width 97 height 26
click at [684, 258] on div "pm" at bounding box center [687, 256] width 9 height 6
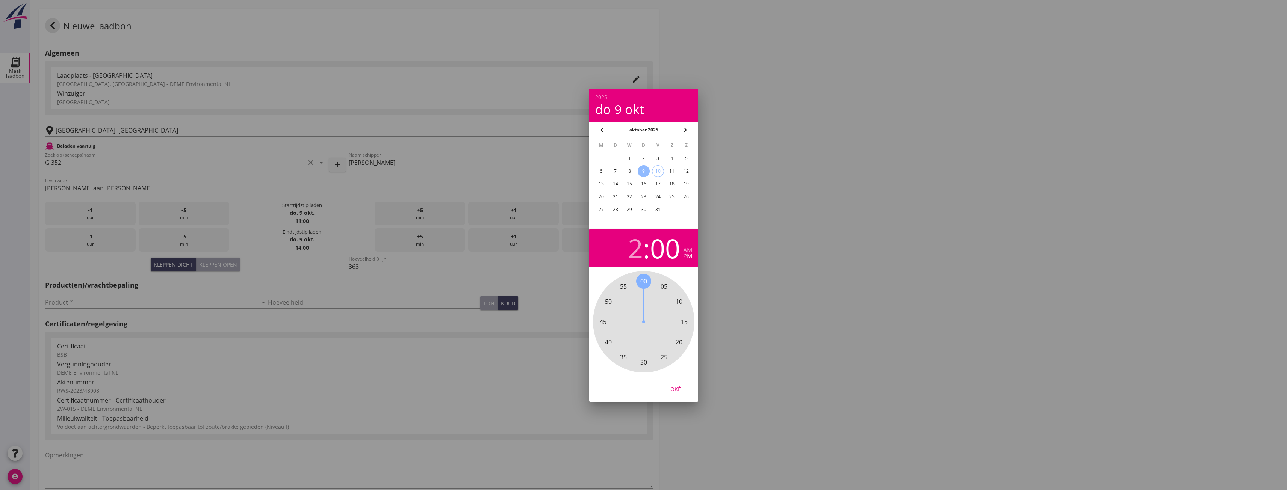
click at [675, 388] on div "Oké" at bounding box center [675, 389] width 21 height 8
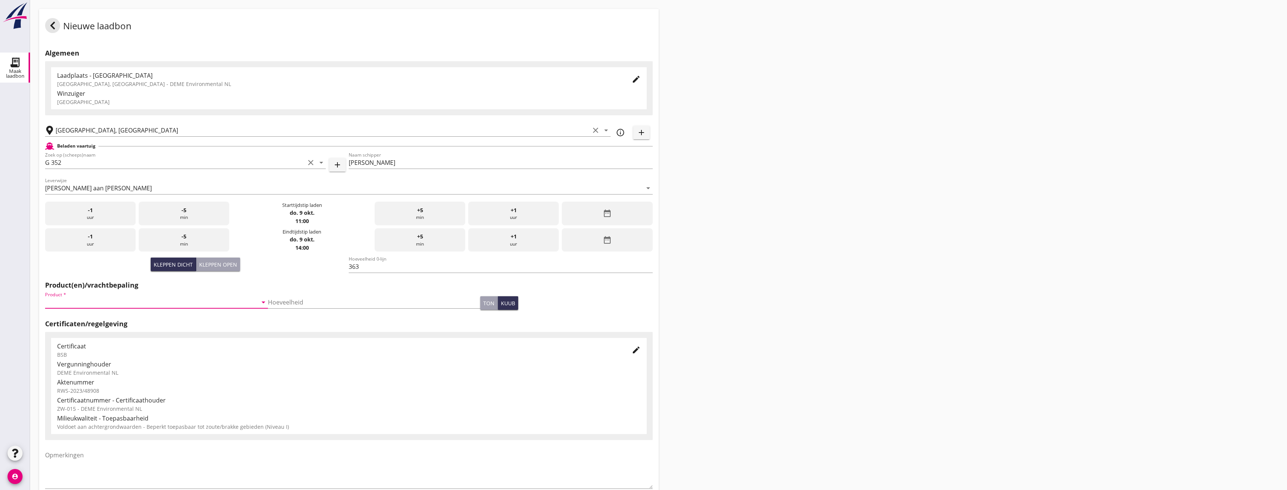
click at [177, 303] on input "Product *" at bounding box center [151, 302] width 212 height 12
click at [133, 325] on div "Zand (6120)" at bounding box center [155, 321] width 208 height 18
type input "Zand (6120)"
click at [11, 206] on div at bounding box center [15, 264] width 30 height 360
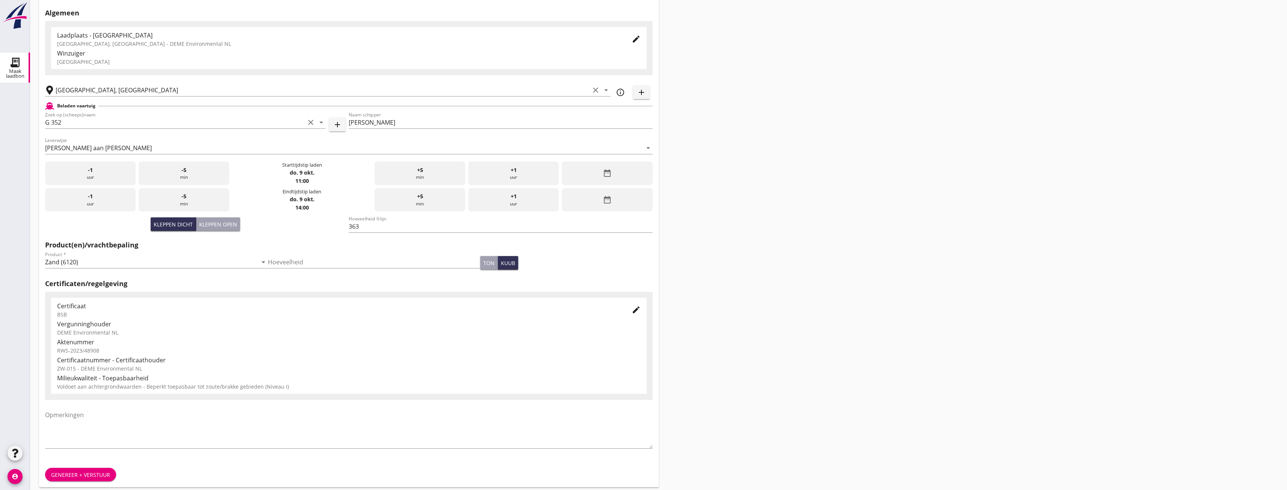
scroll to position [47, 0]
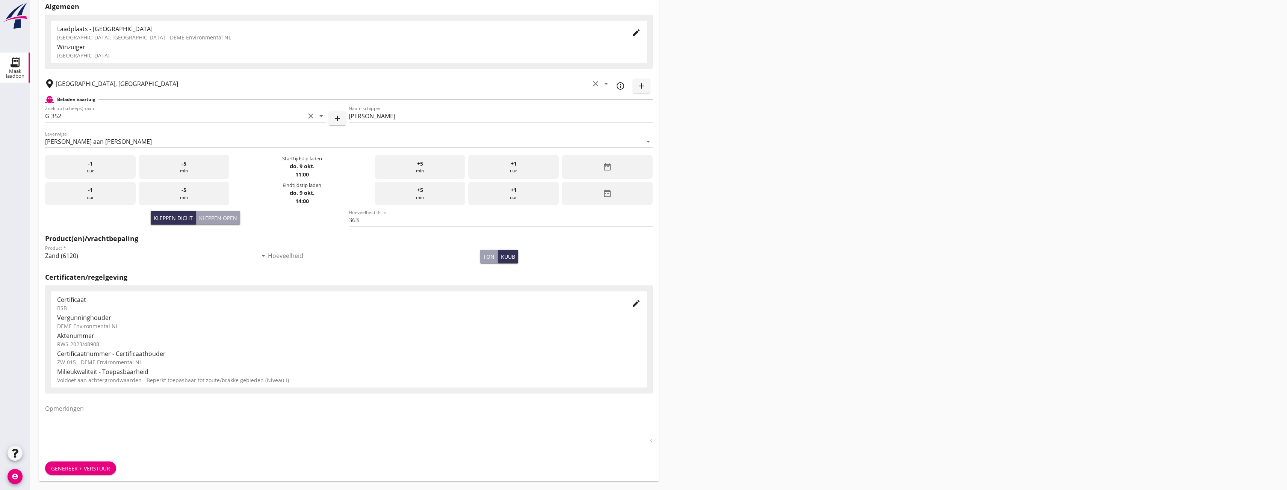
click at [83, 471] on div "Genereer + verstuur" at bounding box center [80, 469] width 59 height 8
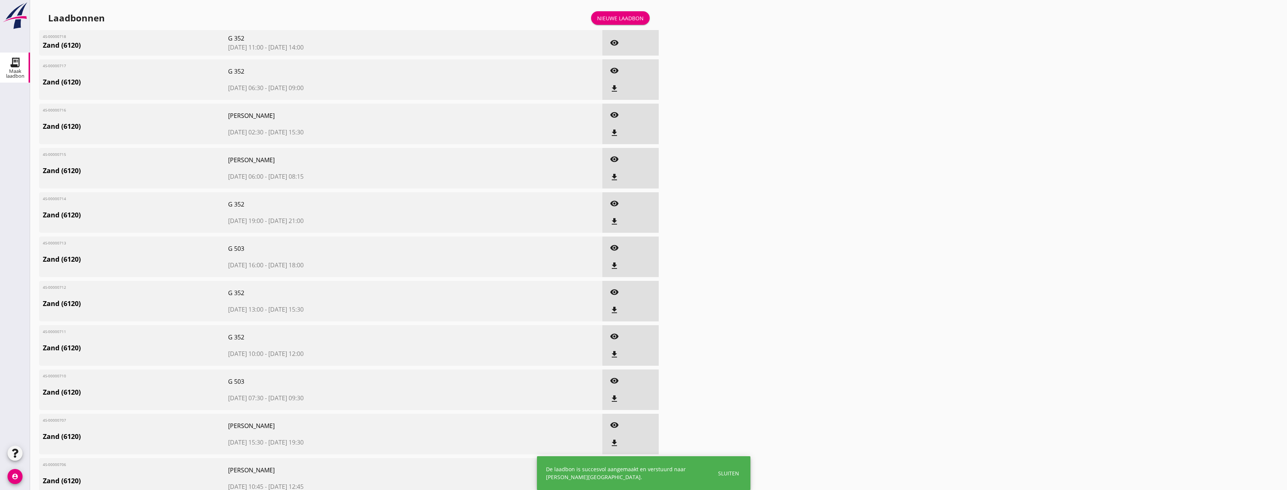
click at [633, 20] on div "Nieuwe laadbon" at bounding box center [620, 18] width 47 height 8
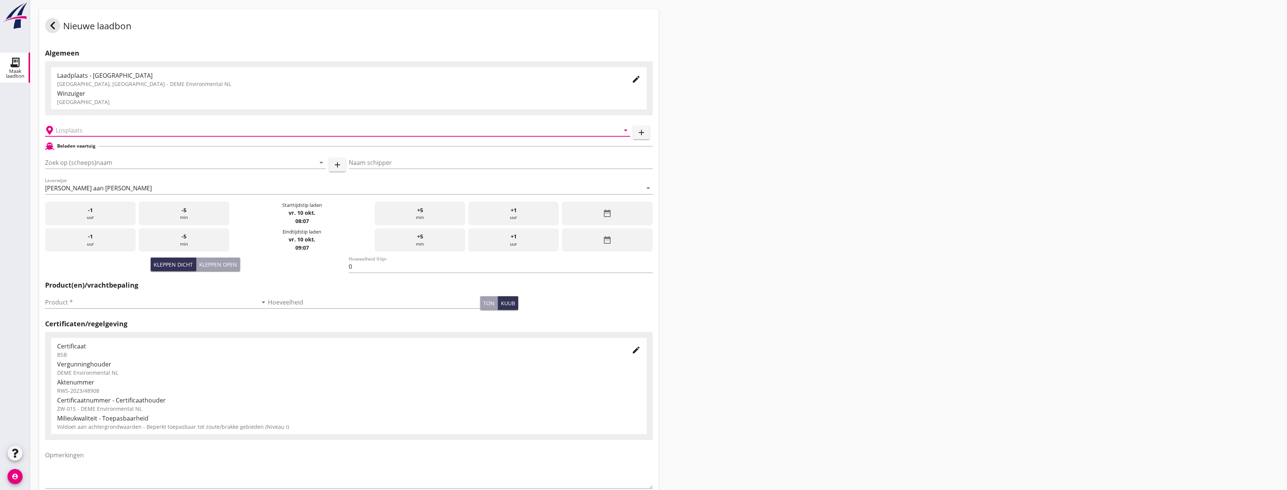
click at [92, 127] on input "text" at bounding box center [332, 130] width 553 height 12
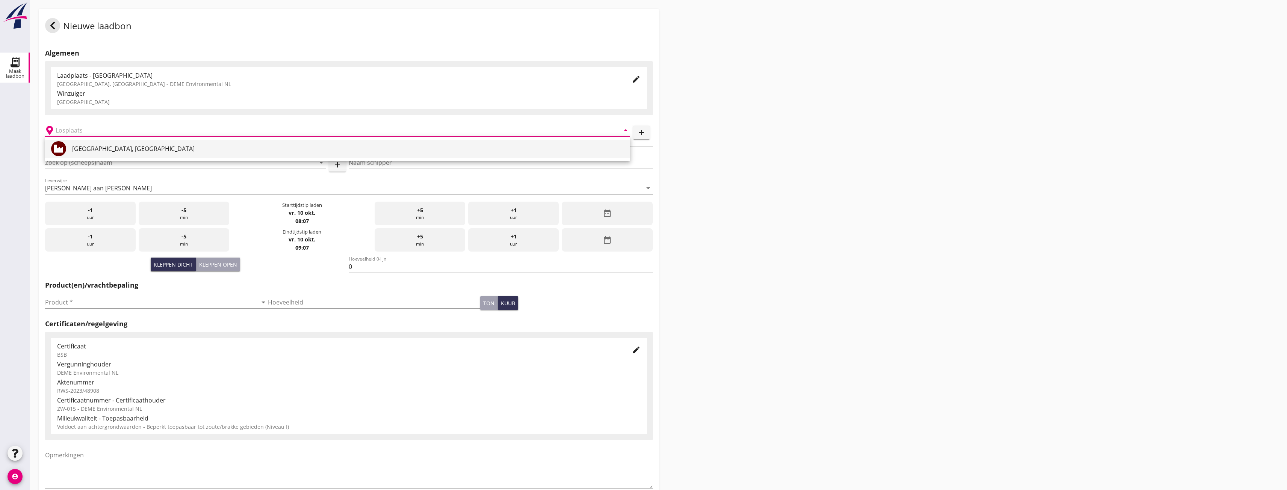
click at [80, 145] on div "[GEOGRAPHIC_DATA], [GEOGRAPHIC_DATA]" at bounding box center [348, 148] width 552 height 9
type input "[GEOGRAPHIC_DATA], [GEOGRAPHIC_DATA]"
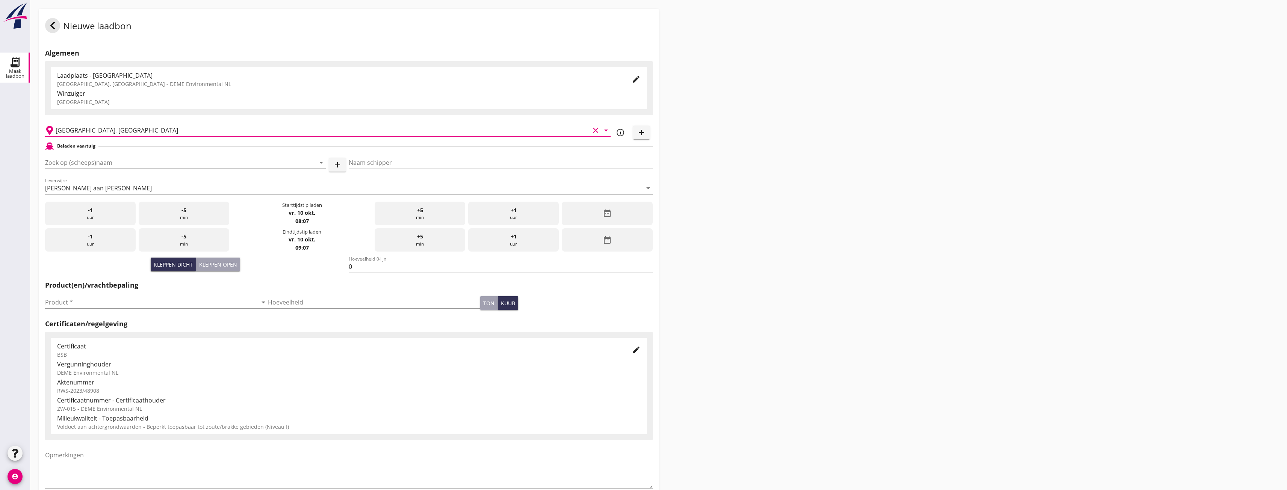
click at [79, 157] on input "Zoek op (scheeps)naam" at bounding box center [175, 163] width 260 height 12
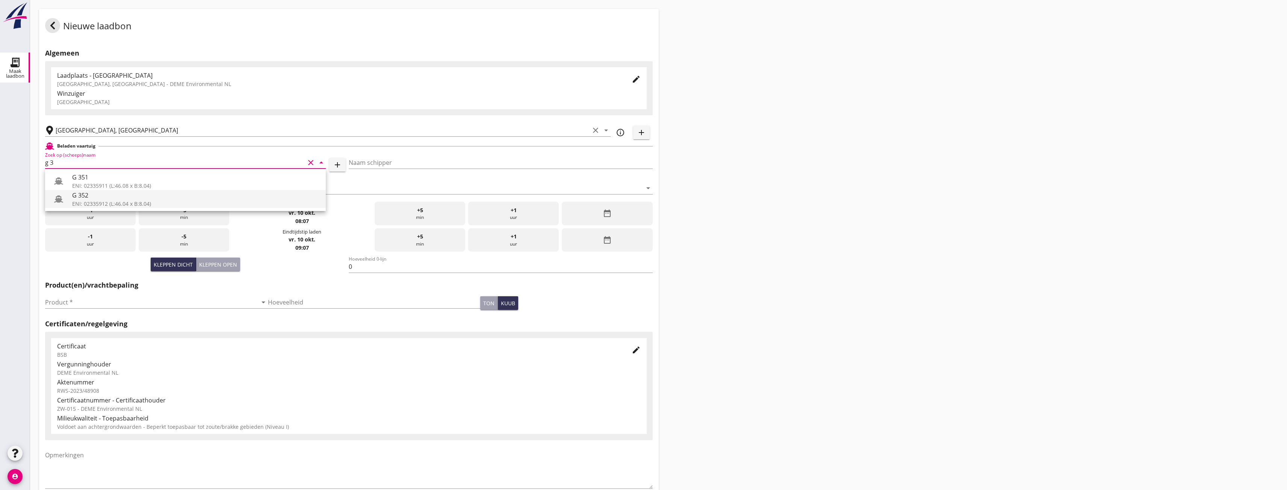
click at [77, 200] on div "ENI: 02335912 (L:46.04 x B:8.04)" at bounding box center [196, 204] width 248 height 8
type input "G 352"
type input "[PERSON_NAME]"
type input "363"
type input "G 352"
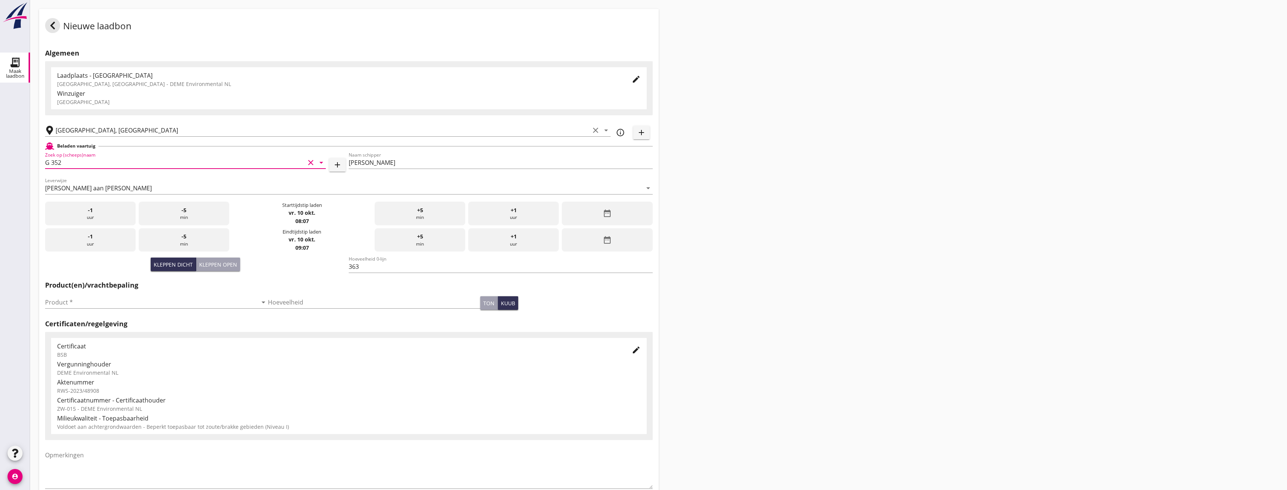
click at [612, 218] on div "date_range" at bounding box center [607, 214] width 91 height 24
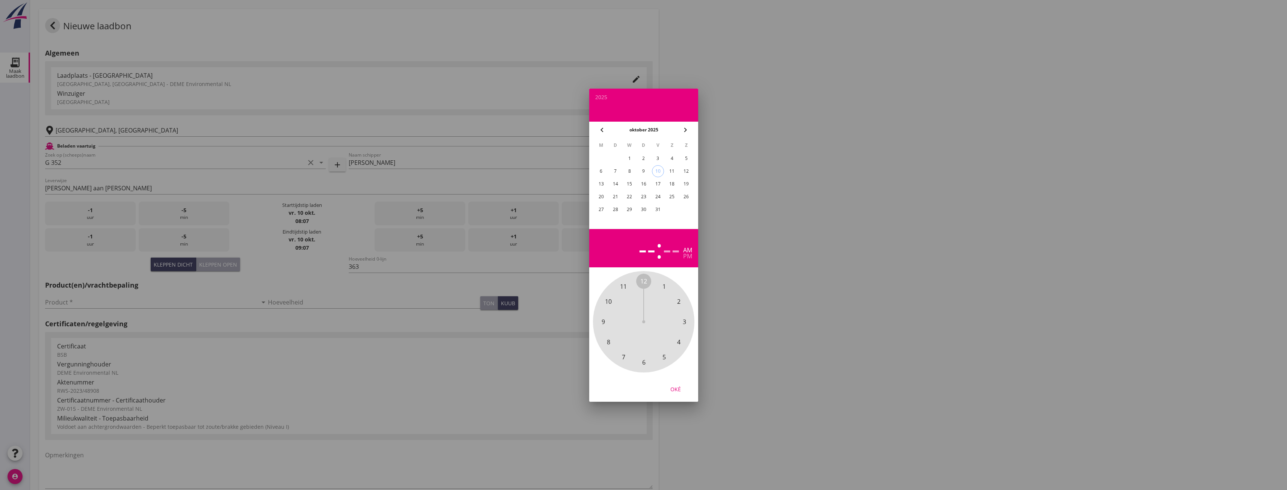
click at [642, 170] on div "9" at bounding box center [643, 171] width 12 height 12
click at [684, 323] on span "3" at bounding box center [683, 321] width 3 height 9
click at [645, 361] on span "30" at bounding box center [643, 362] width 7 height 9
click at [685, 259] on div "pm" at bounding box center [687, 256] width 9 height 6
click at [669, 396] on div "Oké" at bounding box center [643, 389] width 109 height 26
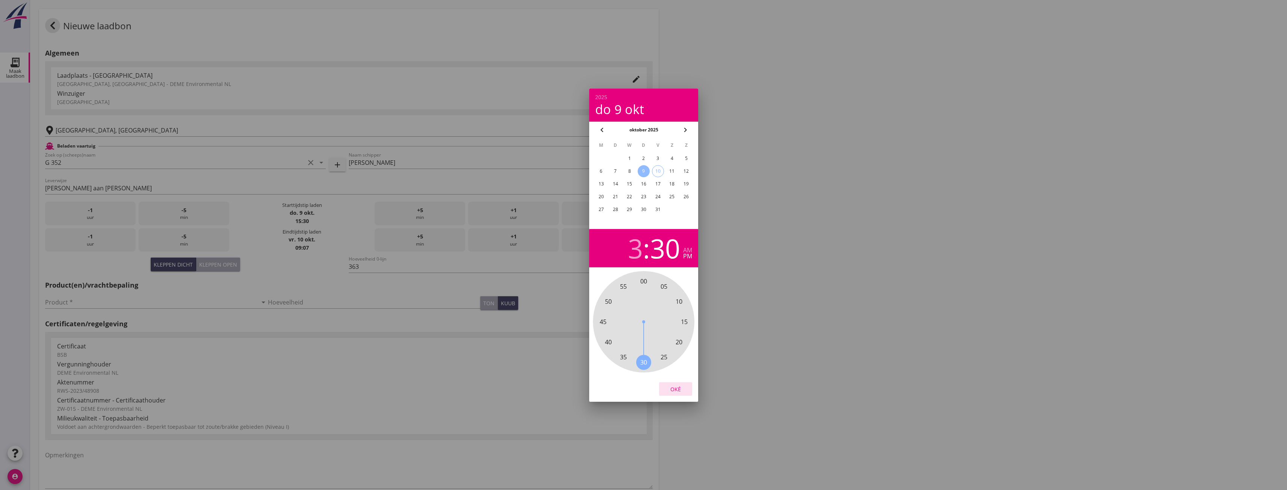
click at [672, 388] on div "Oké" at bounding box center [675, 389] width 21 height 8
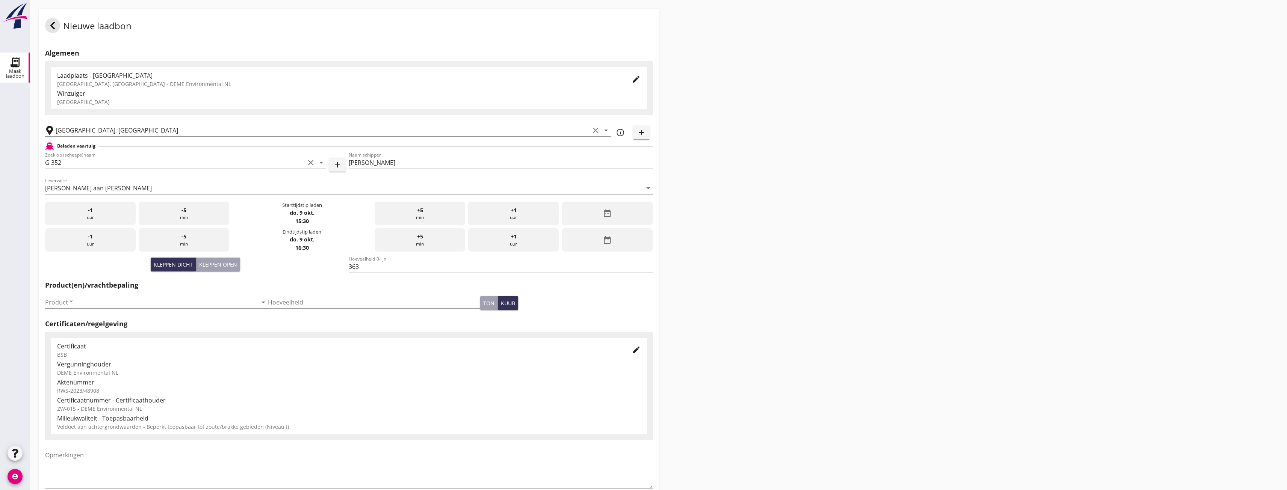
click at [590, 233] on div "date_range" at bounding box center [607, 240] width 91 height 24
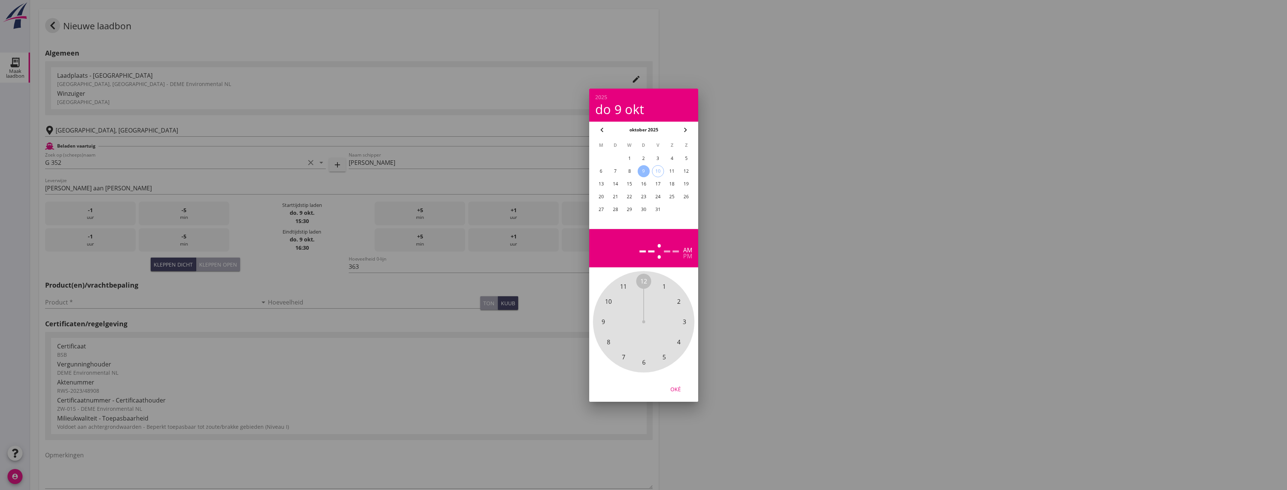
click at [643, 362] on span "6" at bounding box center [643, 362] width 3 height 9
click at [642, 281] on span "00" at bounding box center [643, 281] width 7 height 9
click at [689, 258] on div "pm" at bounding box center [687, 256] width 9 height 6
click at [643, 172] on div "9" at bounding box center [643, 171] width 12 height 12
click at [672, 390] on div "Oké" at bounding box center [675, 389] width 21 height 8
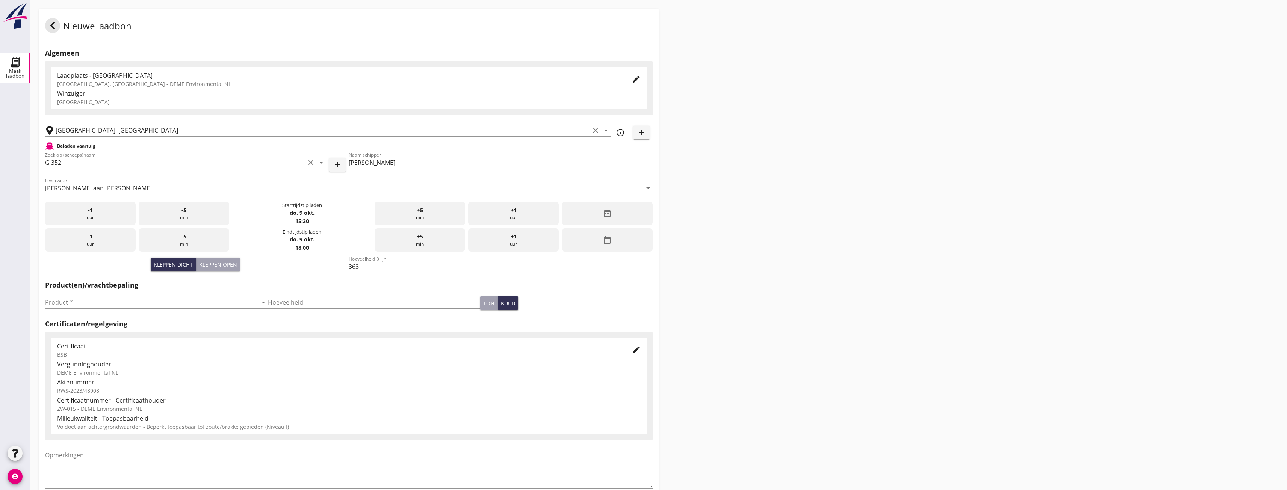
click at [768, 289] on div "Nieuwe laadbon Algemeen Laadplaats - [GEOGRAPHIC_DATA] [GEOGRAPHIC_DATA], [GEOG…" at bounding box center [658, 268] width 1257 height 537
click at [156, 293] on div "Product * arrow_drop_down" at bounding box center [156, 304] width 223 height 24
click at [152, 298] on input "Product *" at bounding box center [151, 302] width 212 height 12
click at [148, 320] on div "Zand (6120)" at bounding box center [155, 320] width 208 height 9
type input "Zand (6120)"
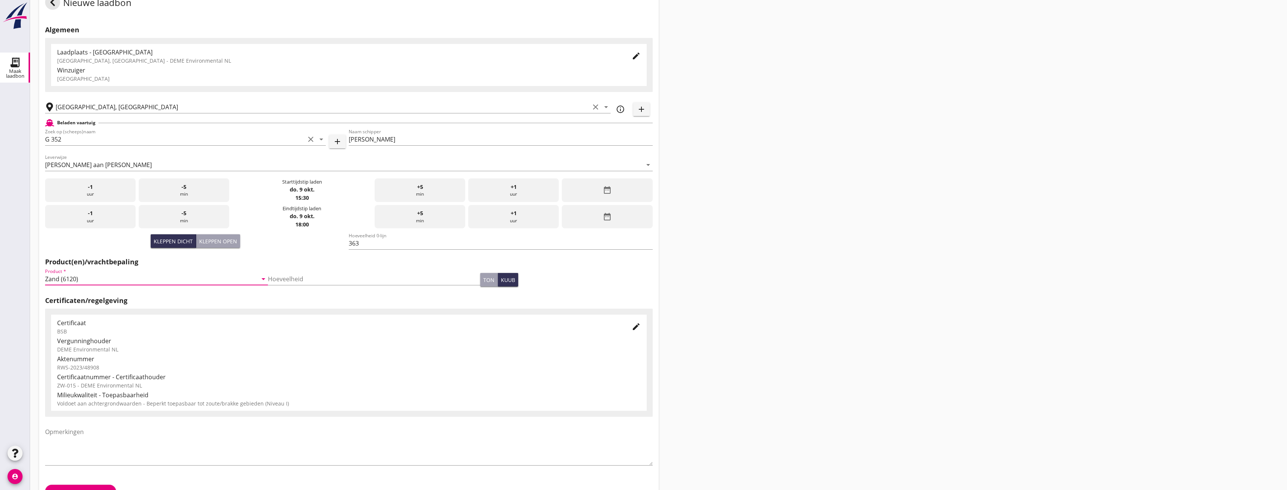
scroll to position [47, 0]
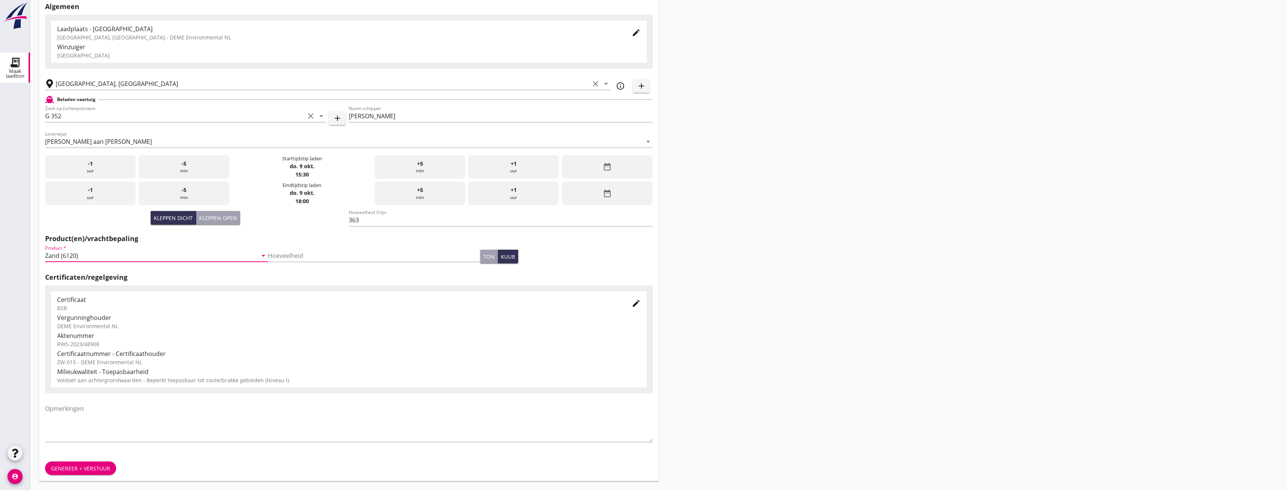
click at [94, 470] on div "Genereer + verstuur" at bounding box center [80, 469] width 59 height 8
